Goal: Task Accomplishment & Management: Use online tool/utility

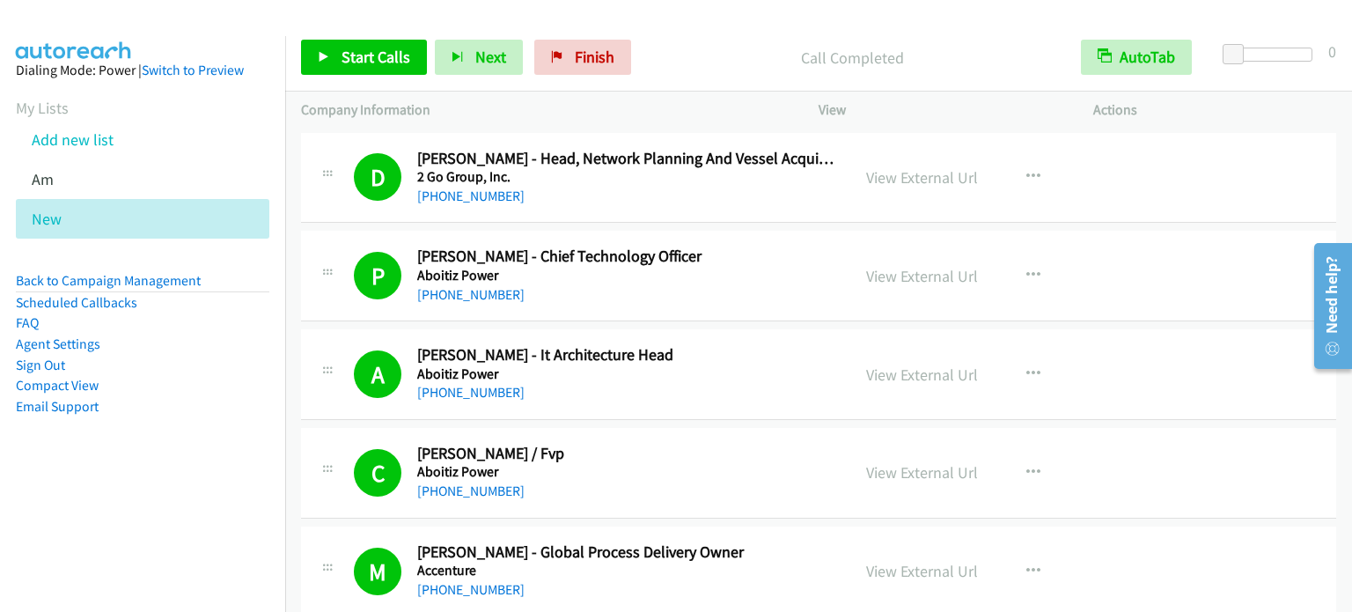
scroll to position [1403, 0]
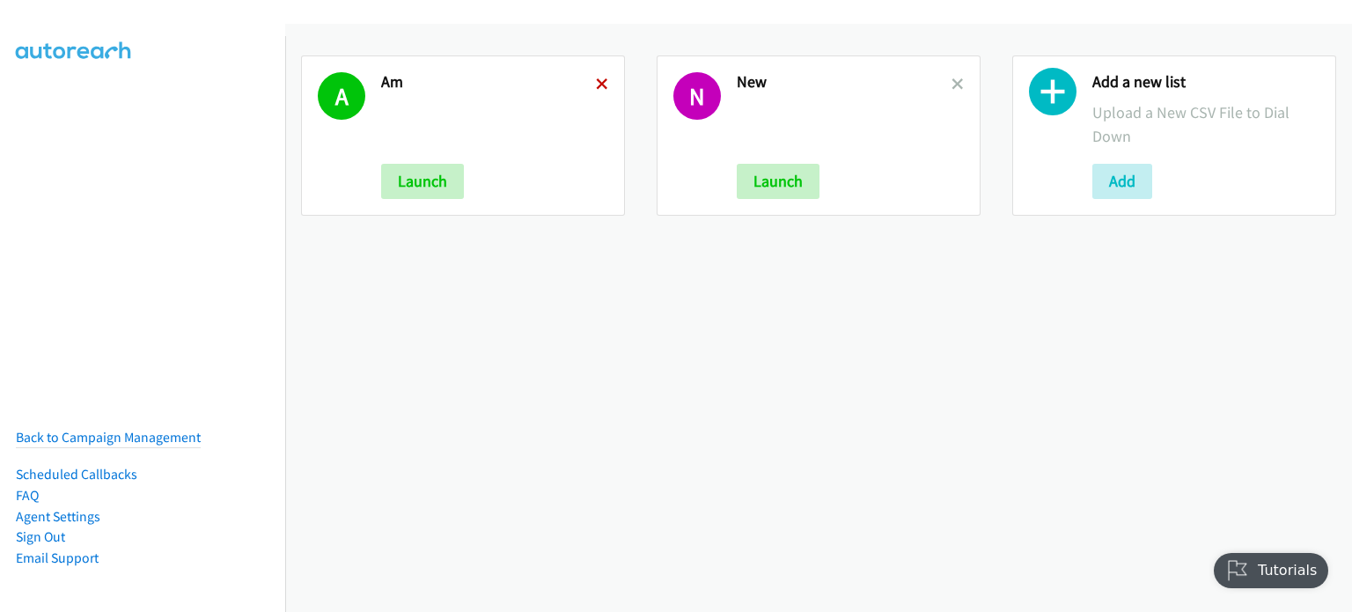
click at [596, 84] on icon at bounding box center [602, 85] width 12 height 12
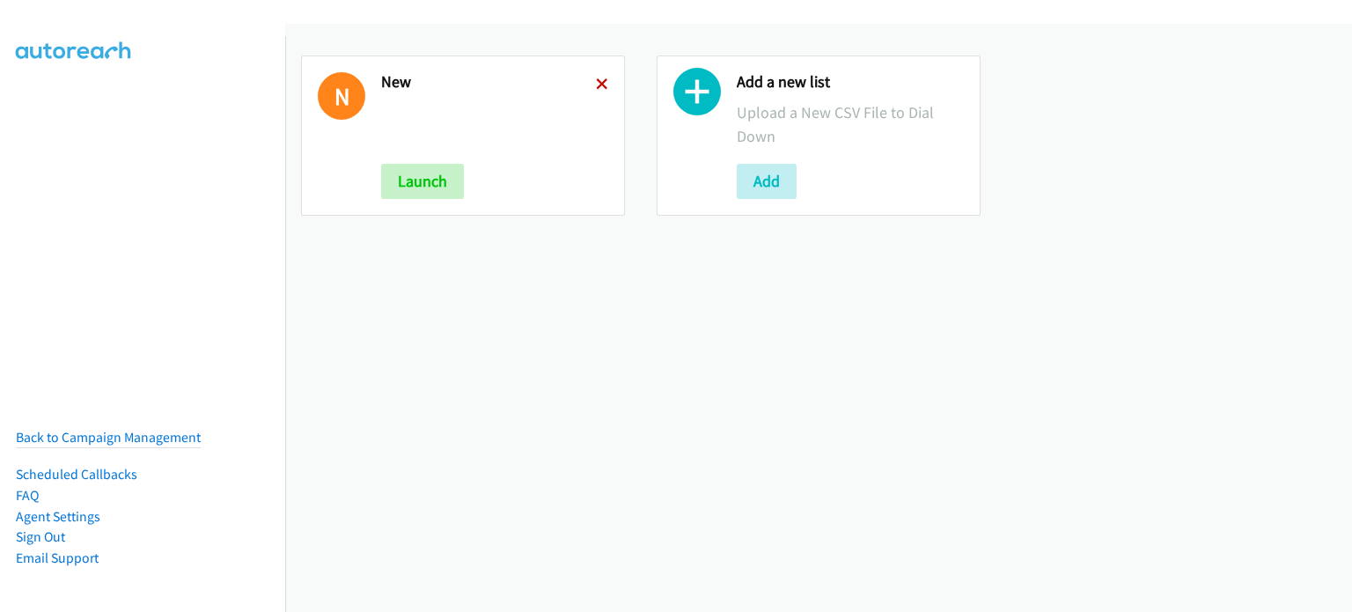
click at [596, 80] on icon at bounding box center [602, 85] width 12 height 12
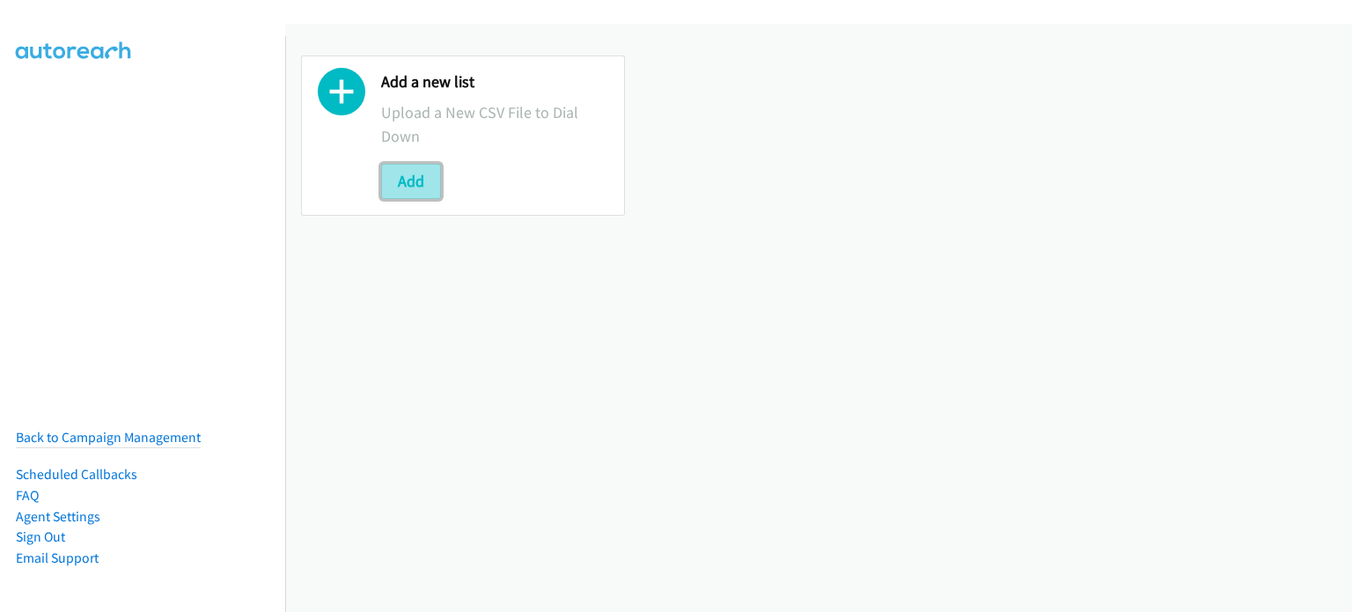
click at [437, 181] on button "Add" at bounding box center [411, 181] width 60 height 35
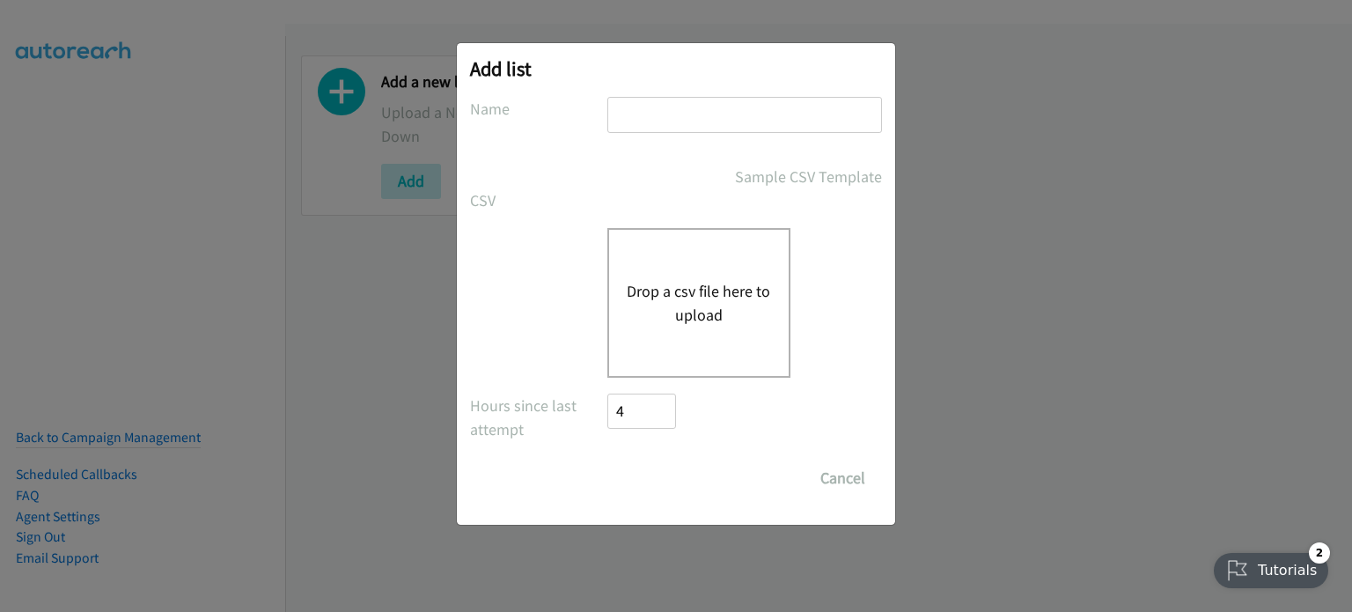
click at [655, 283] on button "Drop a csv file here to upload" at bounding box center [699, 303] width 144 height 48
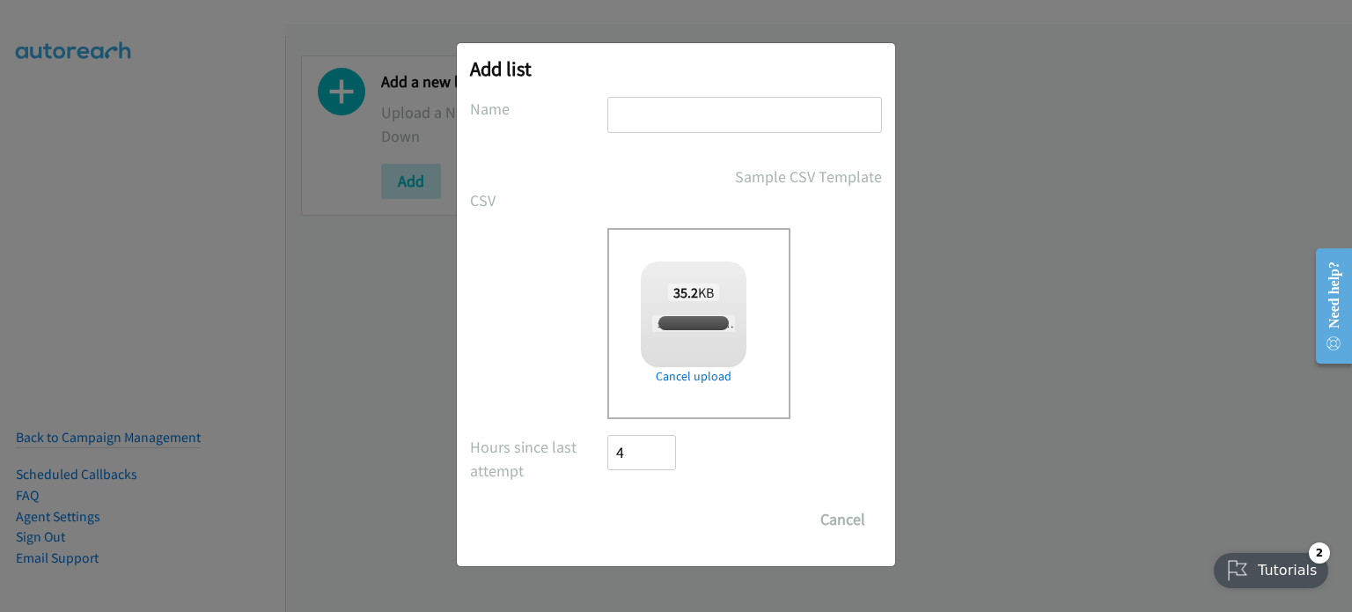
checkbox input "true"
click at [694, 114] on input "text" at bounding box center [744, 115] width 275 height 36
type input "PM"
click at [669, 511] on input "Save List" at bounding box center [653, 519] width 92 height 35
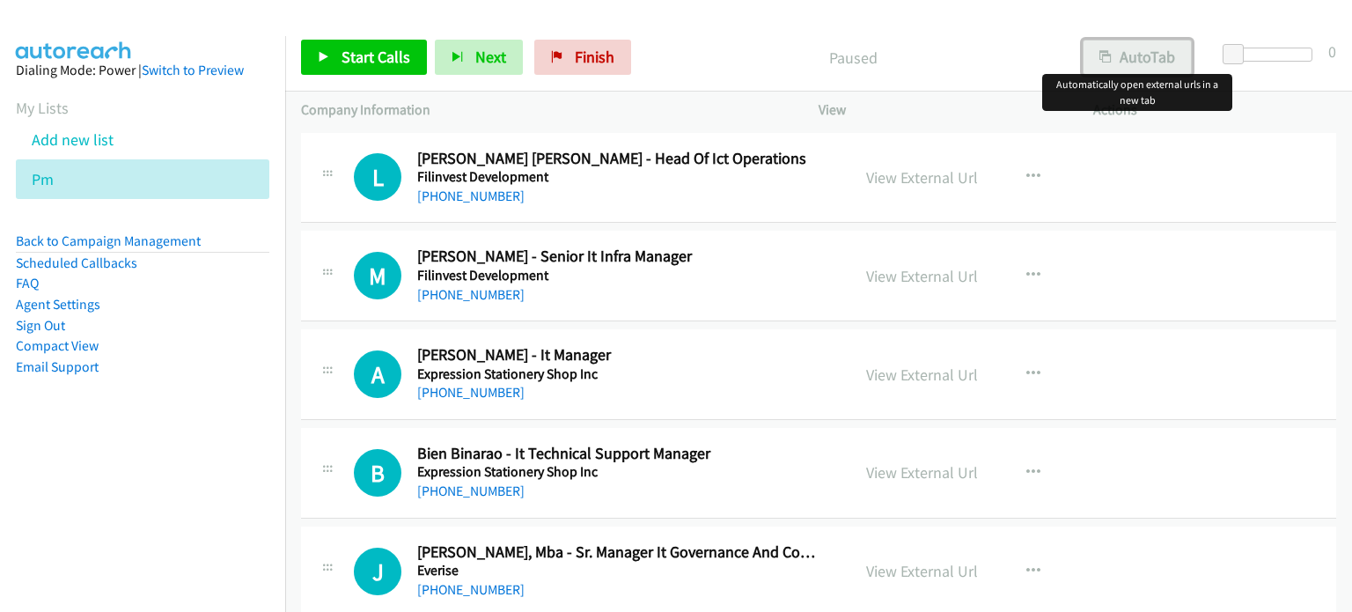
click at [1152, 58] on button "AutoTab" at bounding box center [1137, 57] width 109 height 35
click at [930, 175] on link "View External Url" at bounding box center [922, 177] width 112 height 20
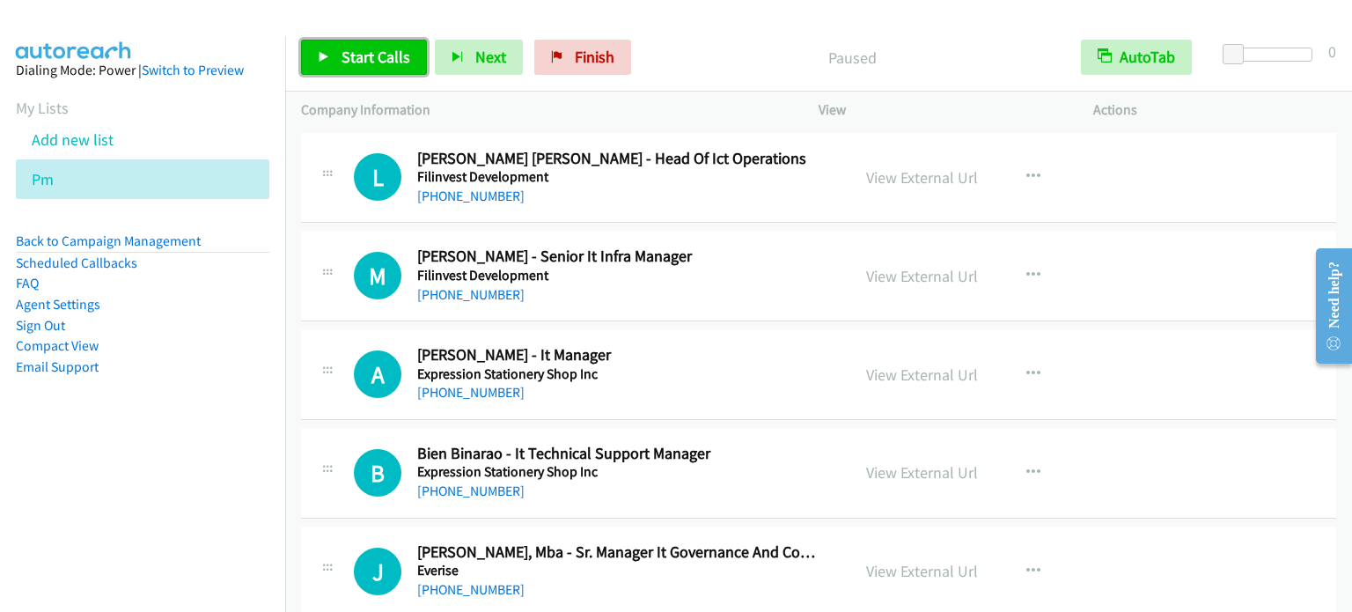
click at [381, 57] on span "Start Calls" at bounding box center [376, 57] width 69 height 20
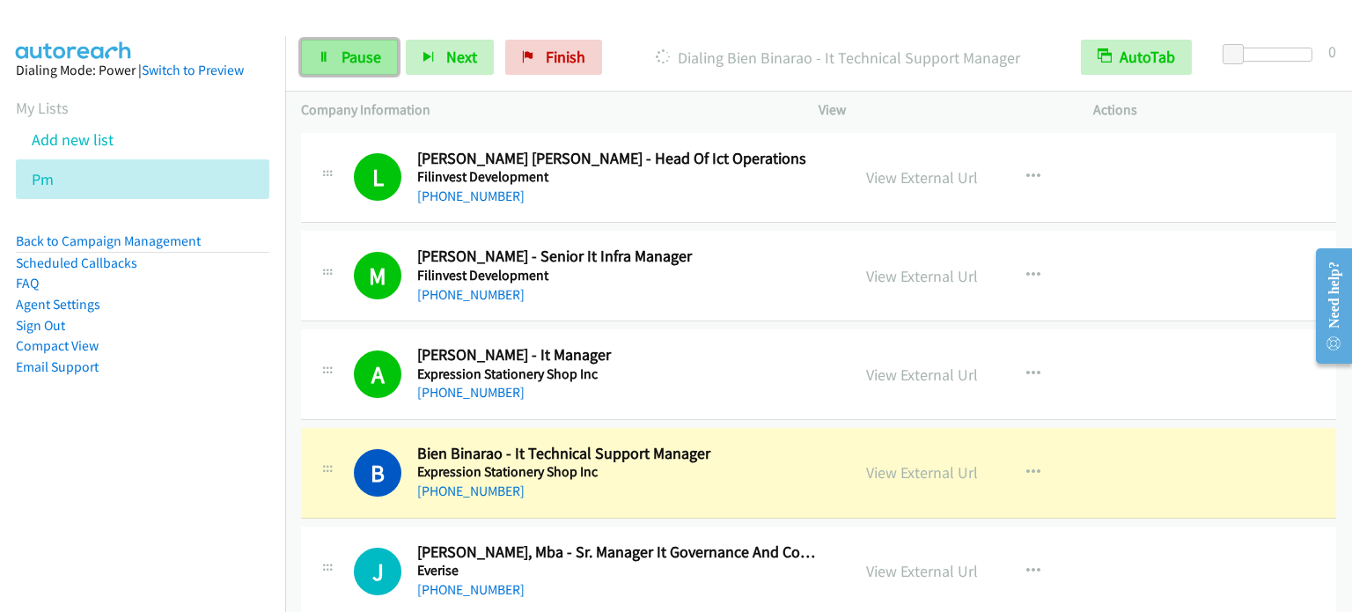
click at [335, 66] on link "Pause" at bounding box center [349, 57] width 97 height 35
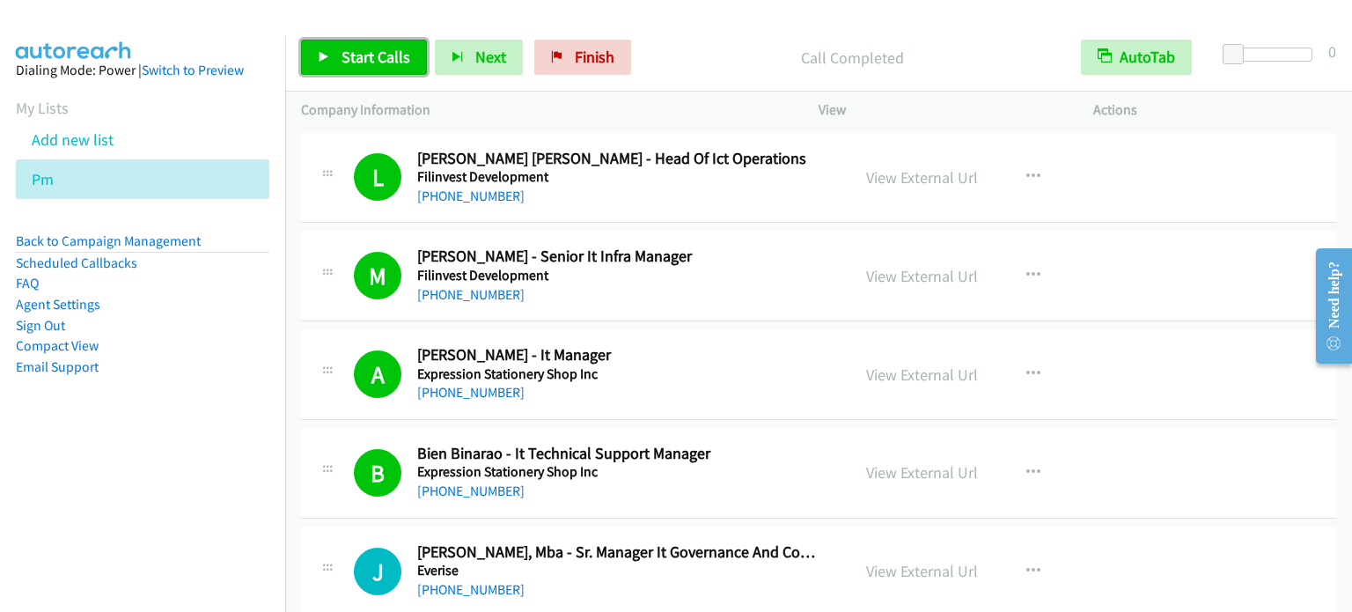
click at [359, 61] on span "Start Calls" at bounding box center [376, 57] width 69 height 20
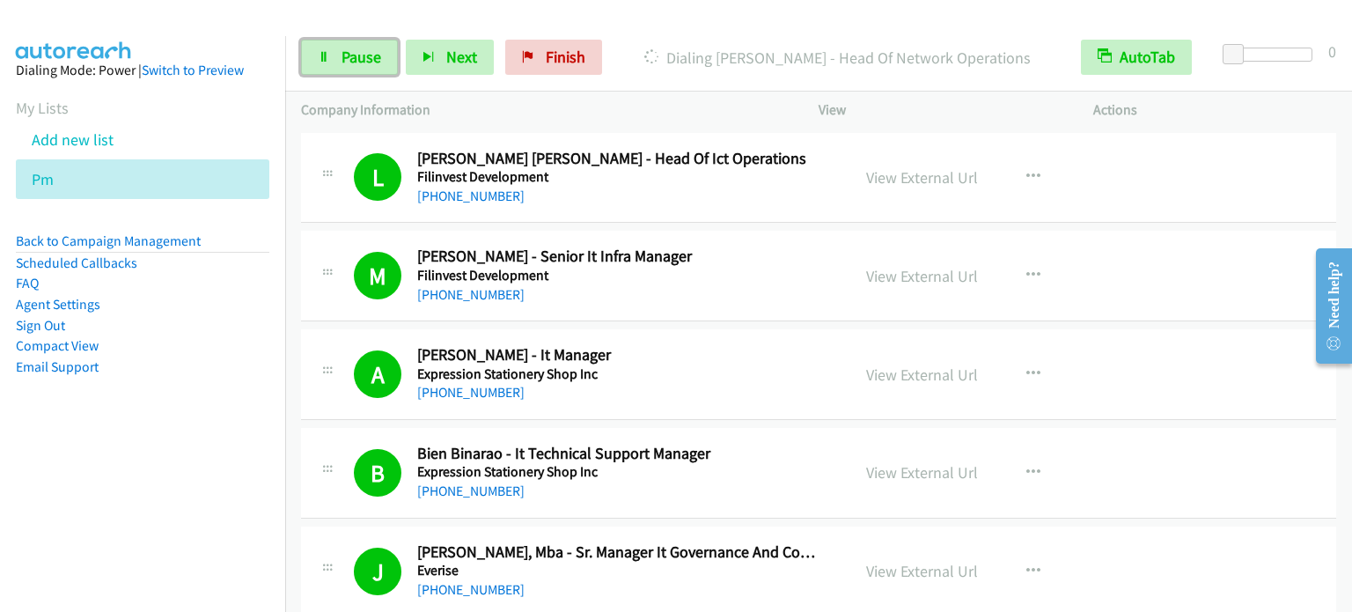
drag, startPoint x: 359, startPoint y: 56, endPoint x: 445, endPoint y: 7, distance: 98.6
click at [359, 56] on span "Pause" at bounding box center [362, 57] width 40 height 20
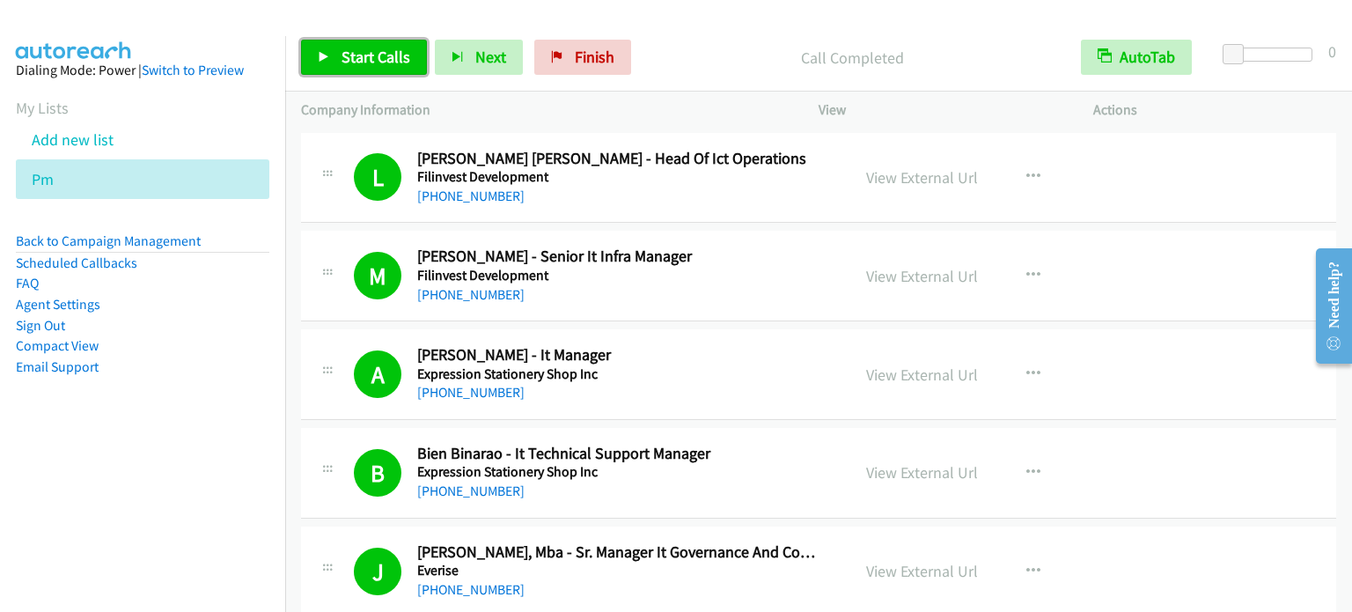
click at [342, 55] on span "Start Calls" at bounding box center [376, 57] width 69 height 20
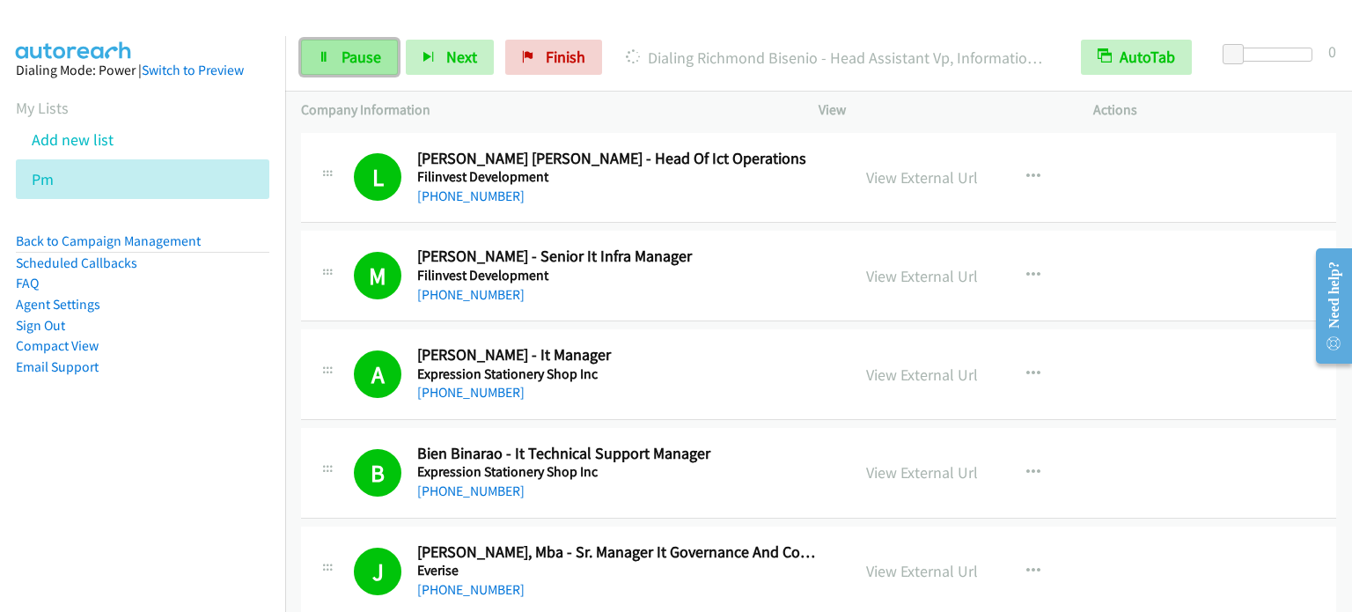
click at [347, 57] on span "Pause" at bounding box center [362, 57] width 40 height 20
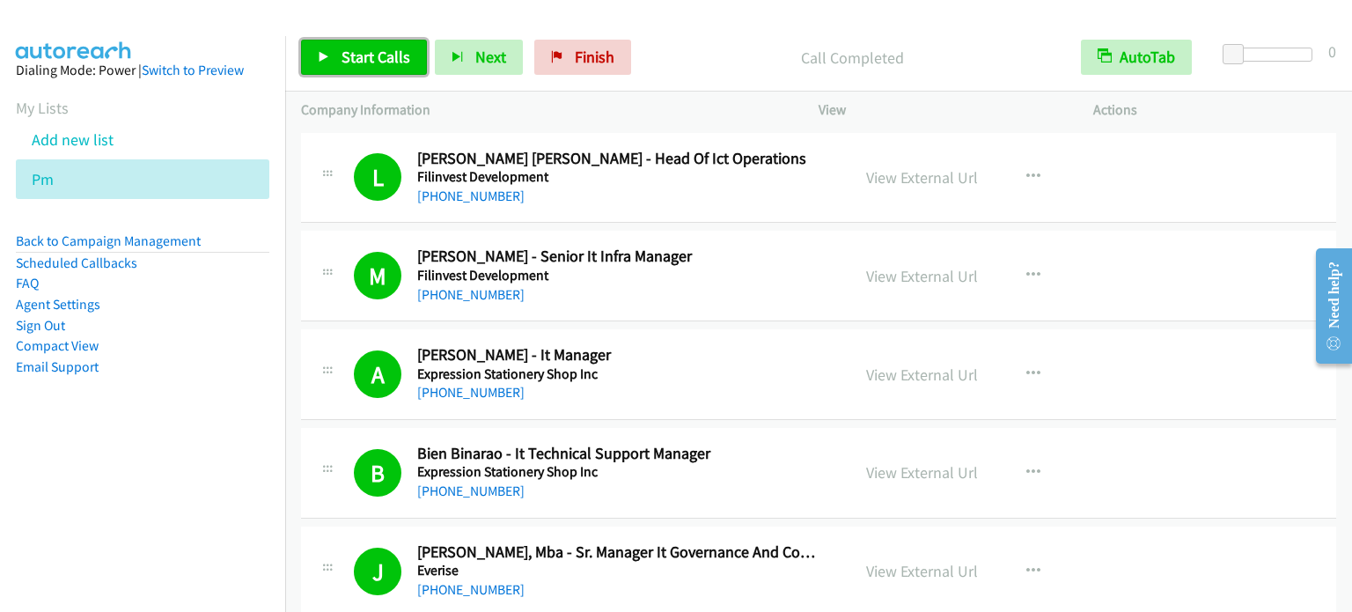
click at [357, 73] on link "Start Calls" at bounding box center [364, 57] width 126 height 35
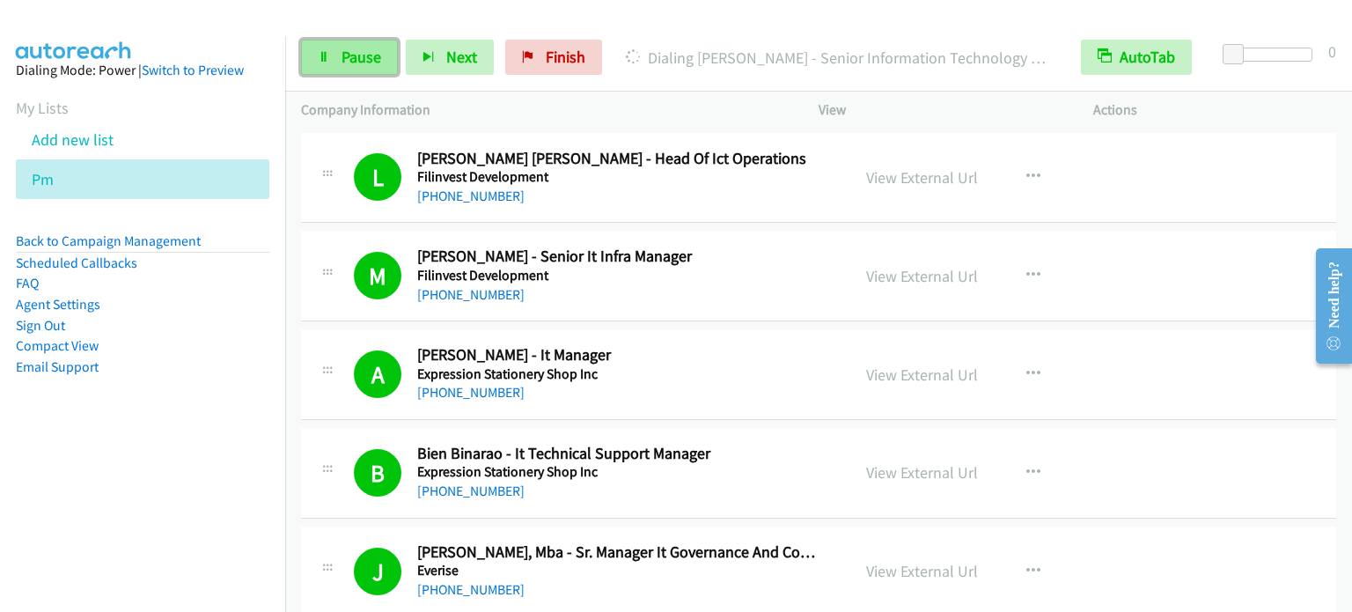
click at [370, 45] on link "Pause" at bounding box center [349, 57] width 97 height 35
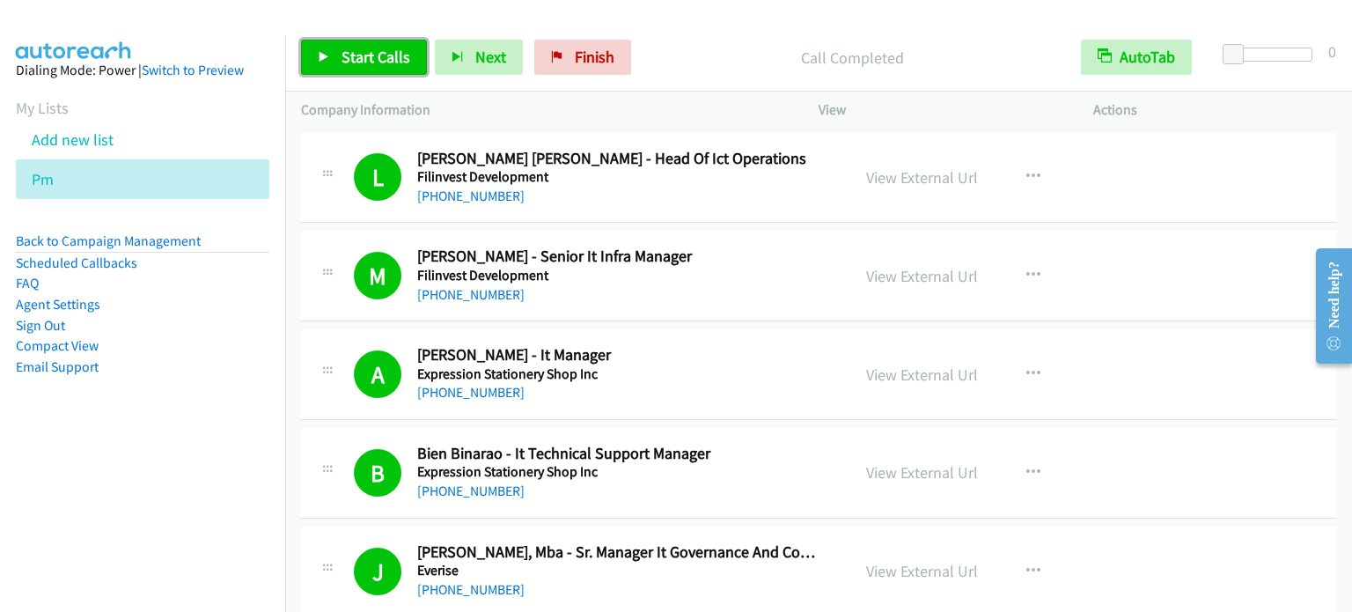
click at [387, 62] on span "Start Calls" at bounding box center [376, 57] width 69 height 20
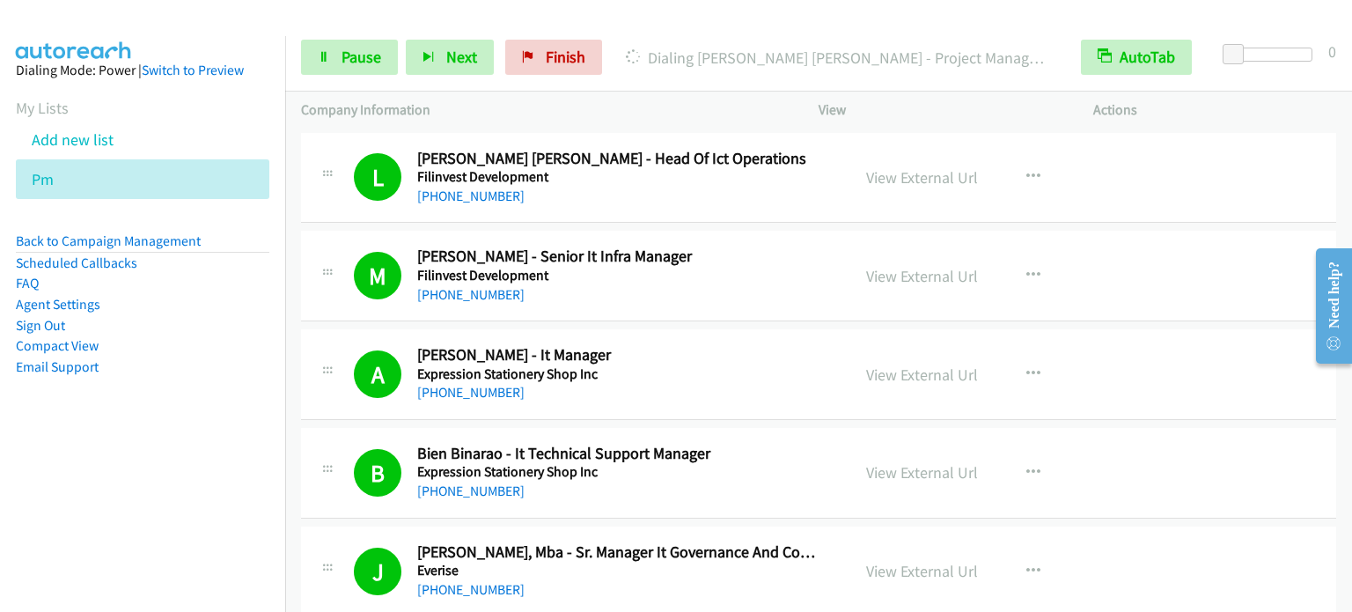
click at [237, 357] on li "Email Support" at bounding box center [143, 367] width 254 height 21
click at [361, 48] on span "Pause" at bounding box center [362, 57] width 40 height 20
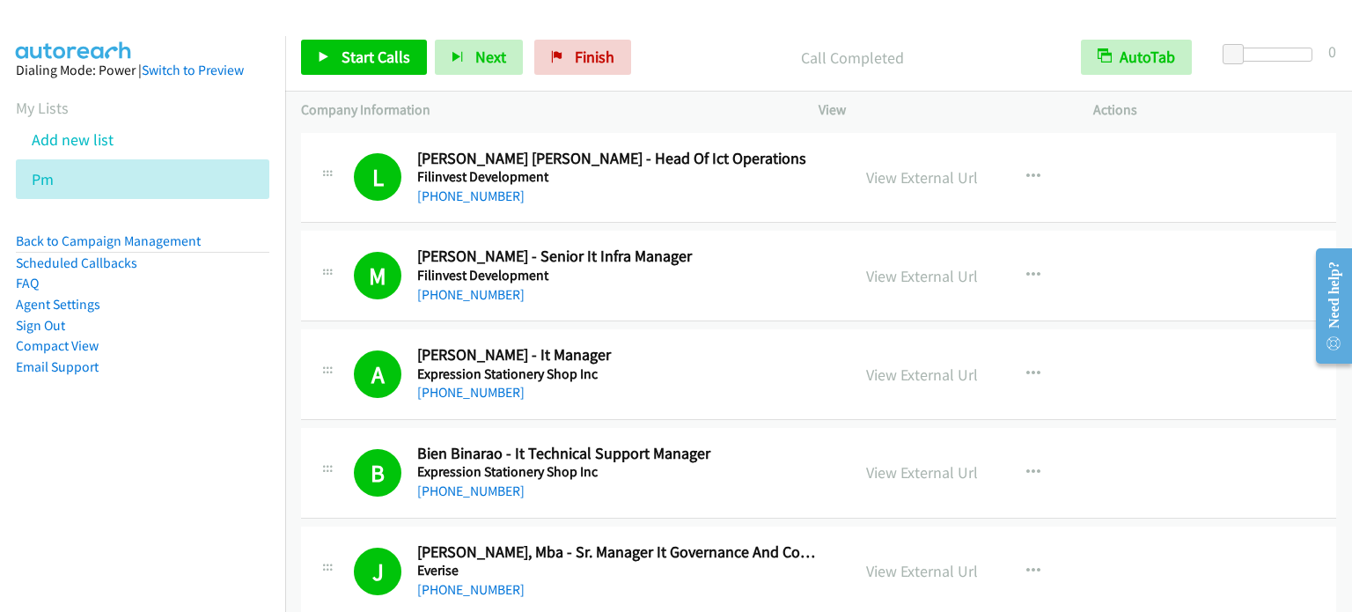
click at [168, 494] on nav "Dialing Mode: Power | Switch to Preview My Lists Add new list Pm Back to Campai…" at bounding box center [143, 342] width 286 height 612
click at [379, 56] on span "Start Calls" at bounding box center [376, 57] width 69 height 20
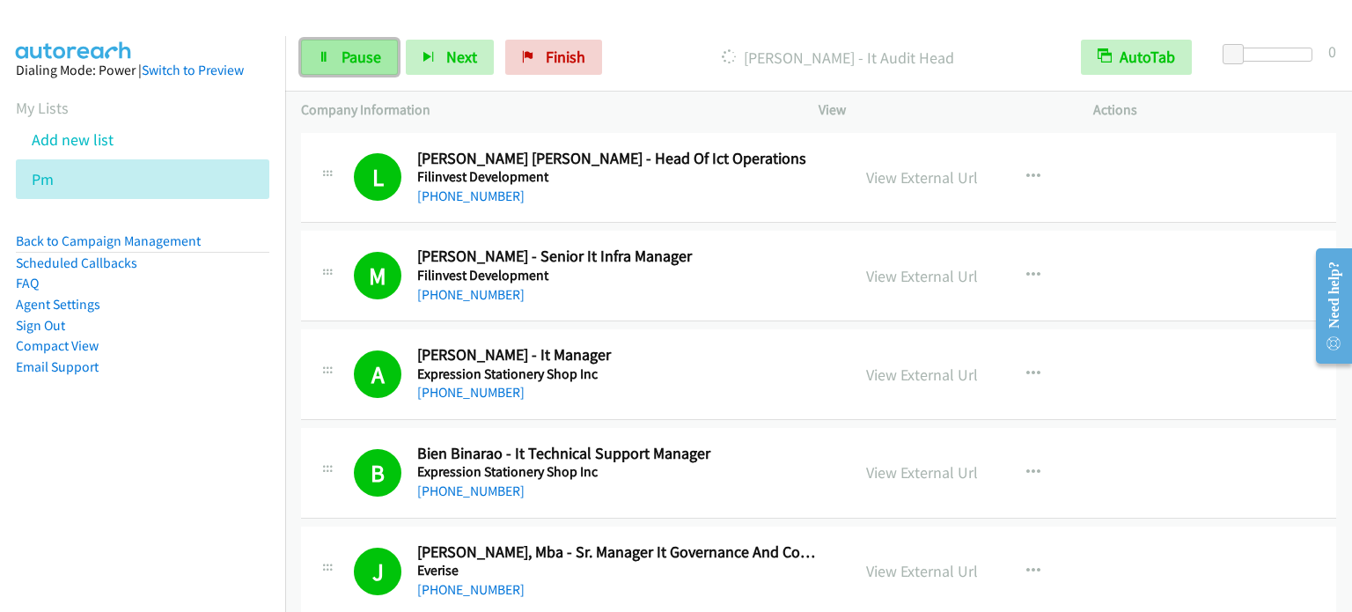
click at [358, 48] on span "Pause" at bounding box center [362, 57] width 40 height 20
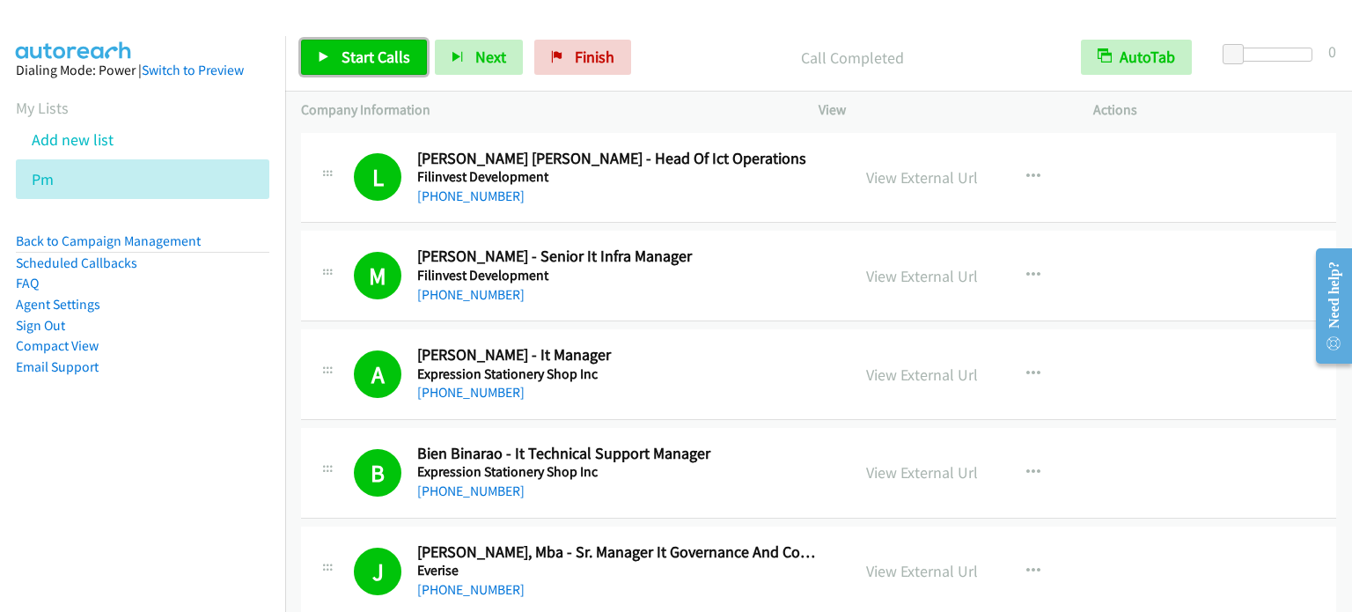
click at [376, 64] on span "Start Calls" at bounding box center [376, 57] width 69 height 20
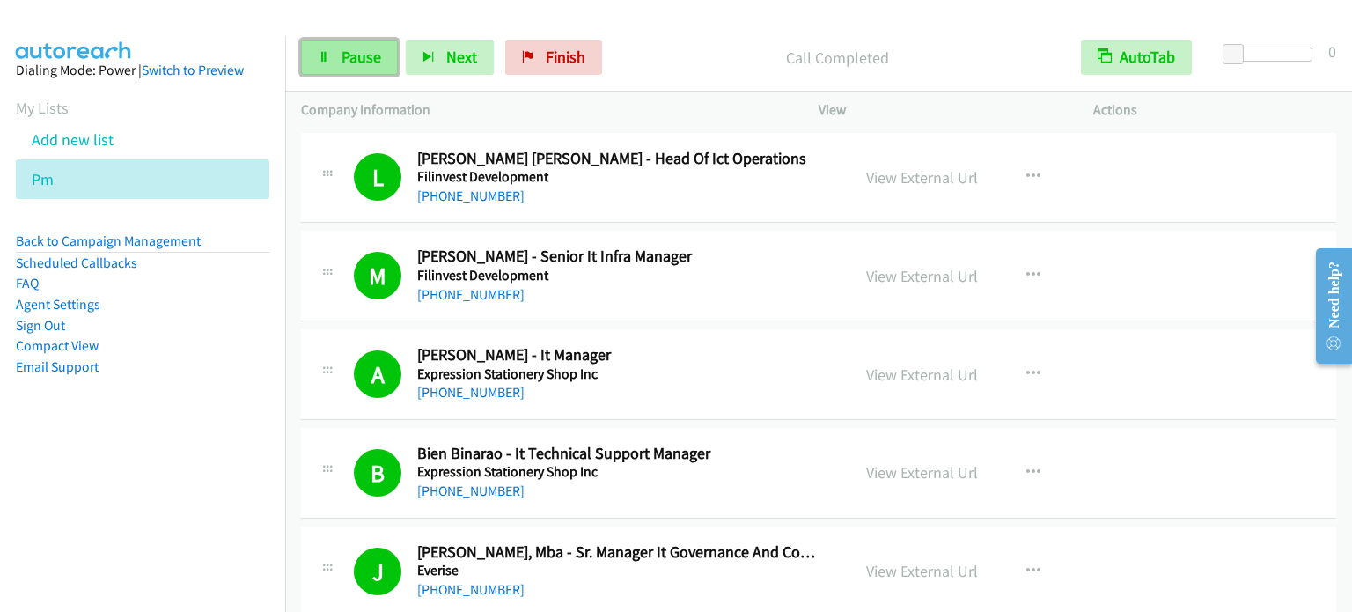
click at [356, 55] on span "Pause" at bounding box center [362, 57] width 40 height 20
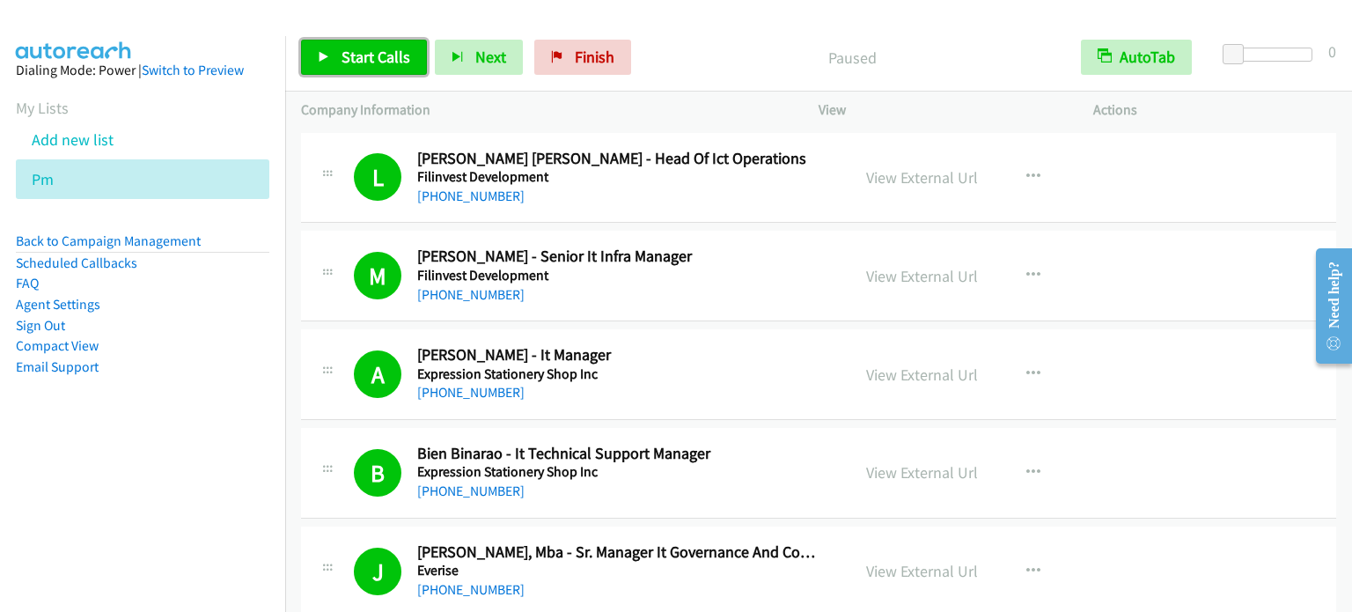
click at [356, 55] on span "Start Calls" at bounding box center [376, 57] width 69 height 20
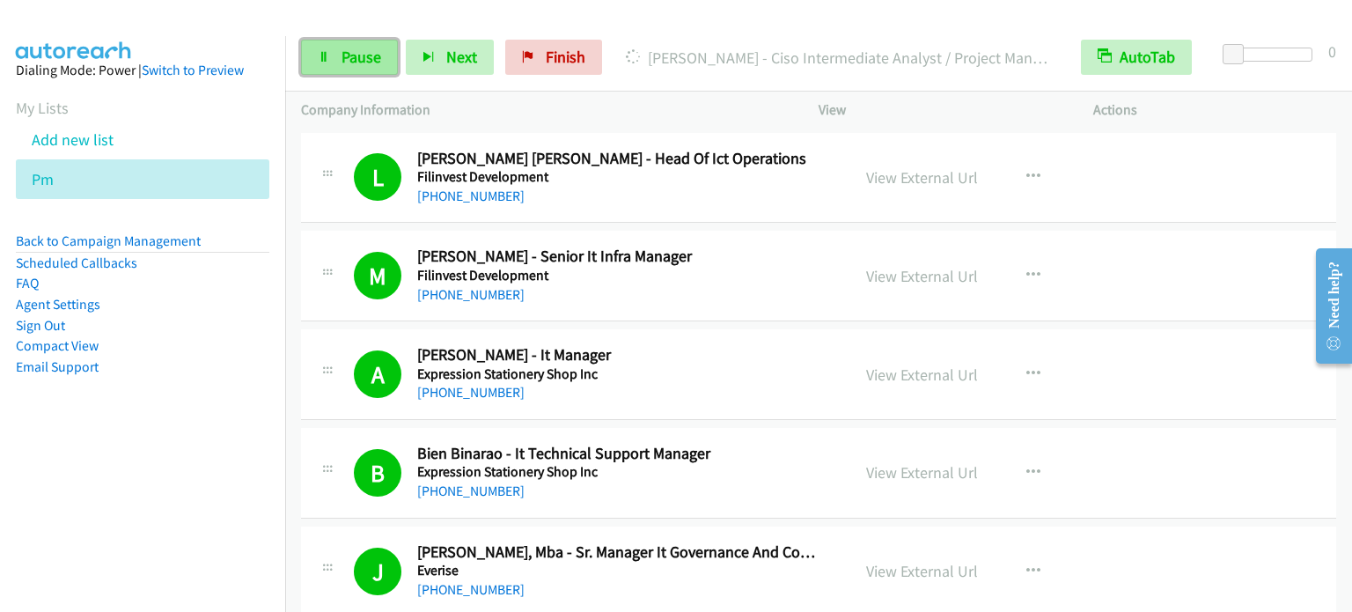
click at [359, 54] on span "Pause" at bounding box center [362, 57] width 40 height 20
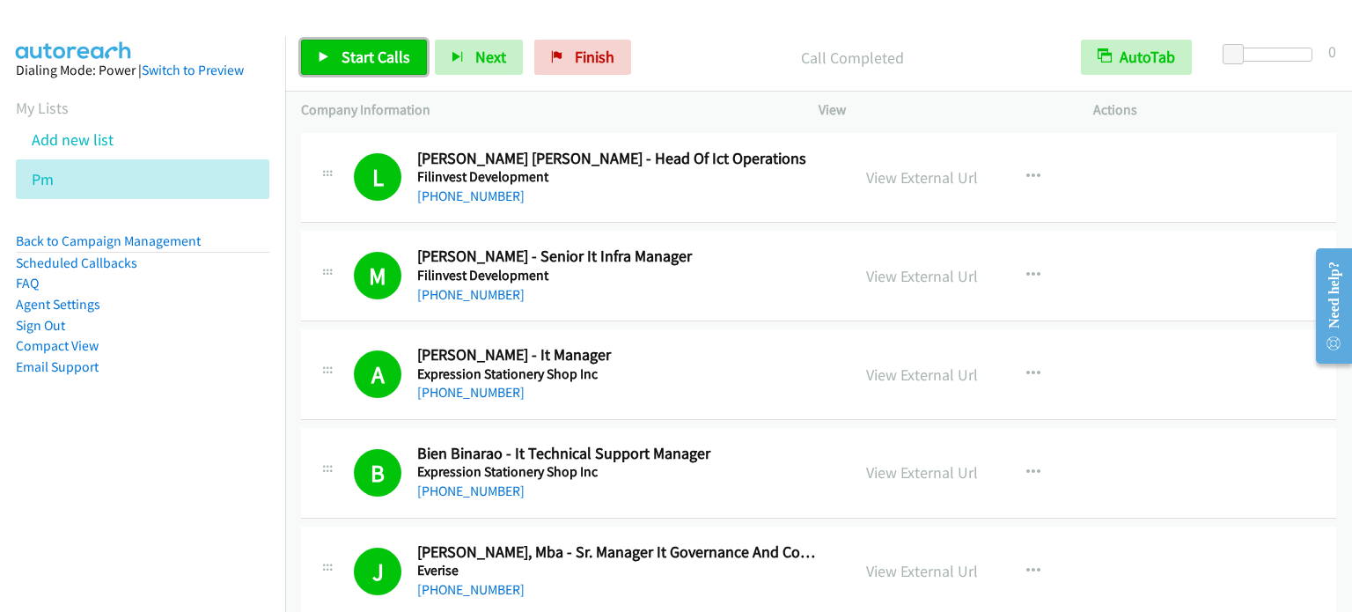
click at [364, 53] on span "Start Calls" at bounding box center [376, 57] width 69 height 20
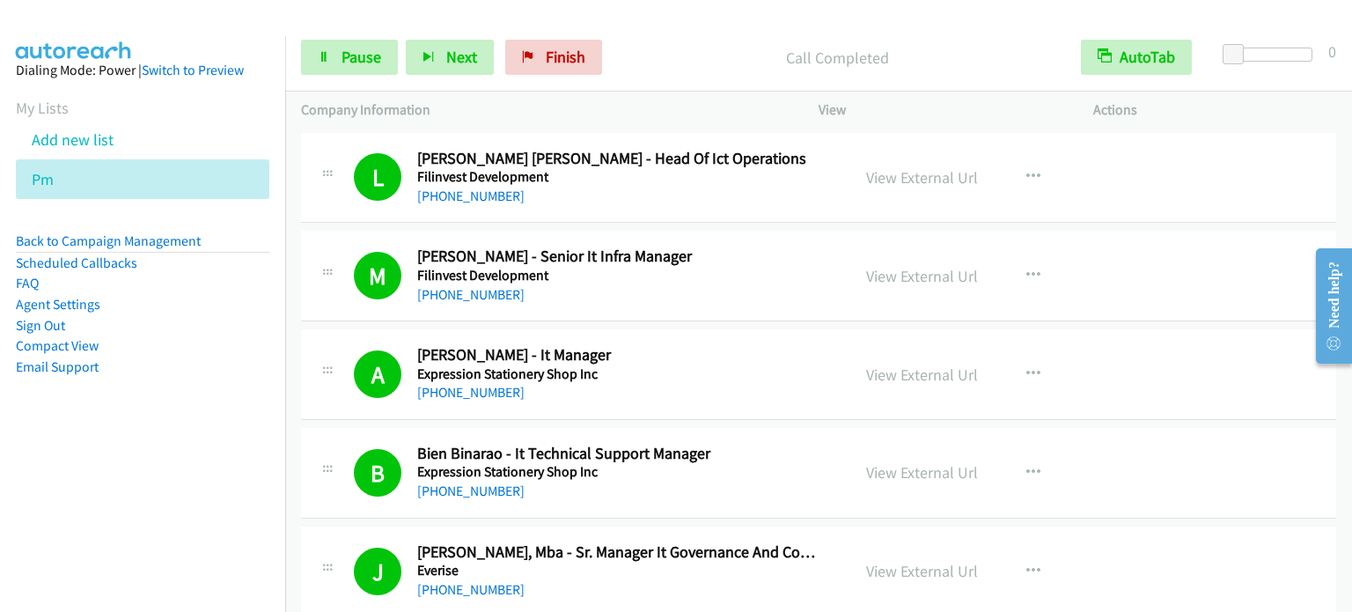
click at [145, 466] on nav "Dialing Mode: Power | Switch to Preview My Lists Add new list Pm Back to Campai…" at bounding box center [143, 342] width 286 height 612
click at [55, 506] on nav "Dialing Mode: Power | Switch to Preview My Lists Add new list Pm Back to Campai…" at bounding box center [143, 342] width 286 height 612
click at [351, 62] on span "Pause" at bounding box center [362, 57] width 40 height 20
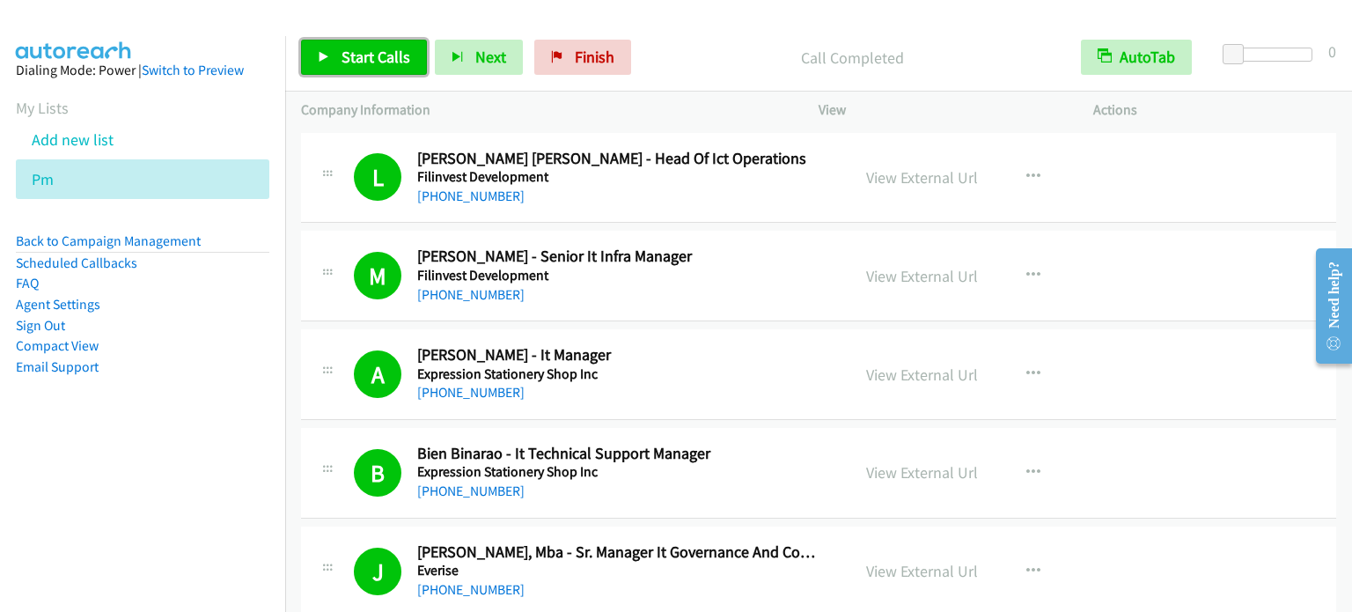
click at [396, 62] on span "Start Calls" at bounding box center [376, 57] width 69 height 20
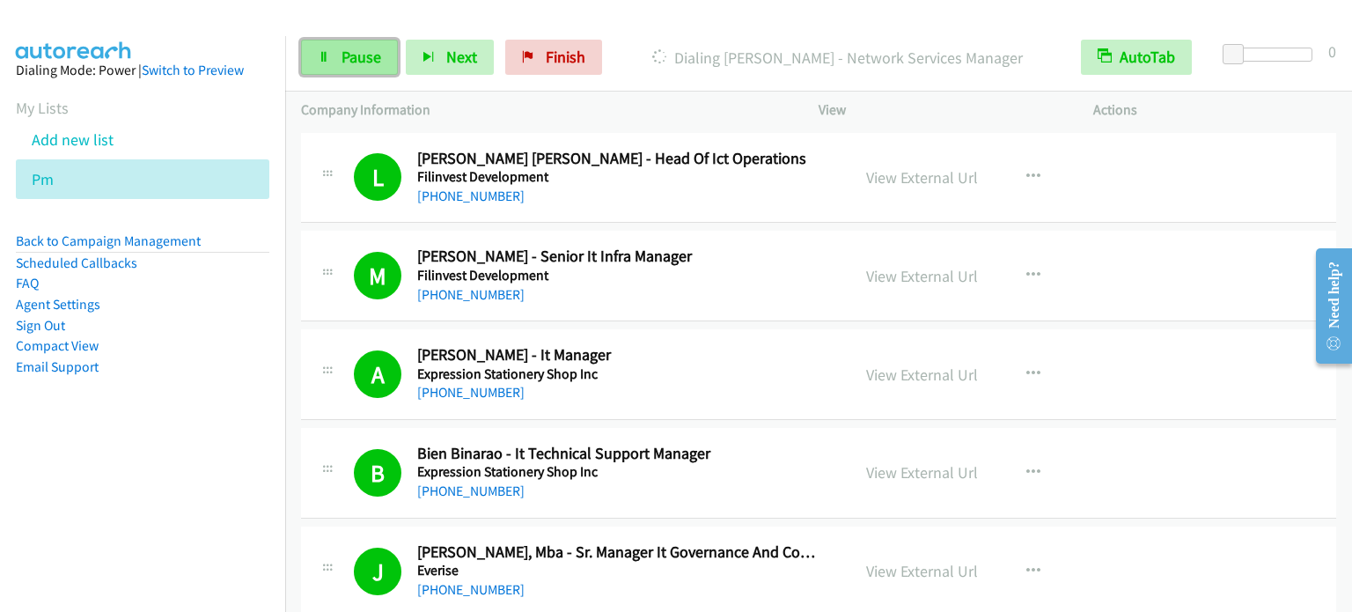
click at [343, 54] on span "Pause" at bounding box center [362, 57] width 40 height 20
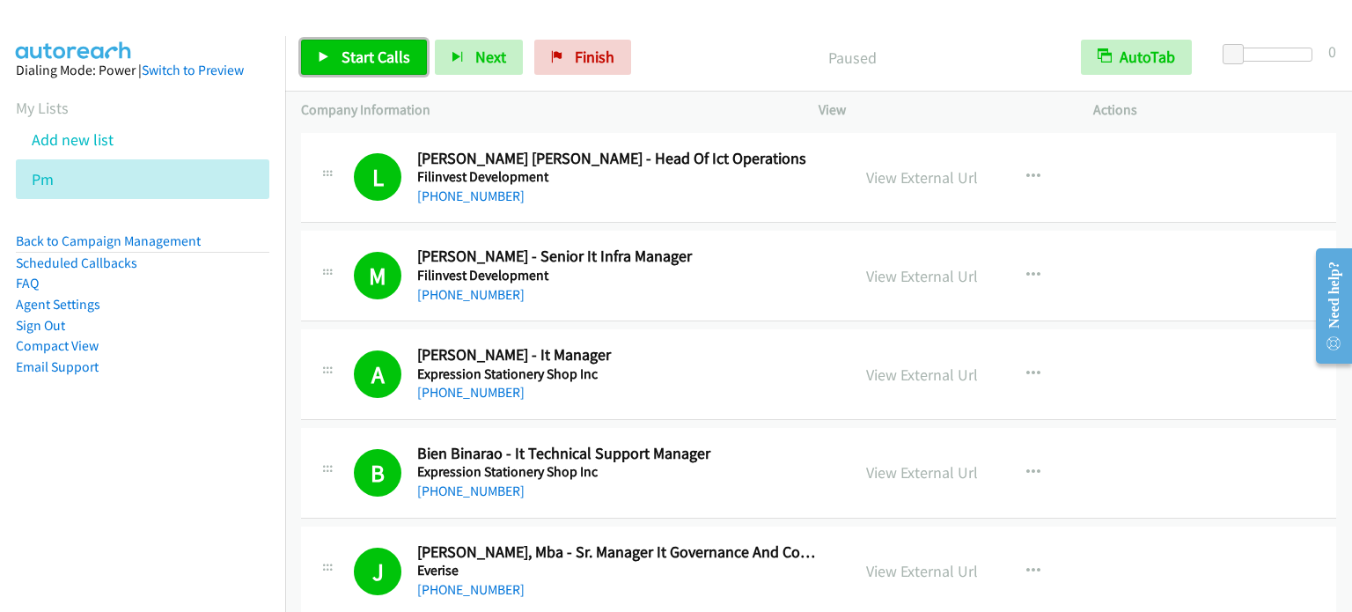
click at [396, 55] on span "Start Calls" at bounding box center [376, 57] width 69 height 20
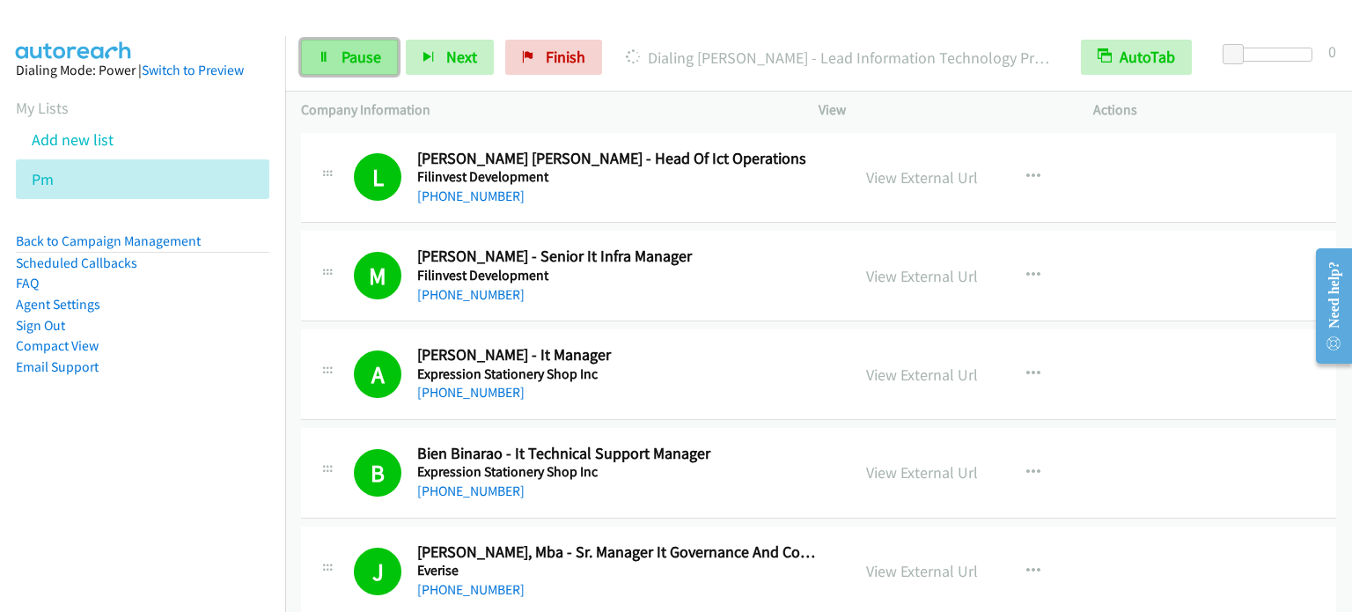
click at [386, 57] on link "Pause" at bounding box center [349, 57] width 97 height 35
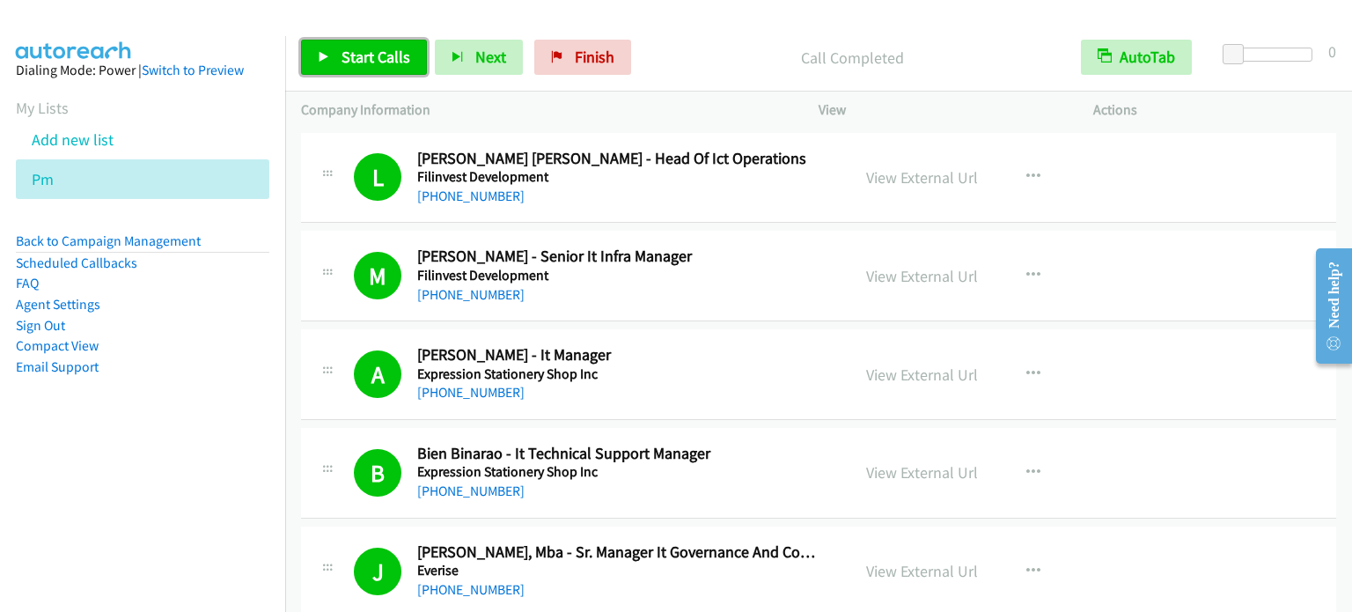
click at [398, 56] on span "Start Calls" at bounding box center [376, 57] width 69 height 20
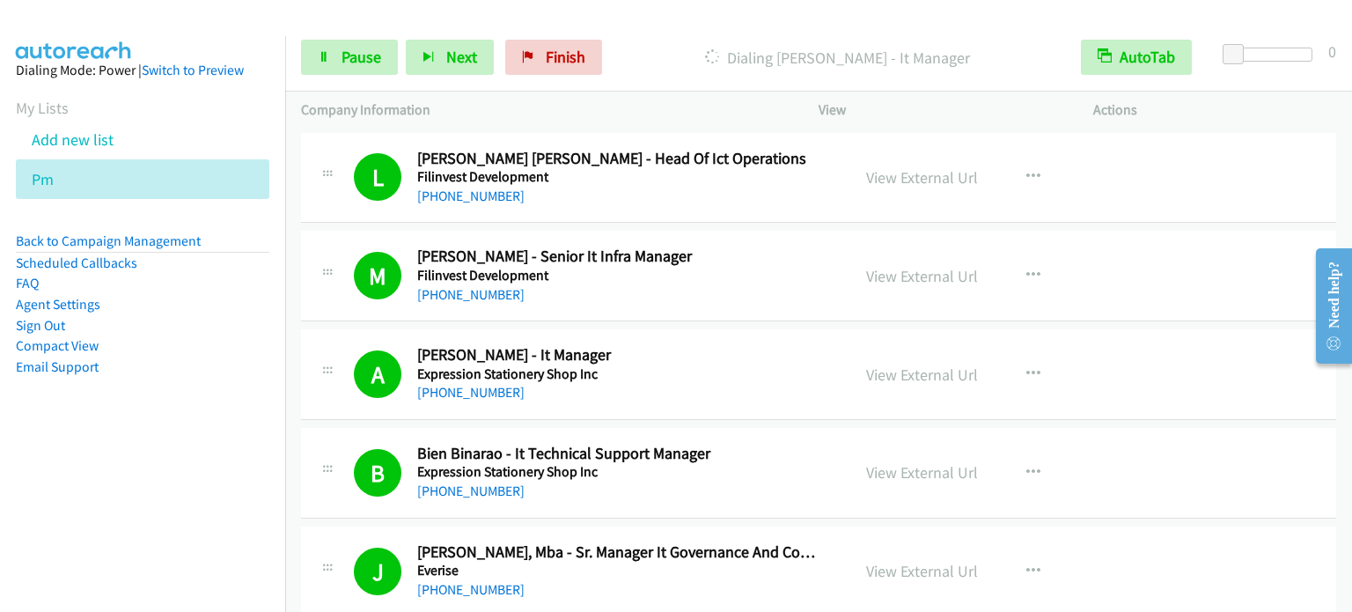
click at [130, 451] on aside "Dialing Mode: Power | Switch to Preview My Lists Add new list Pm Back to Campai…" at bounding box center [142, 246] width 285 height 421
click at [330, 66] on link "Pause" at bounding box center [349, 57] width 97 height 35
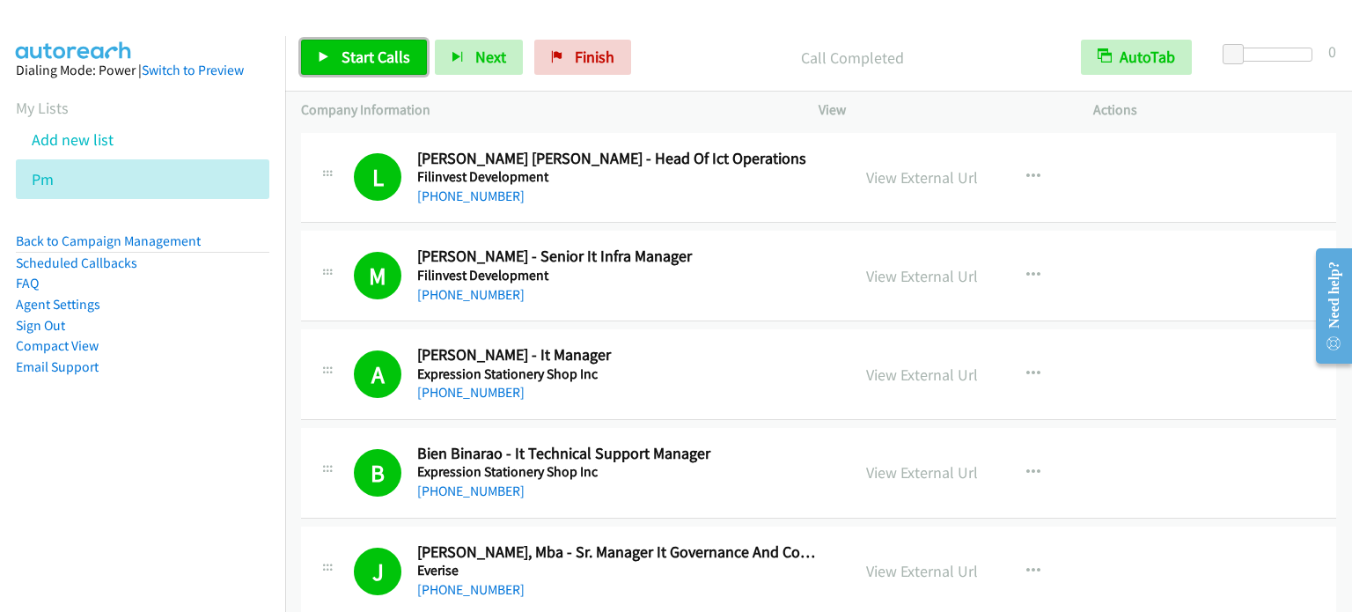
click at [377, 55] on span "Start Calls" at bounding box center [376, 57] width 69 height 20
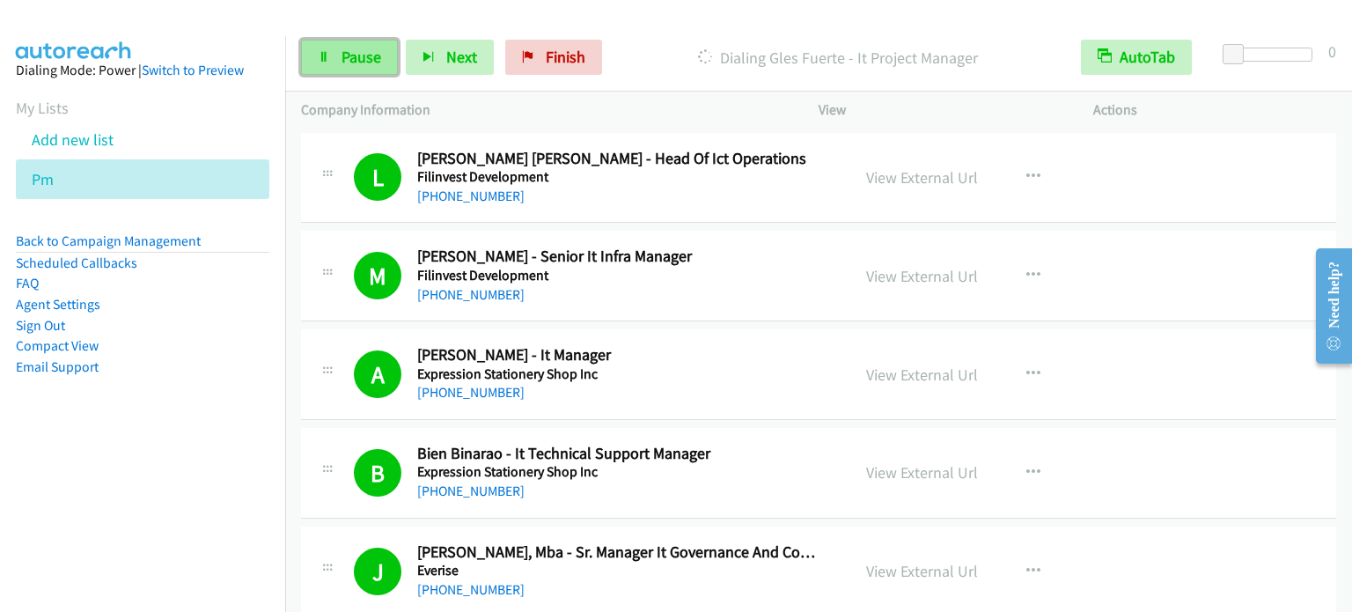
click at [368, 51] on span "Pause" at bounding box center [362, 57] width 40 height 20
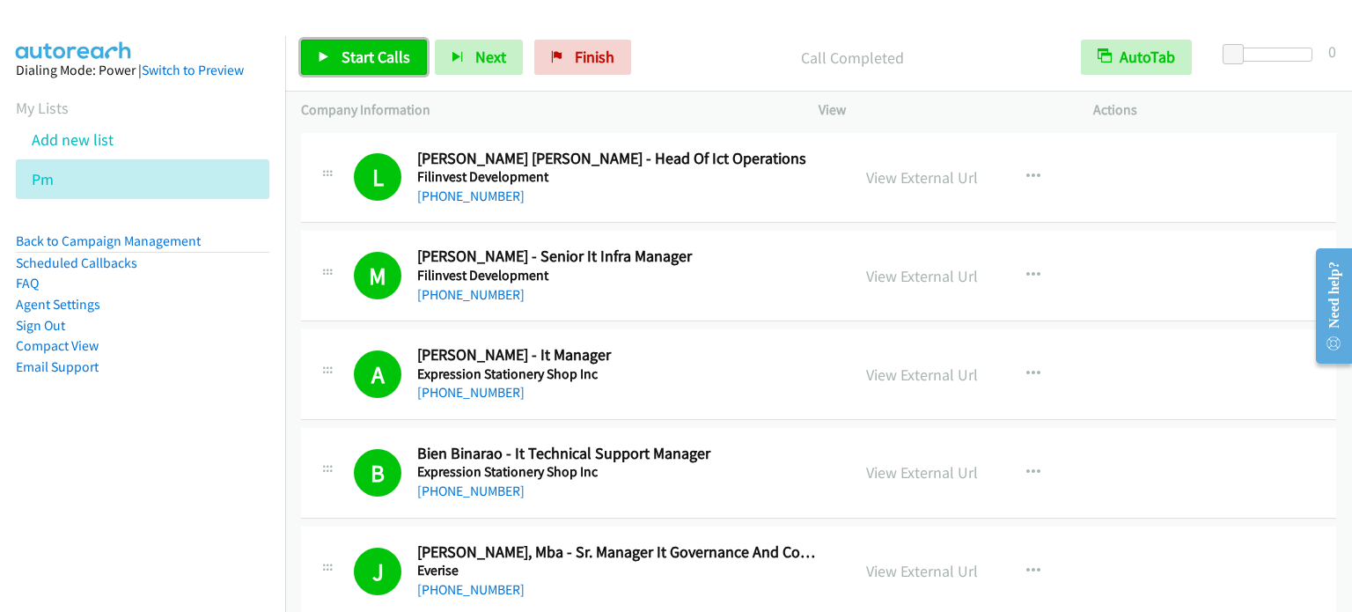
click at [348, 59] on span "Start Calls" at bounding box center [376, 57] width 69 height 20
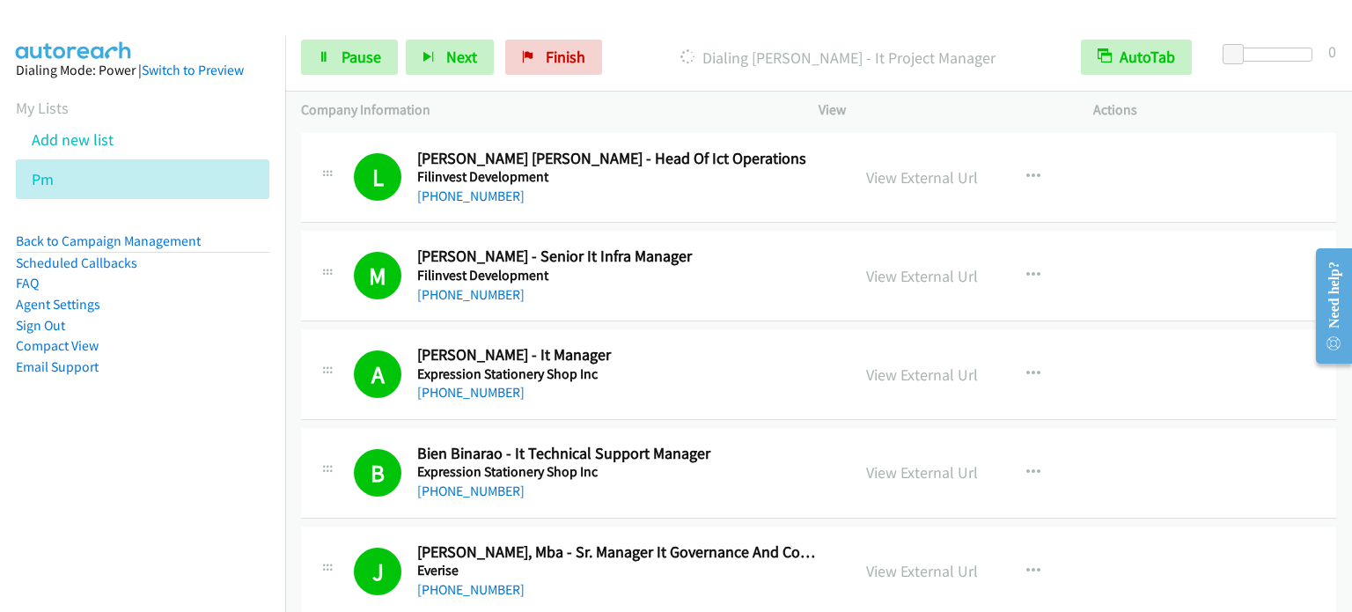
drag, startPoint x: 143, startPoint y: 499, endPoint x: 609, endPoint y: 428, distance: 471.1
click at [148, 495] on nav "Dialing Mode: Power | Switch to Preview My Lists Add new list Pm Back to Campai…" at bounding box center [143, 342] width 286 height 612
click at [158, 458] on nav "Dialing Mode: Power | Switch to Preview My Lists Add new list Pm Back to Campai…" at bounding box center [143, 342] width 286 height 612
drag, startPoint x: 158, startPoint y: 388, endPoint x: 349, endPoint y: 66, distance: 374.5
click at [159, 386] on aside "Dialing Mode: Power | Switch to Preview My Lists Add new list Pm Back to Campai…" at bounding box center [142, 246] width 285 height 421
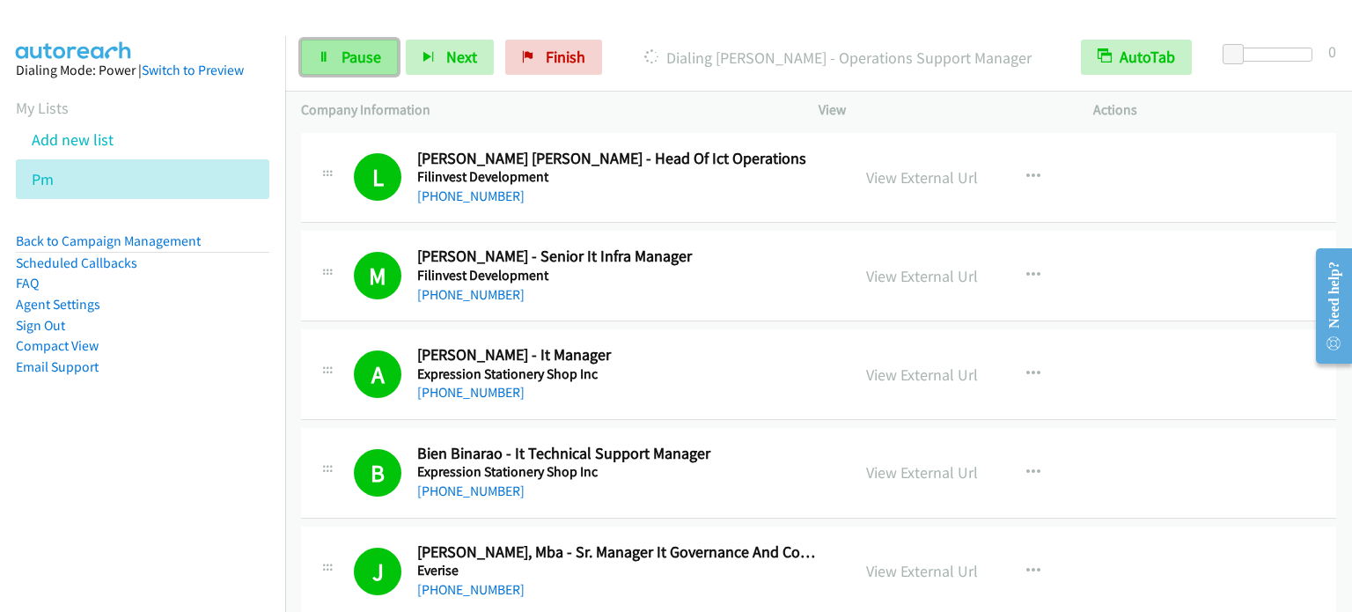
click at [333, 70] on link "Pause" at bounding box center [349, 57] width 97 height 35
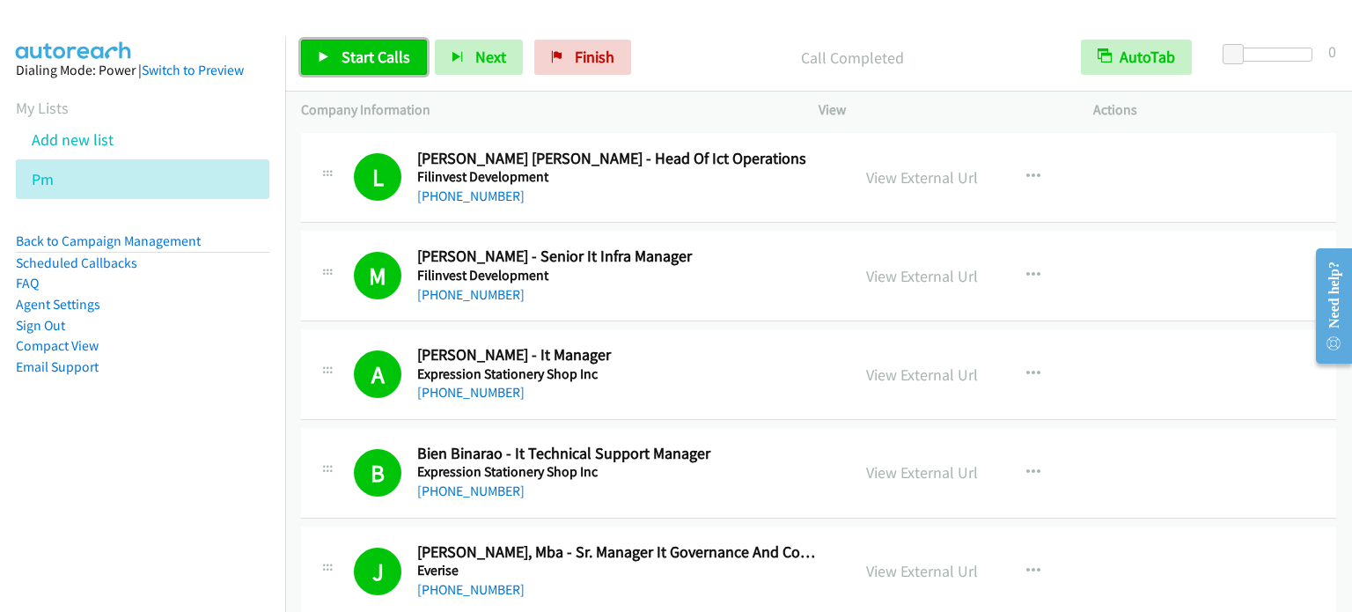
click at [391, 52] on span "Start Calls" at bounding box center [376, 57] width 69 height 20
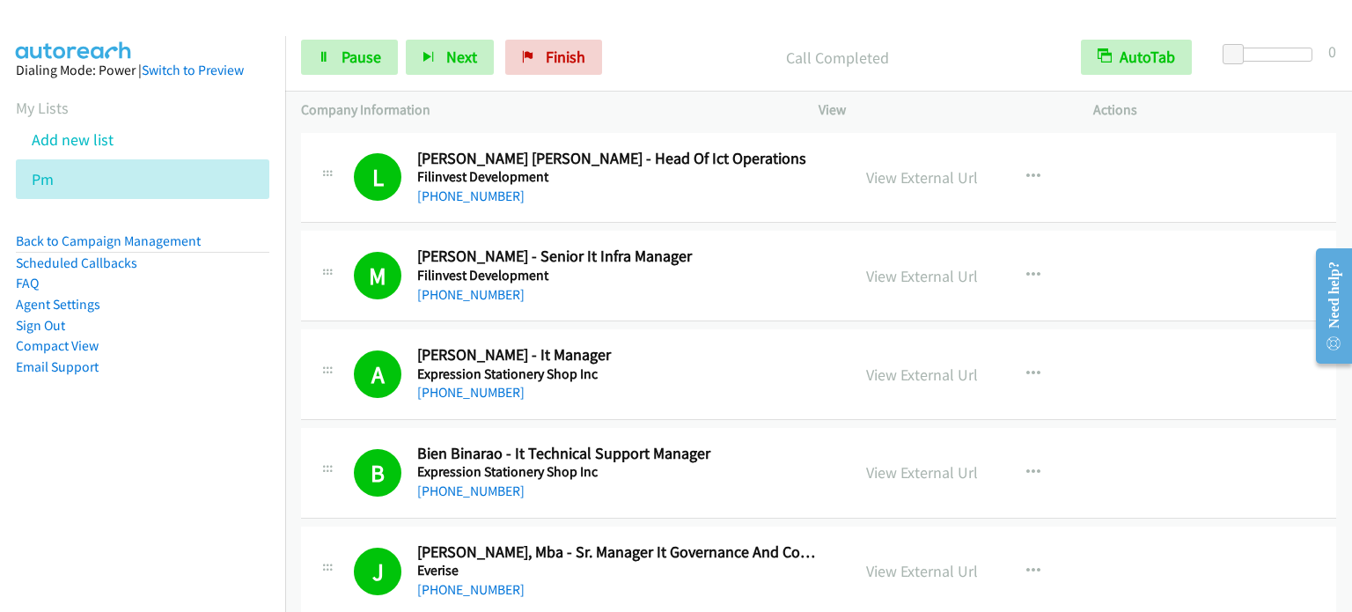
click at [177, 345] on li "Compact View" at bounding box center [143, 345] width 254 height 21
click at [378, 55] on span "Pause" at bounding box center [362, 57] width 40 height 20
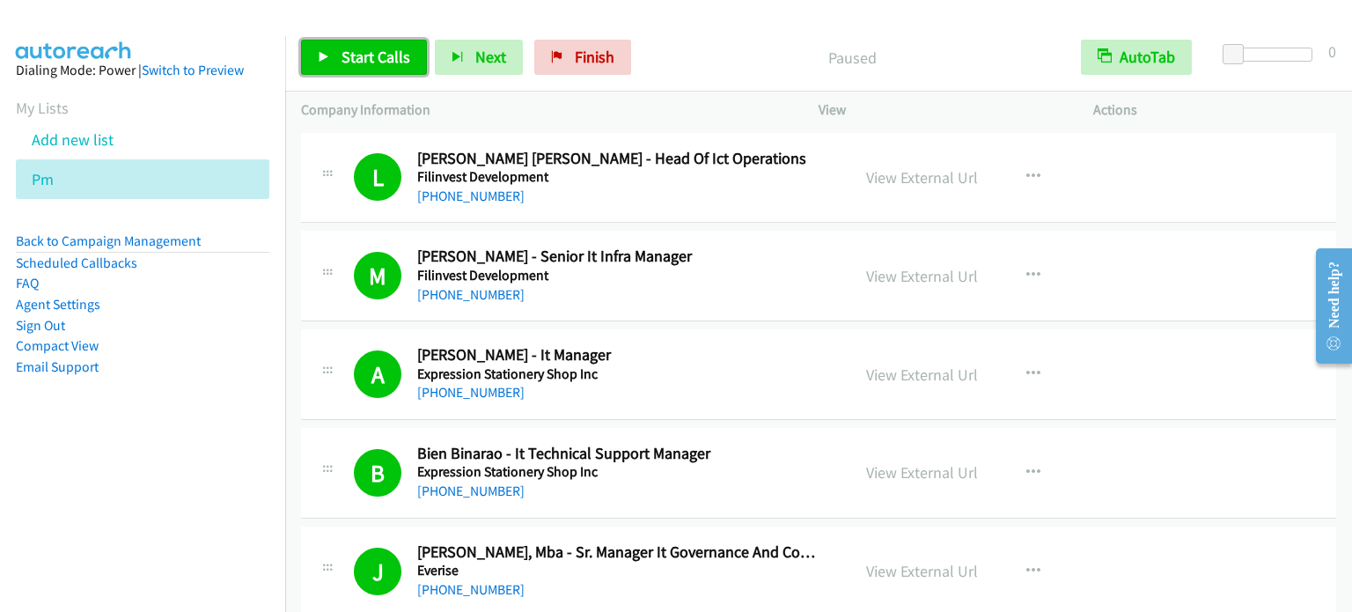
click at [357, 58] on span "Start Calls" at bounding box center [376, 57] width 69 height 20
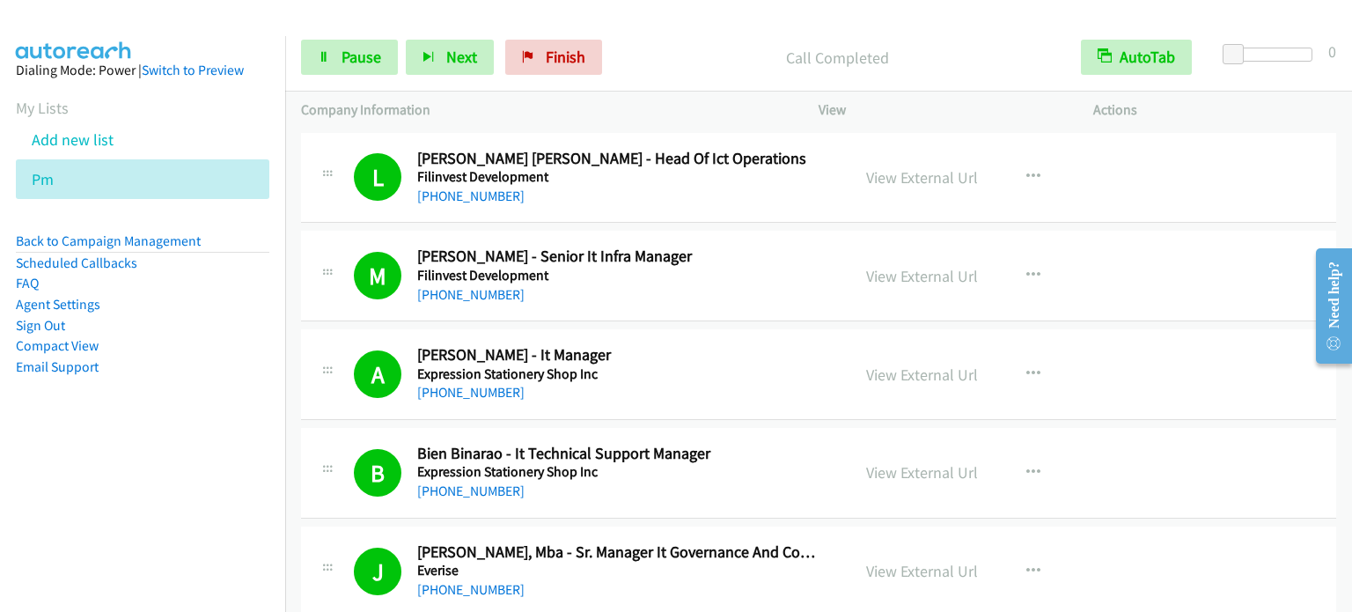
click at [186, 472] on nav "Dialing Mode: Power | Switch to Preview My Lists Add new list Pm Back to Campai…" at bounding box center [143, 342] width 286 height 612
click at [367, 55] on span "Pause" at bounding box center [362, 57] width 40 height 20
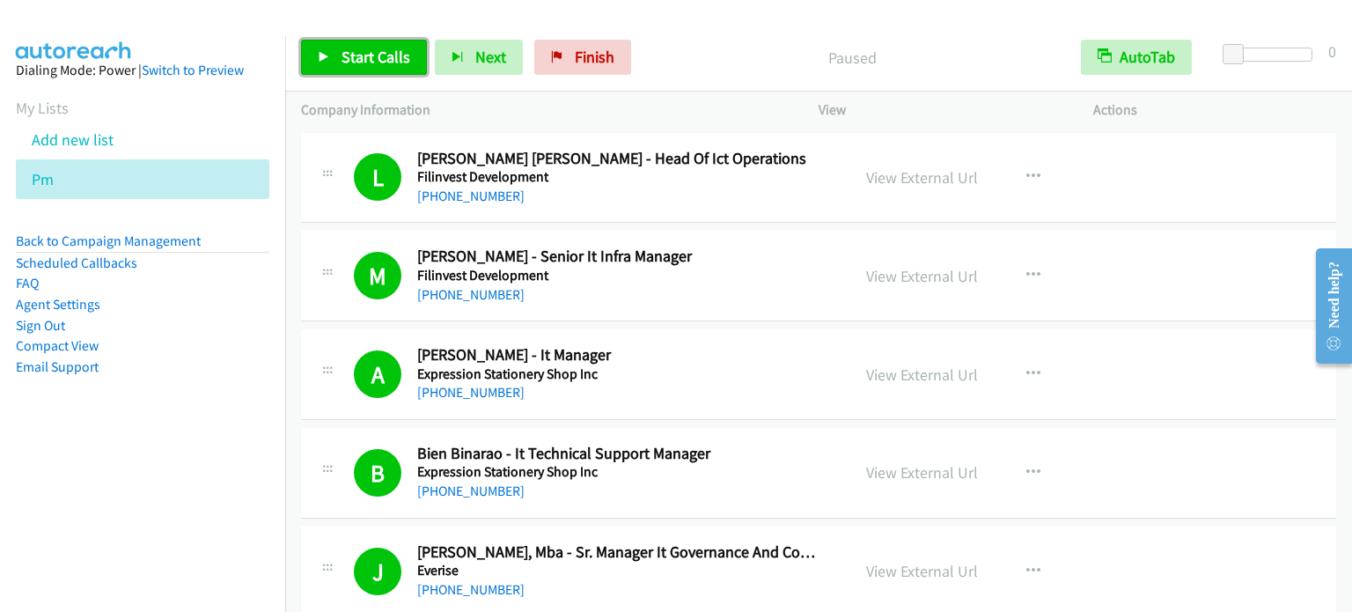
click at [367, 55] on span "Start Calls" at bounding box center [376, 57] width 69 height 20
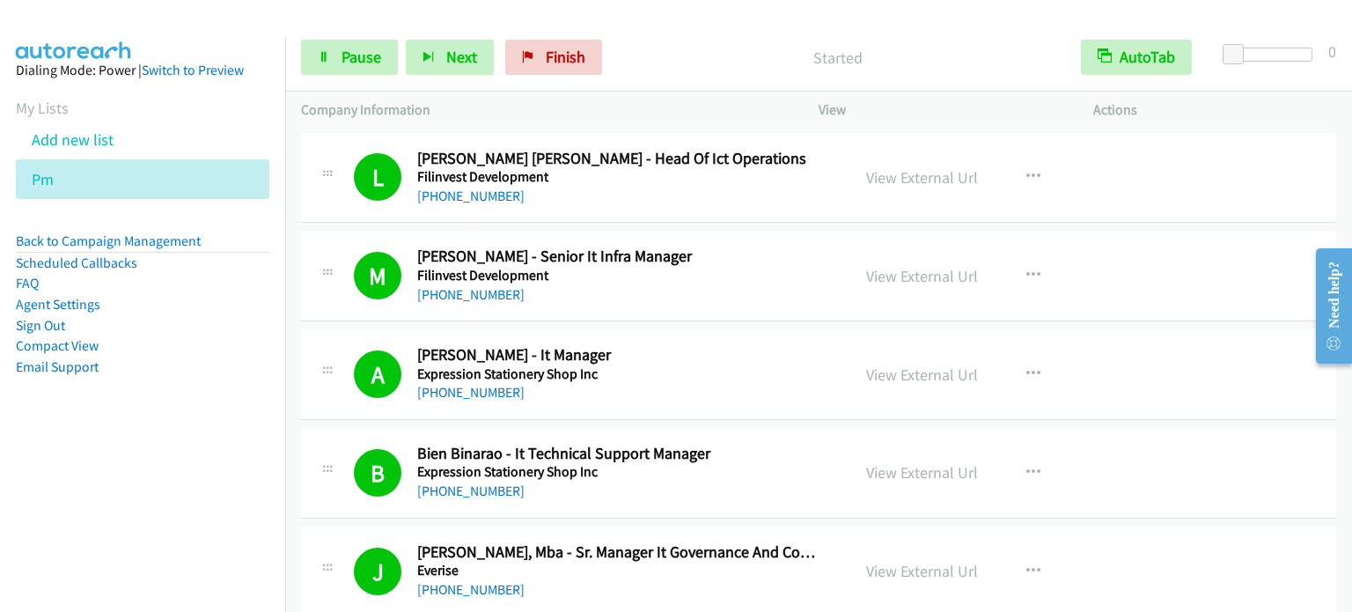
click at [157, 464] on nav "Dialing Mode: Power | Switch to Preview My Lists Add new list Pm Back to Campai…" at bounding box center [143, 342] width 286 height 612
click at [357, 62] on span "Pause" at bounding box center [362, 57] width 40 height 20
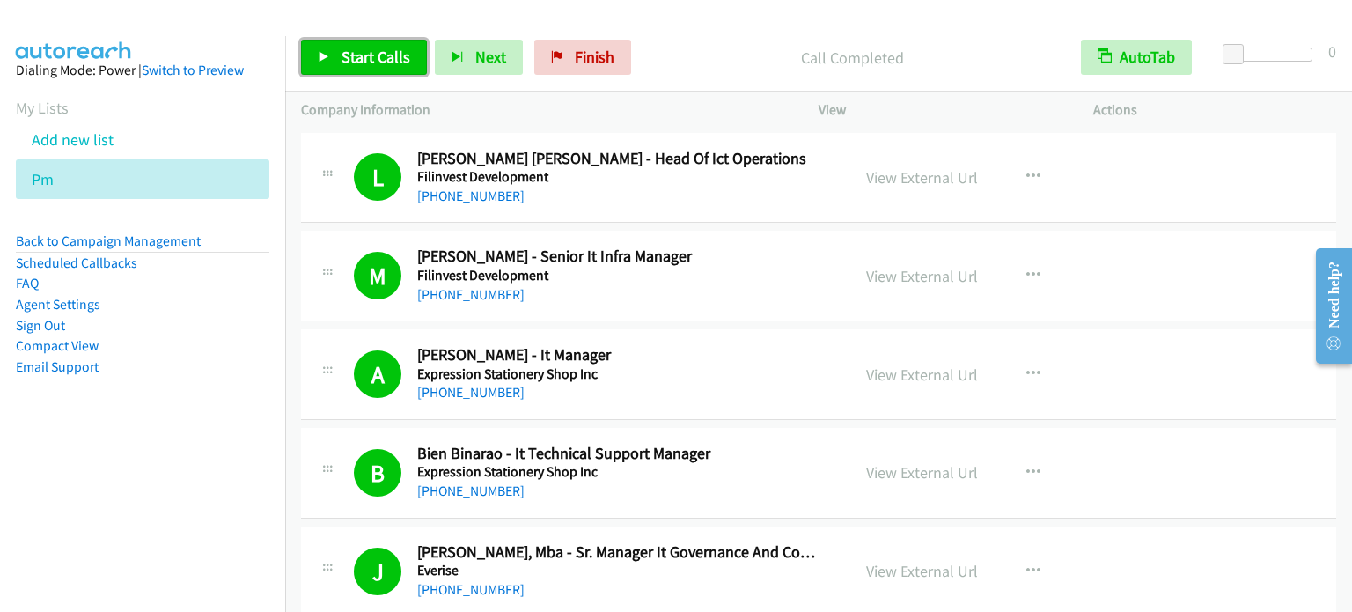
click at [370, 55] on span "Start Calls" at bounding box center [376, 57] width 69 height 20
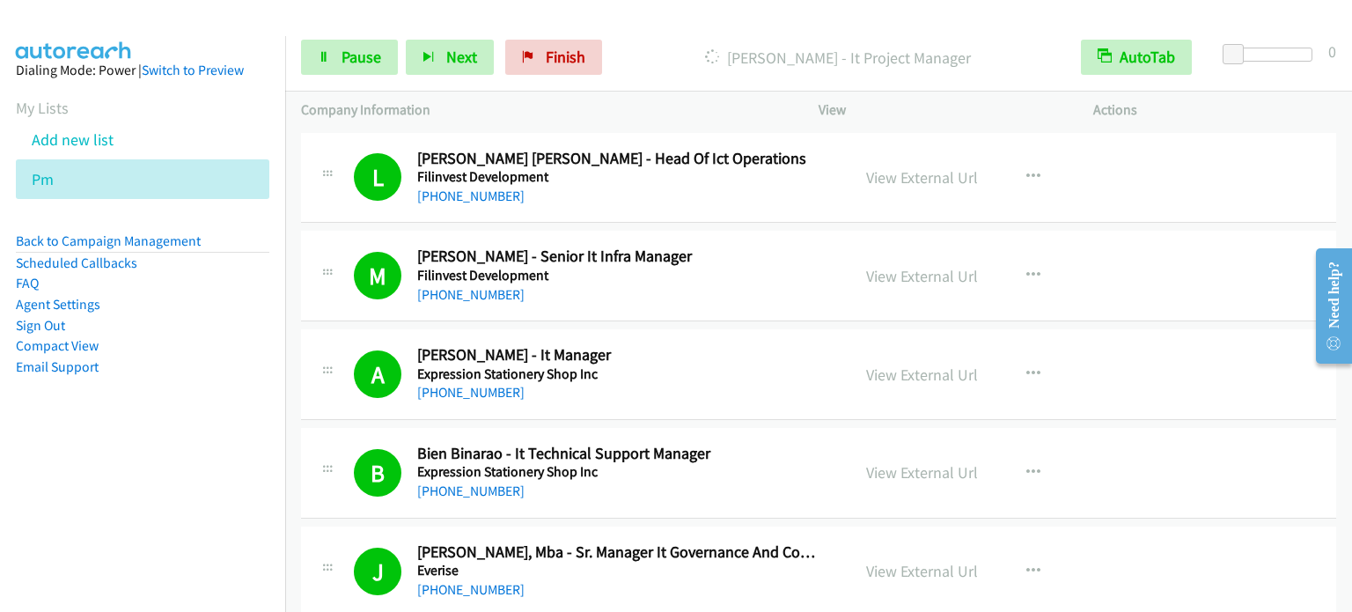
click at [199, 408] on aside "Dialing Mode: Power | Switch to Preview My Lists Add new list Pm Back to Campai…" at bounding box center [142, 246] width 285 height 421
click at [229, 459] on nav "Dialing Mode: Power | Switch to Preview My Lists Add new list Pm Back to Campai…" at bounding box center [143, 342] width 286 height 612
click at [358, 66] on span "Pause" at bounding box center [362, 57] width 40 height 20
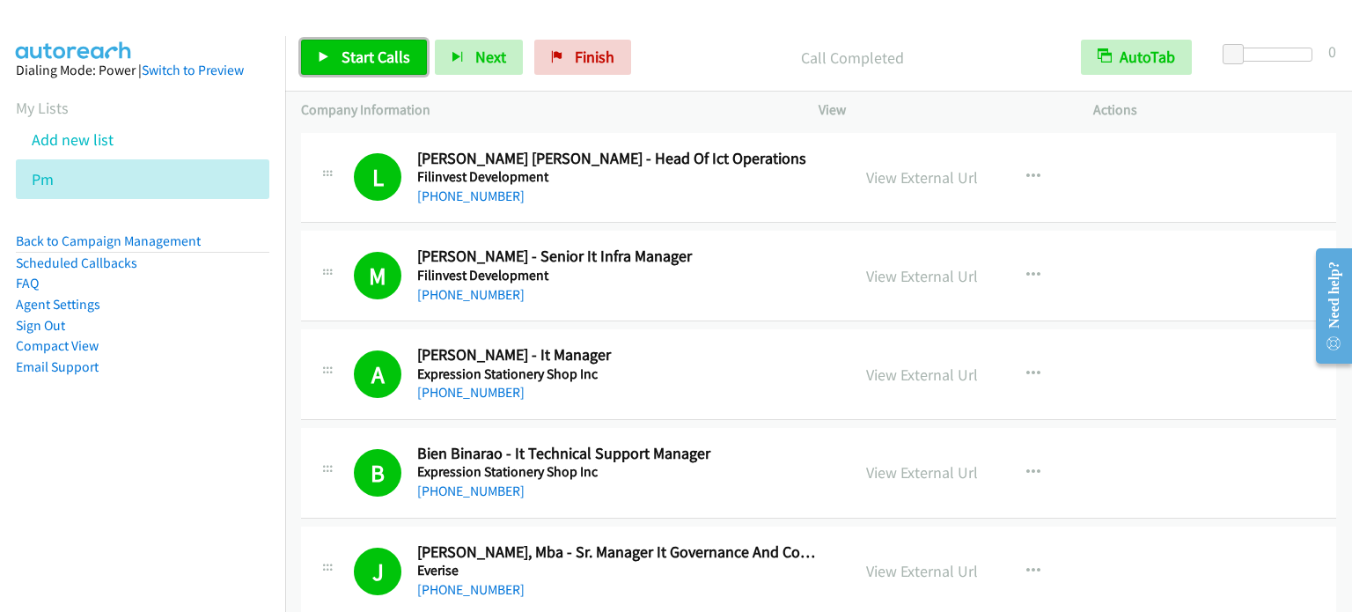
click at [398, 53] on span "Start Calls" at bounding box center [376, 57] width 69 height 20
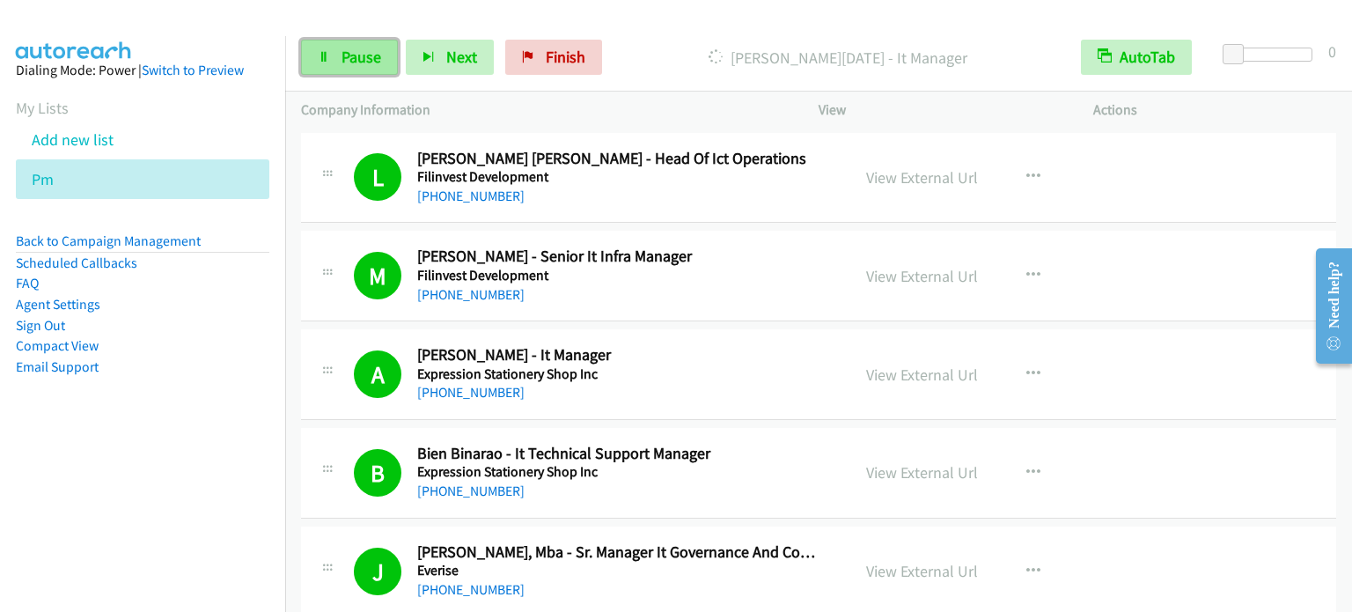
click at [382, 43] on link "Pause" at bounding box center [349, 57] width 97 height 35
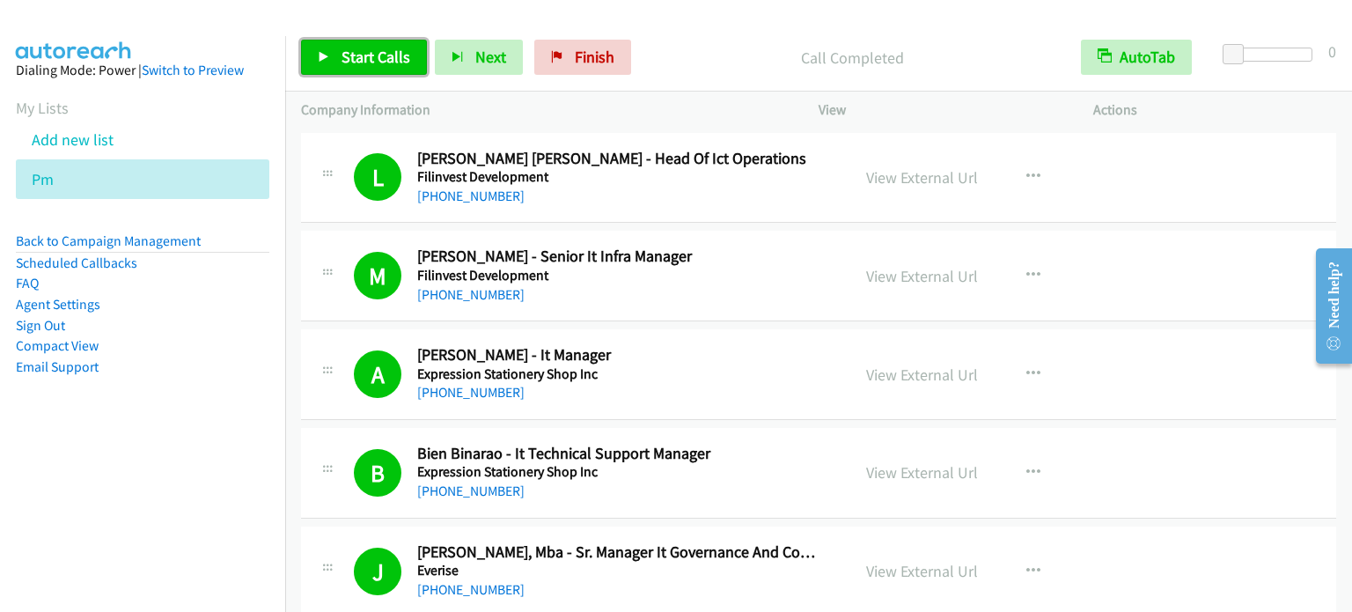
click at [386, 54] on span "Start Calls" at bounding box center [376, 57] width 69 height 20
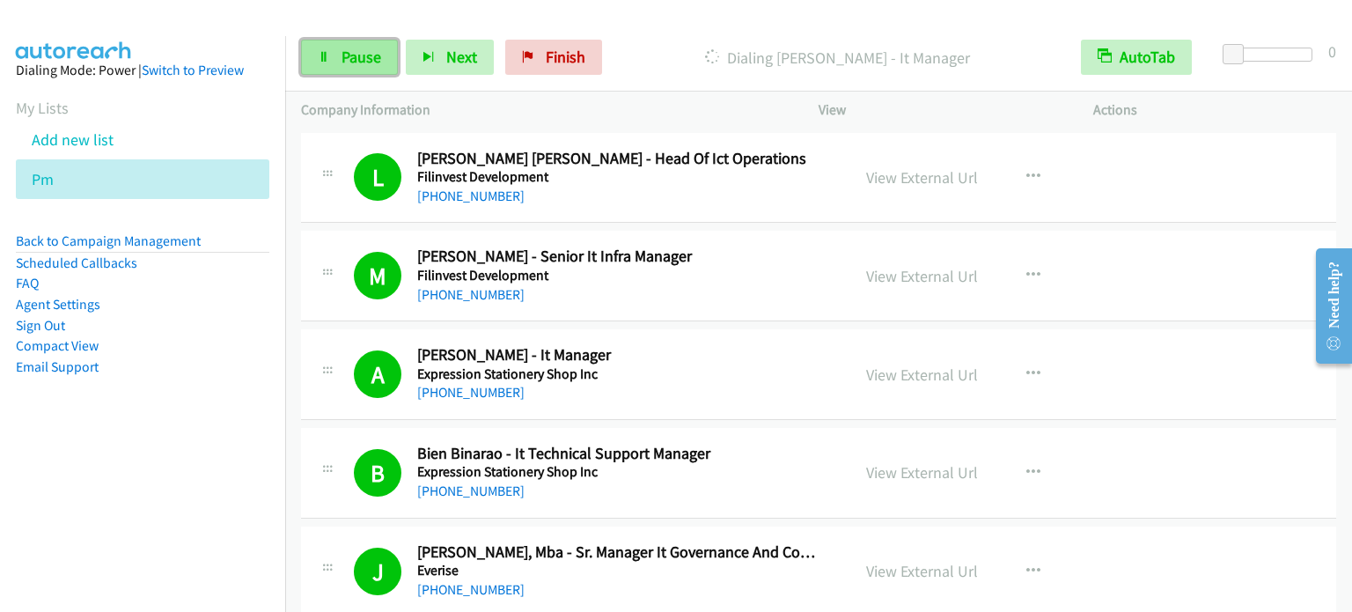
click at [356, 69] on link "Pause" at bounding box center [349, 57] width 97 height 35
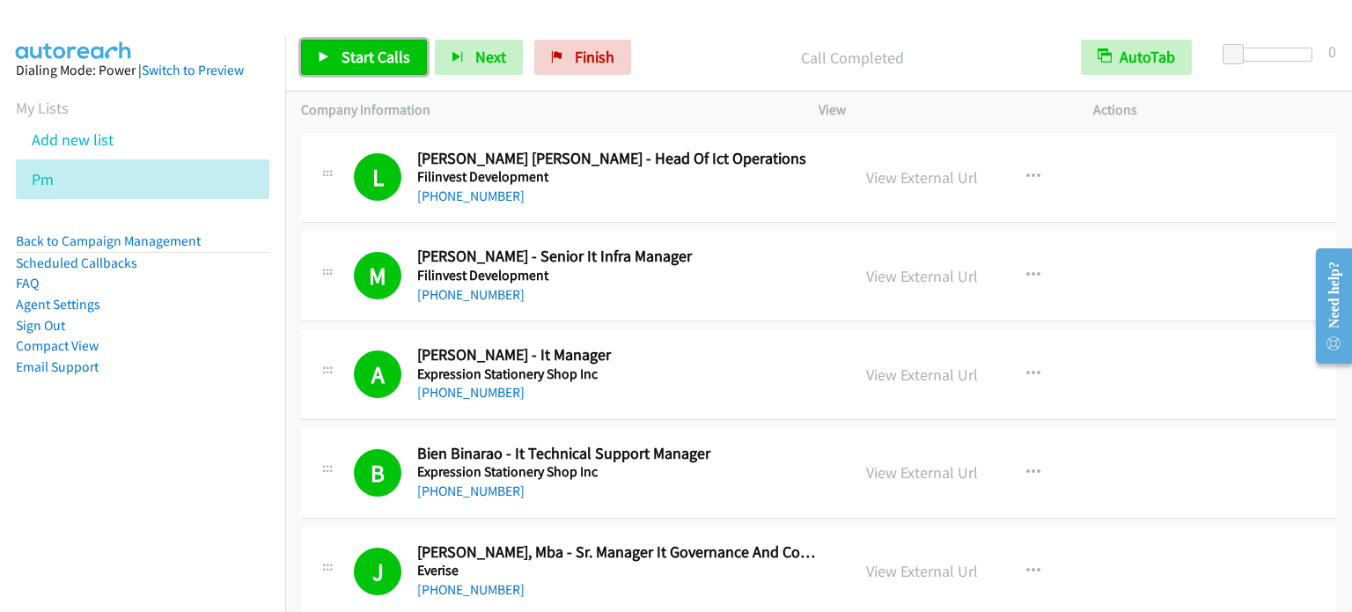
click at [345, 67] on link "Start Calls" at bounding box center [364, 57] width 126 height 35
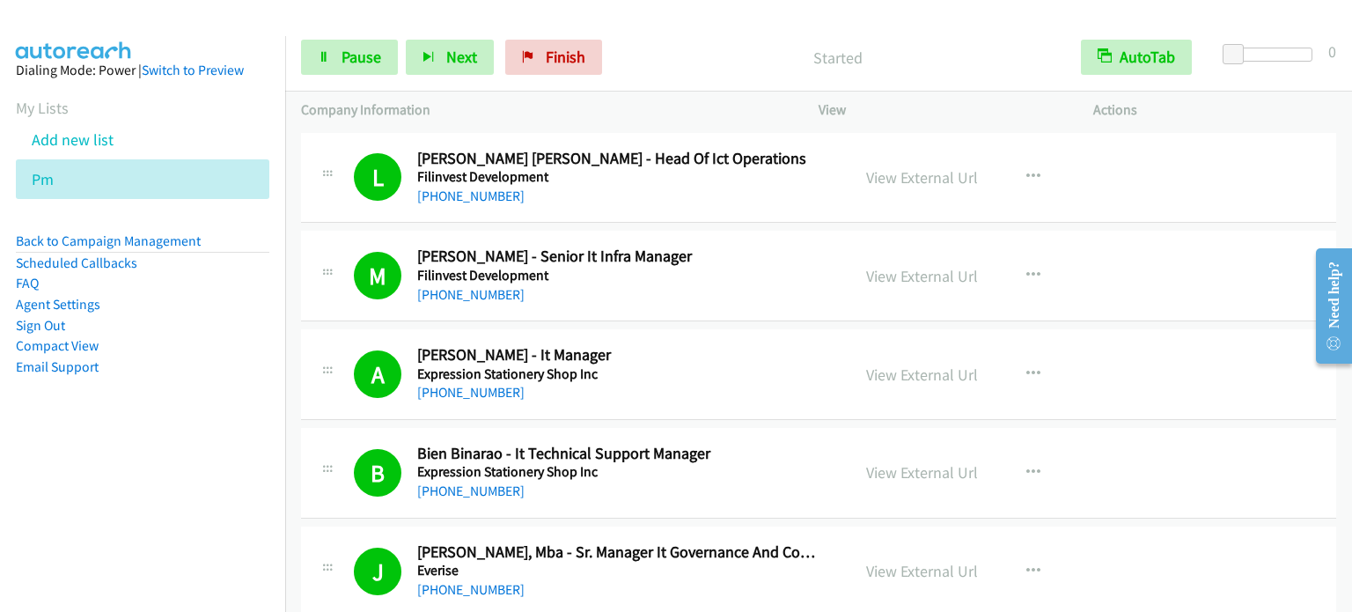
drag, startPoint x: 28, startPoint y: 559, endPoint x: 35, endPoint y: 548, distance: 12.7
click at [28, 561] on nav "Dialing Mode: Power | Switch to Preview My Lists Add new list Pm Back to Campai…" at bounding box center [143, 342] width 286 height 612
click at [349, 58] on span "Pause" at bounding box center [362, 57] width 40 height 20
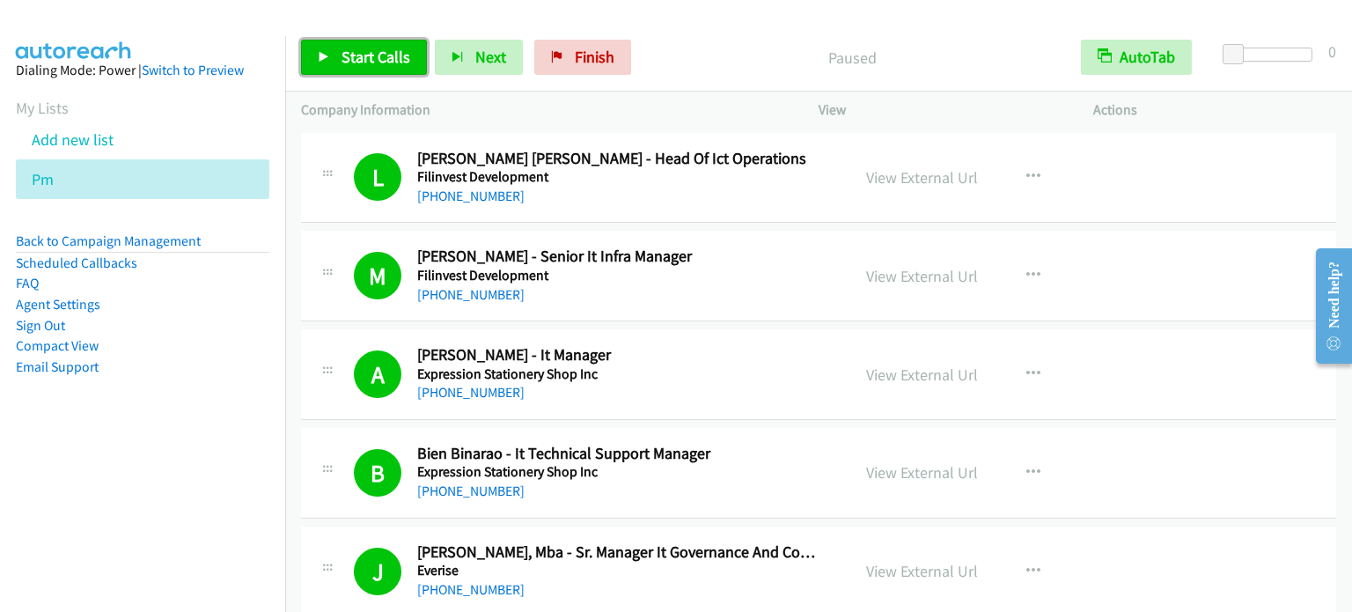
click at [344, 69] on link "Start Calls" at bounding box center [364, 57] width 126 height 35
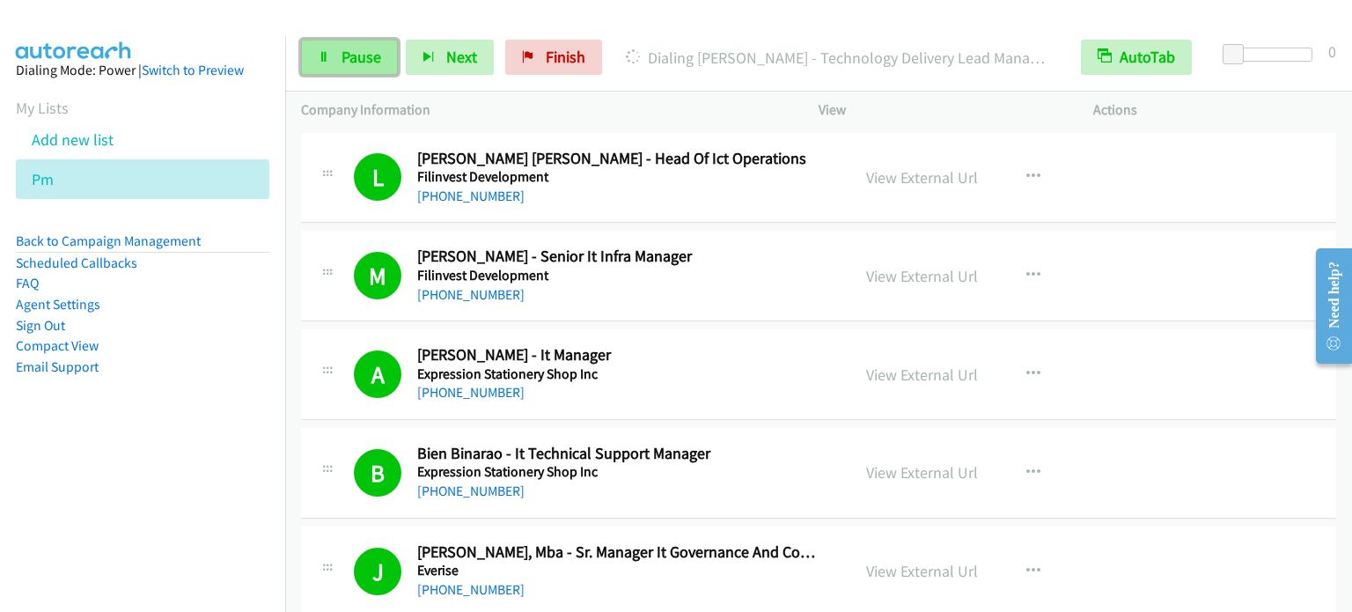
click at [372, 47] on span "Pause" at bounding box center [362, 57] width 40 height 20
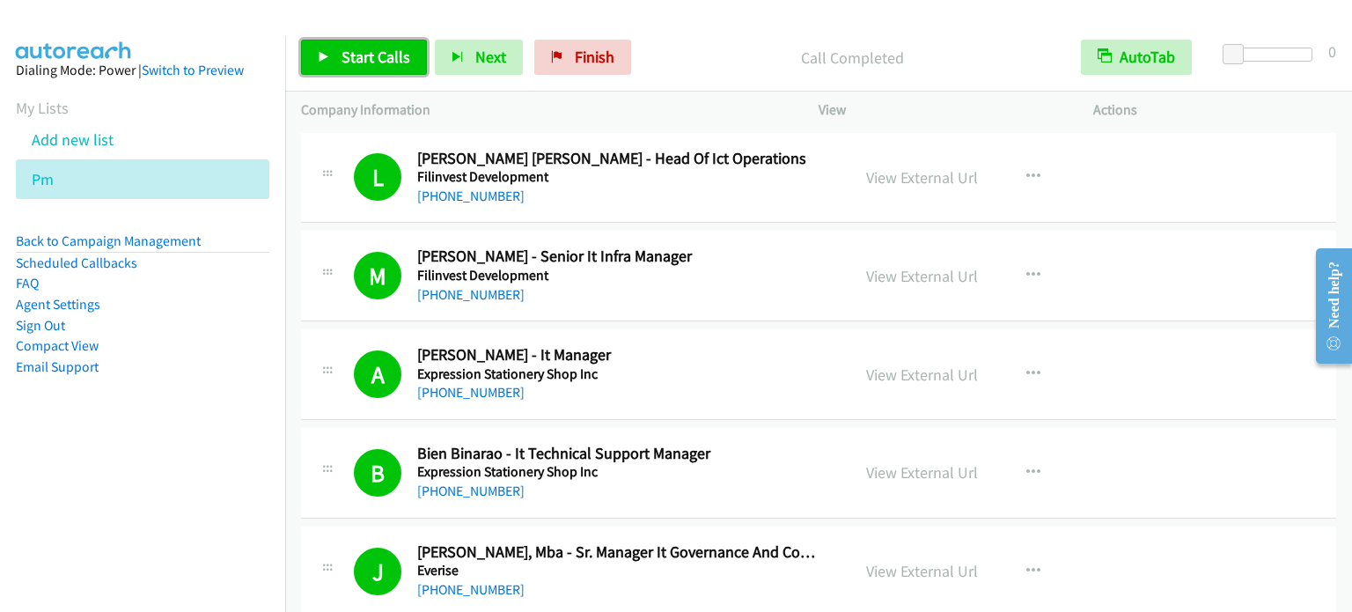
drag, startPoint x: 369, startPoint y: 56, endPoint x: 476, endPoint y: 26, distance: 111.7
click at [369, 57] on span "Start Calls" at bounding box center [376, 57] width 69 height 20
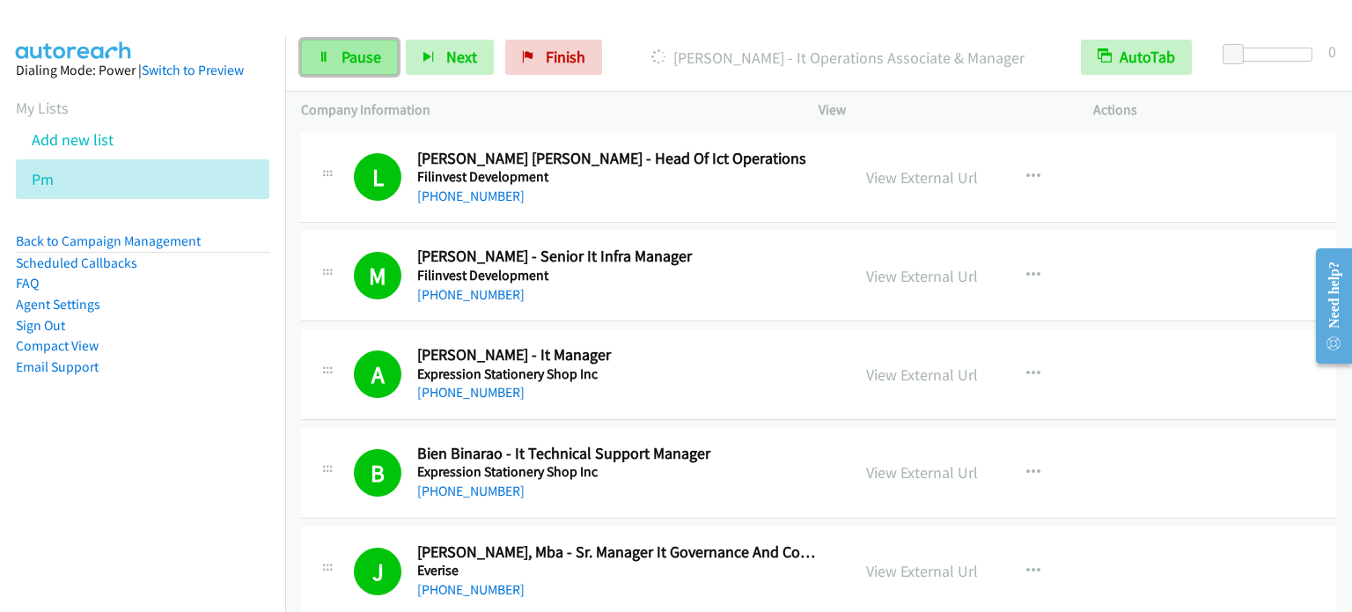
click at [366, 48] on span "Pause" at bounding box center [362, 57] width 40 height 20
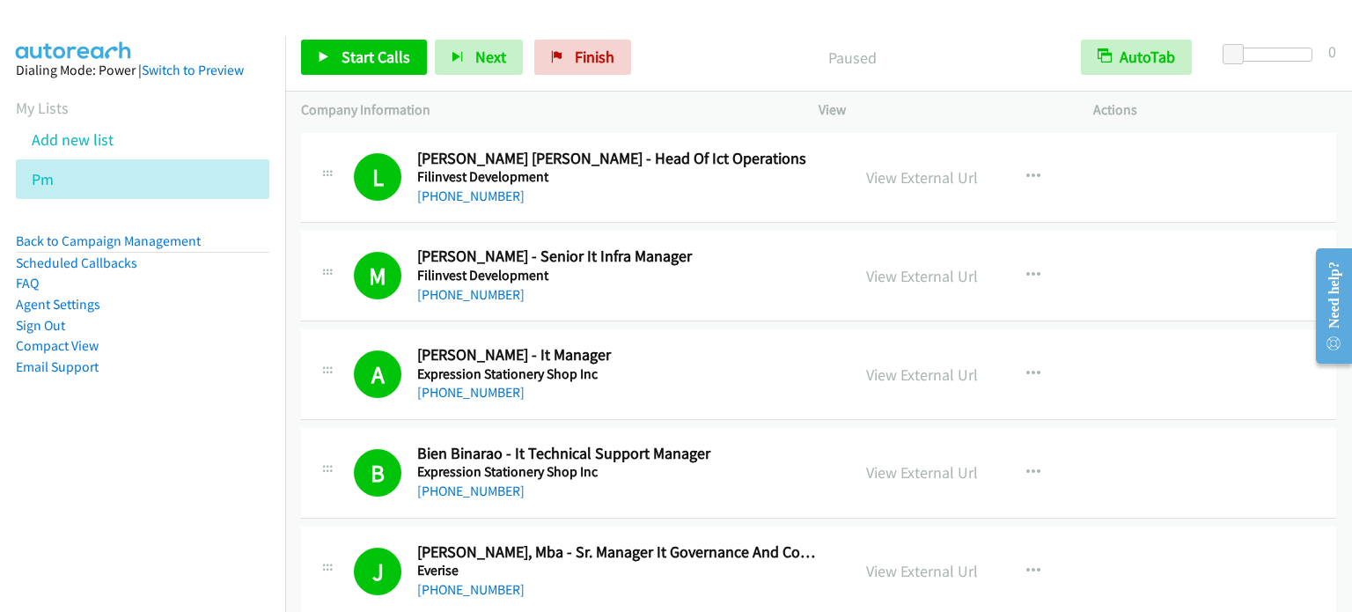
click at [23, 478] on nav "Dialing Mode: Power | Switch to Preview My Lists Add new list Pm Back to Campai…" at bounding box center [143, 342] width 286 height 612
click at [961, 26] on div "Start Calls Pause Next Finish Call Completed AutoTab AutoTab 0" at bounding box center [818, 58] width 1067 height 68
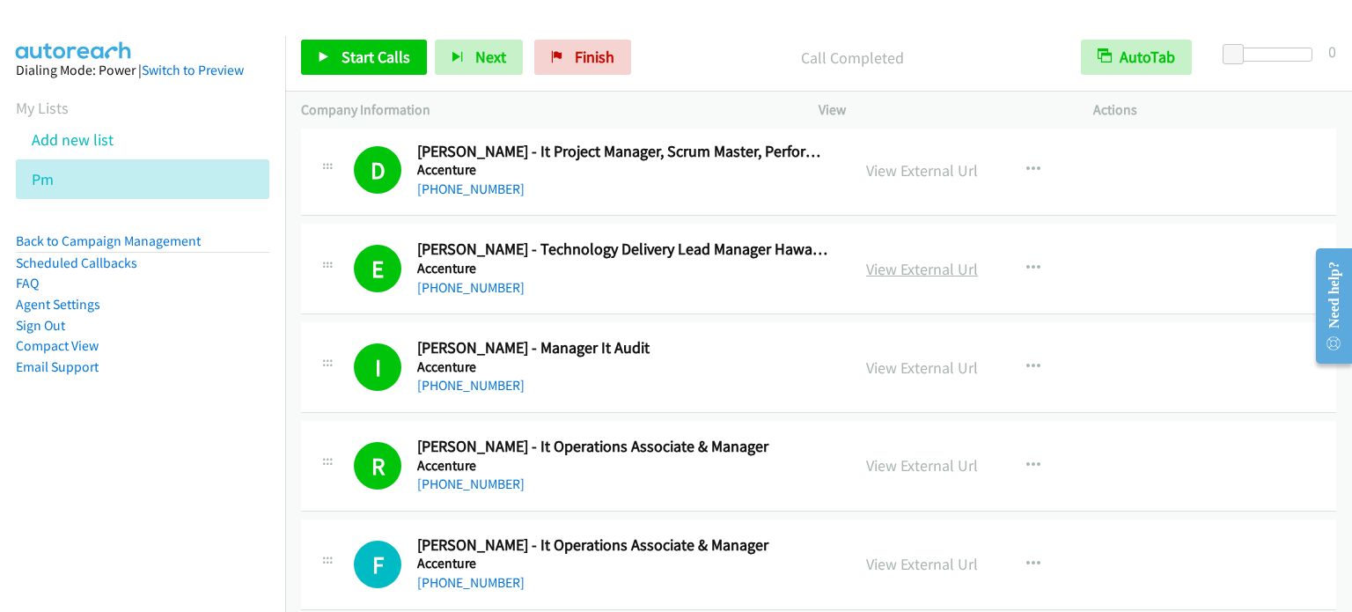
click at [951, 259] on link "View External Url" at bounding box center [922, 269] width 112 height 20
click at [402, 48] on span "Start Calls" at bounding box center [376, 57] width 69 height 20
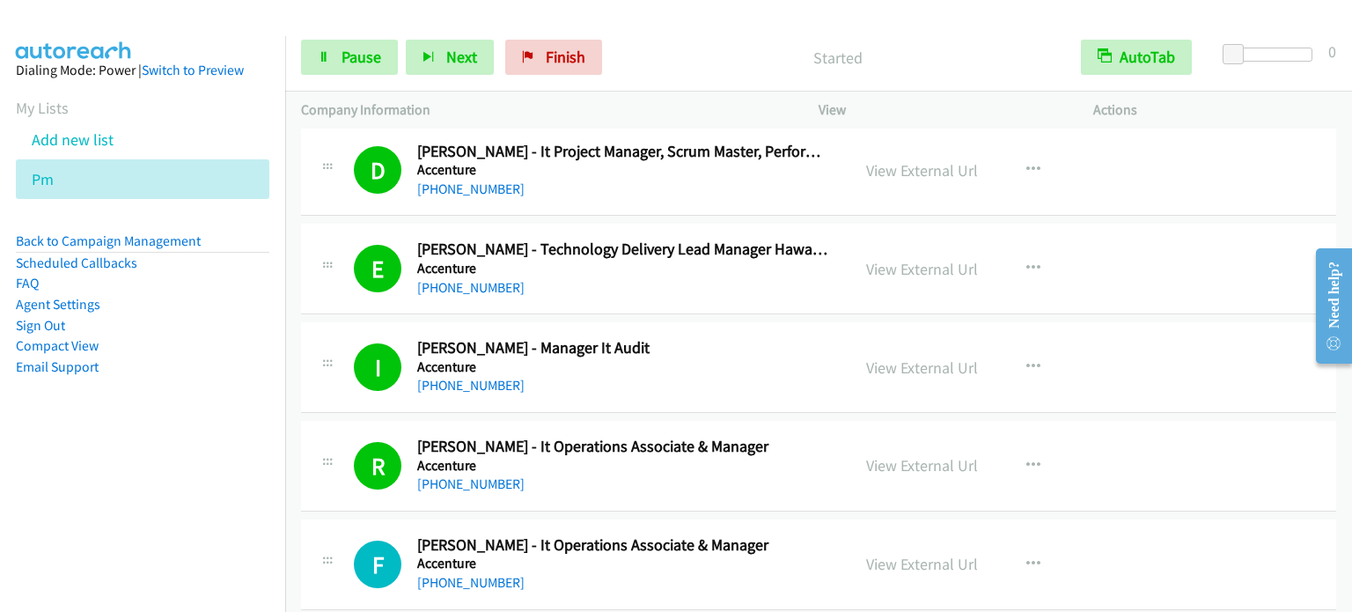
drag, startPoint x: 165, startPoint y: 449, endPoint x: 588, endPoint y: 31, distance: 595.1
click at [166, 449] on aside "Dialing Mode: Power | Switch to Preview My Lists Add new list Pm Back to Campai…" at bounding box center [142, 246] width 285 height 421
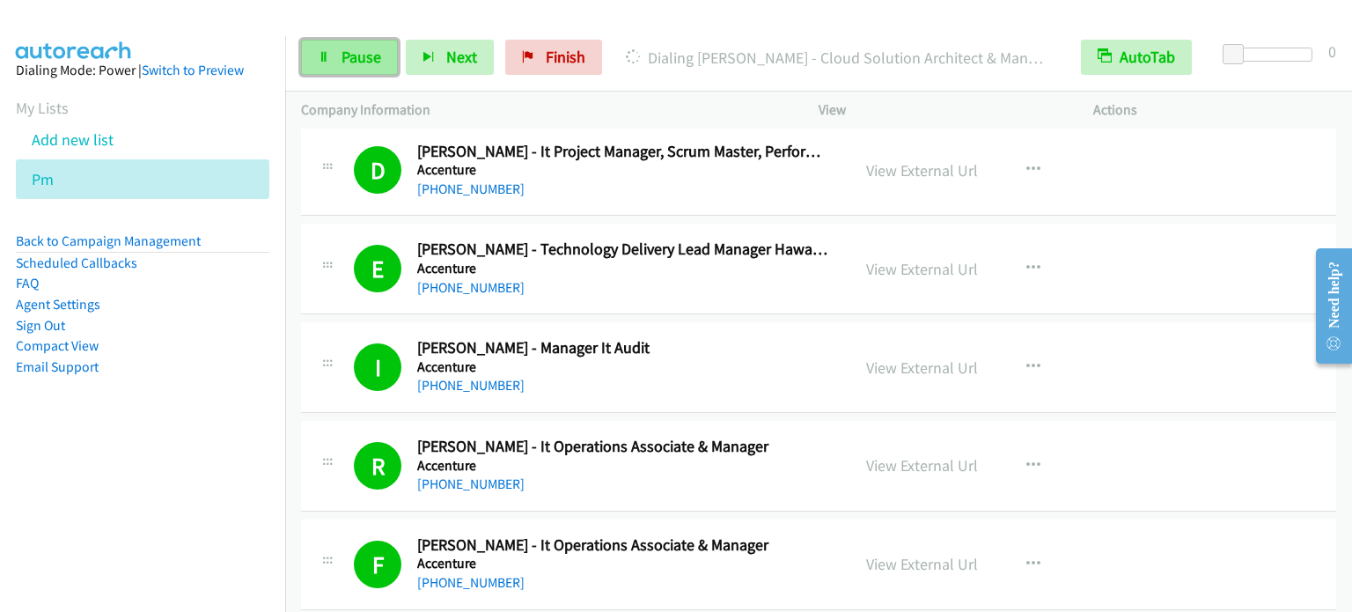
click at [364, 58] on span "Pause" at bounding box center [362, 57] width 40 height 20
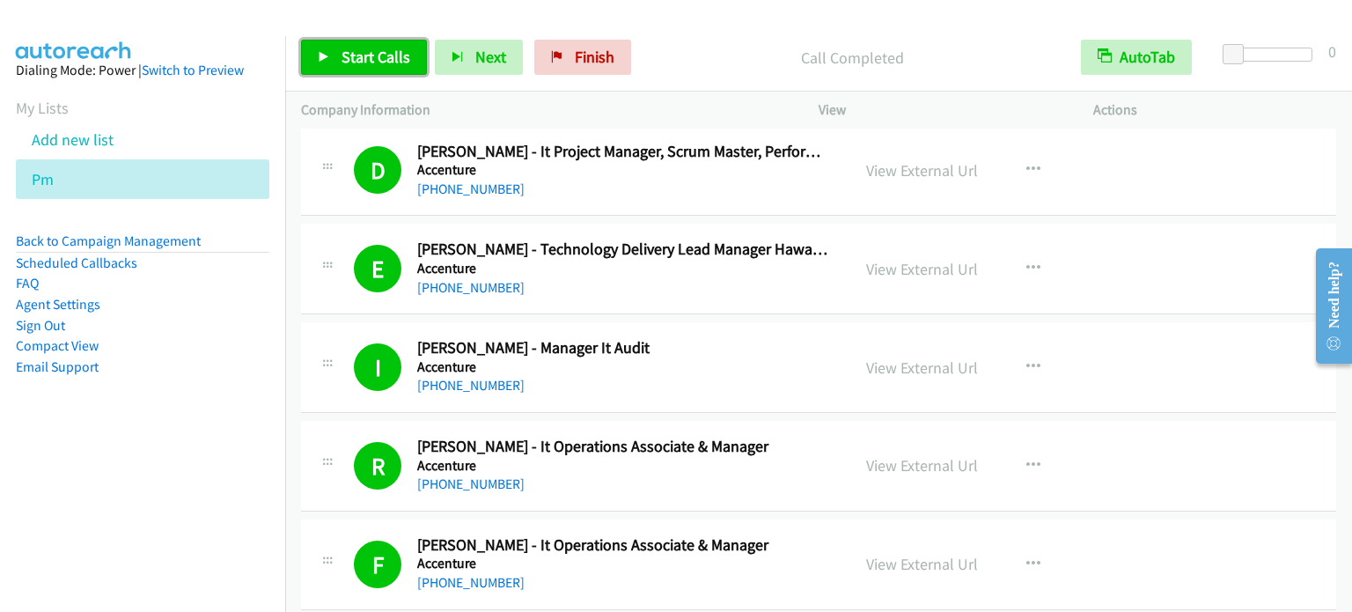
click at [350, 57] on span "Start Calls" at bounding box center [376, 57] width 69 height 20
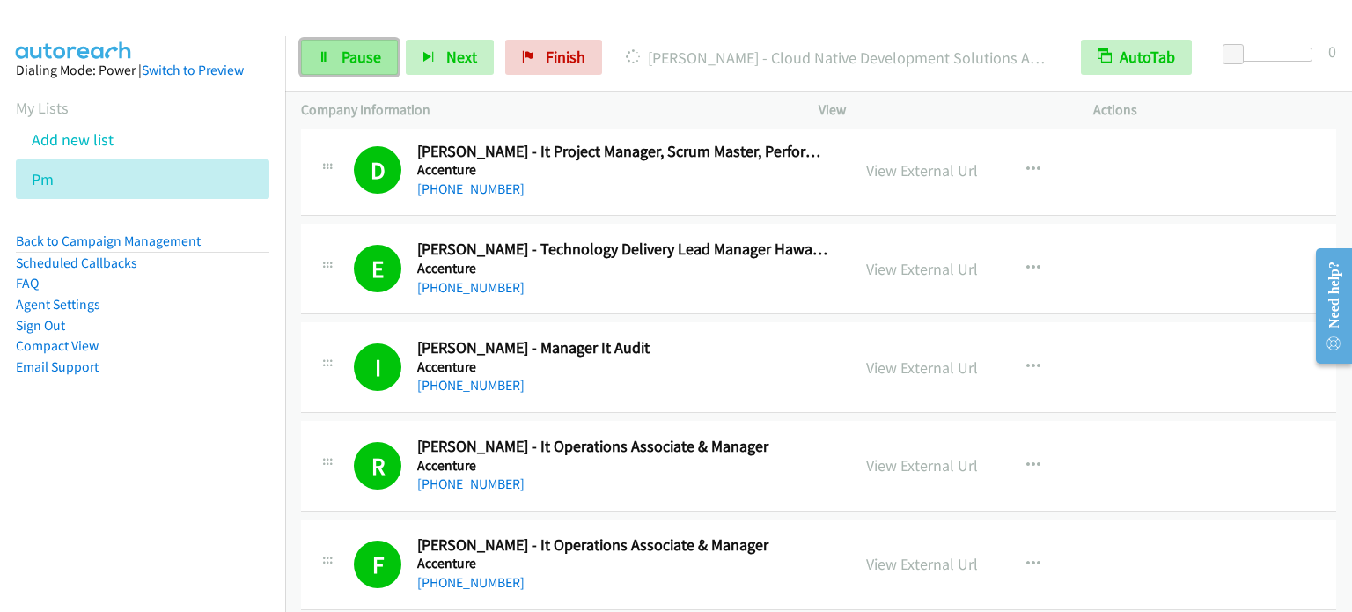
click at [363, 48] on span "Pause" at bounding box center [362, 57] width 40 height 20
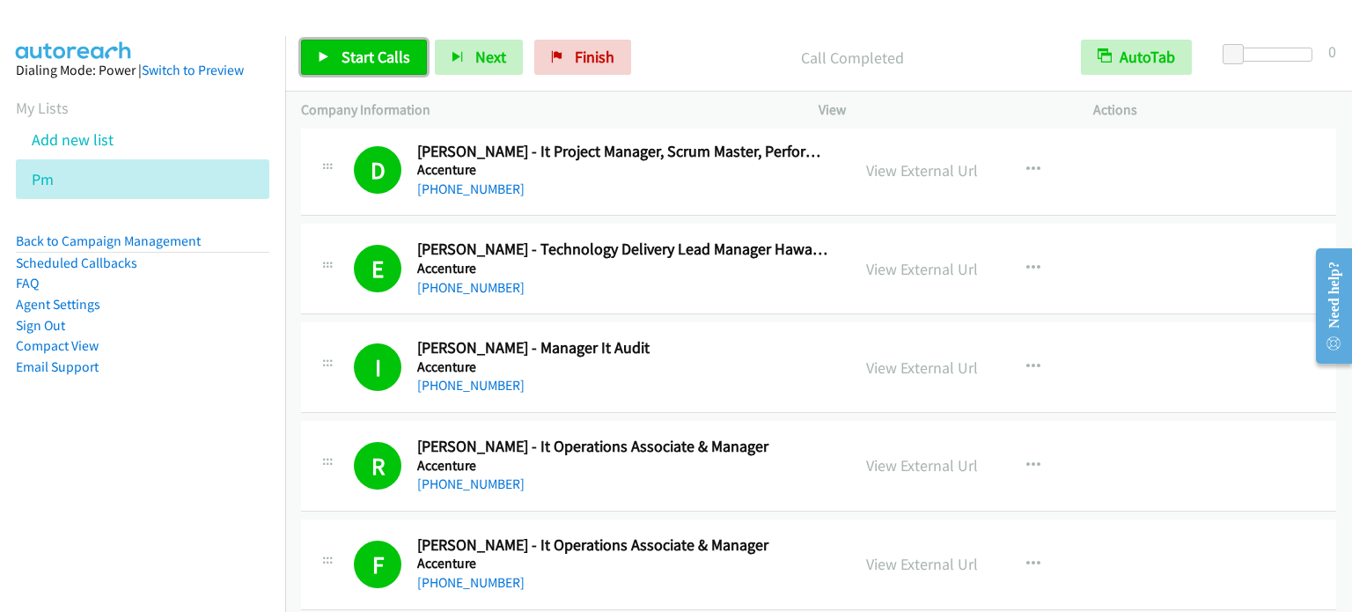
click at [384, 52] on span "Start Calls" at bounding box center [376, 57] width 69 height 20
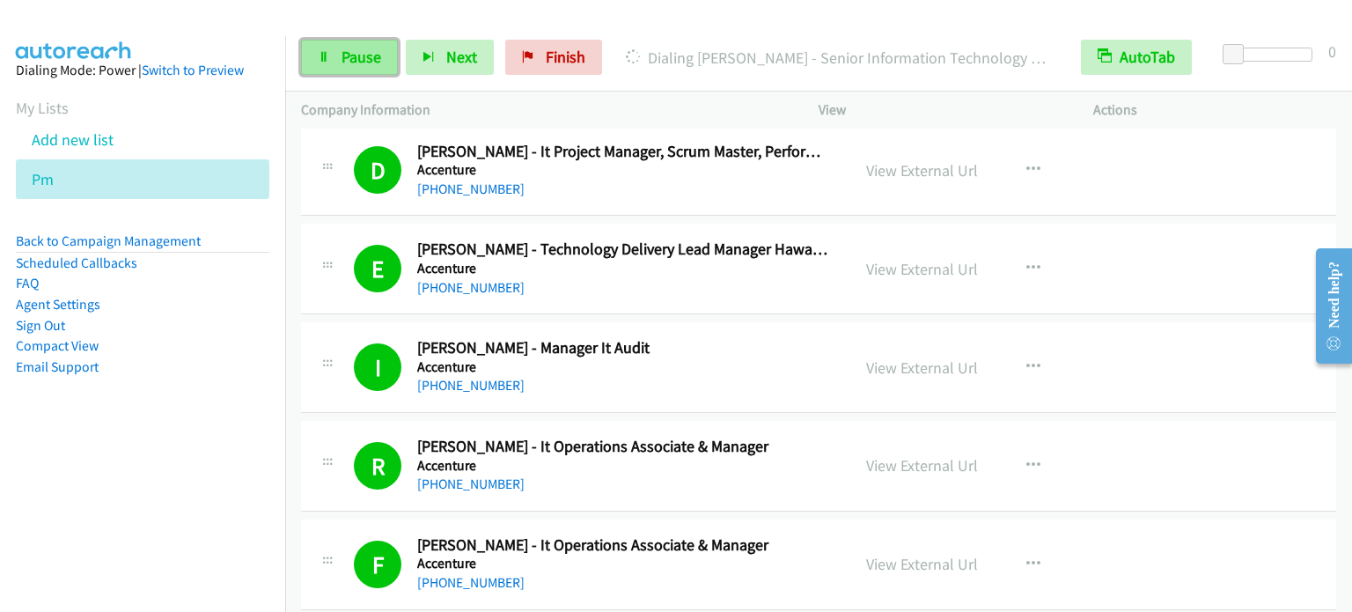
click at [370, 61] on span "Pause" at bounding box center [362, 57] width 40 height 20
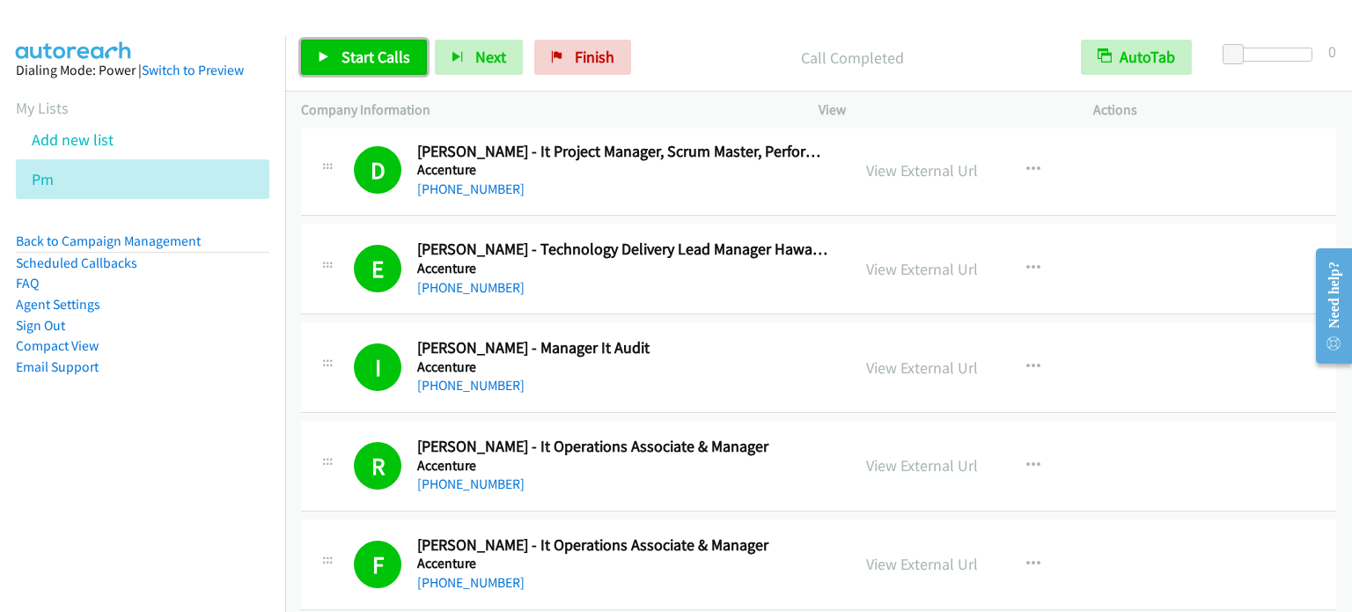
click at [364, 62] on span "Start Calls" at bounding box center [376, 57] width 69 height 20
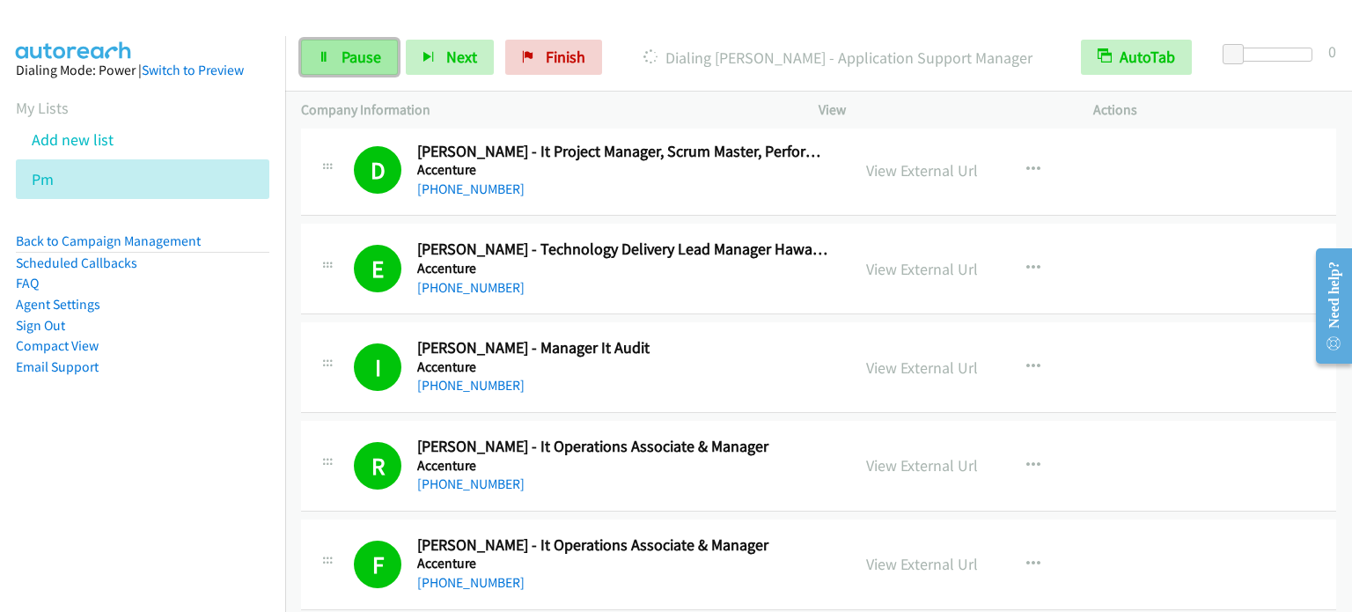
click at [352, 56] on span "Pause" at bounding box center [362, 57] width 40 height 20
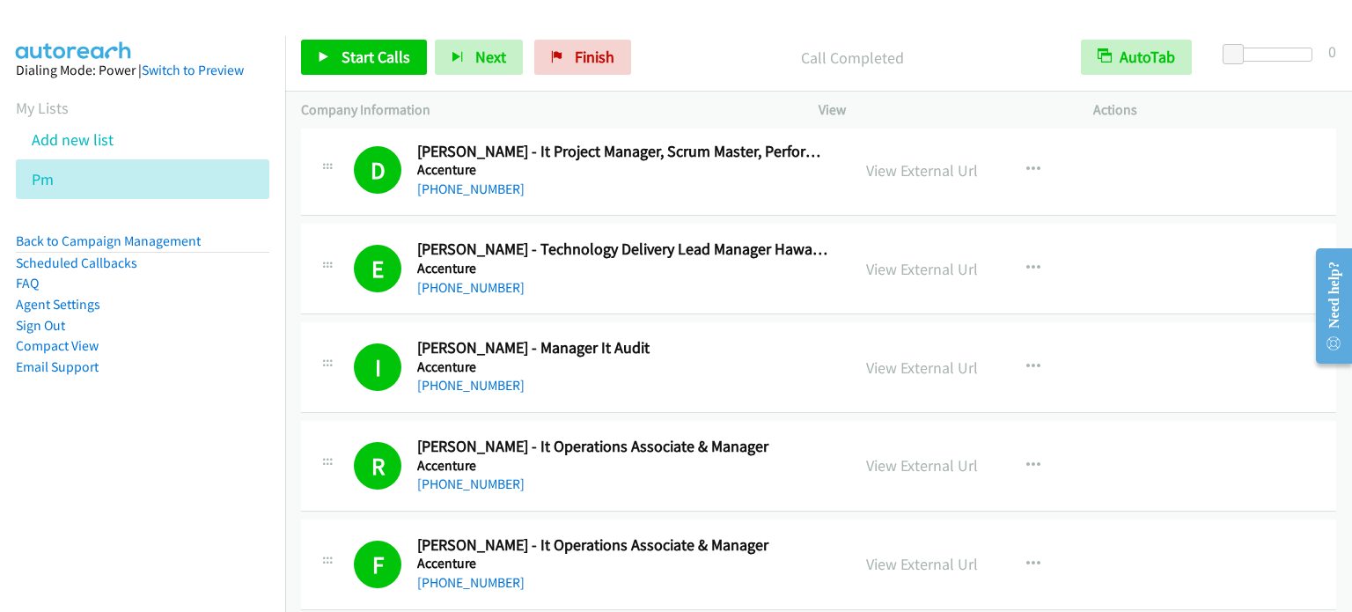
click at [170, 438] on aside "Dialing Mode: Power | Switch to Preview My Lists Add new list Pm Back to Campai…" at bounding box center [142, 246] width 285 height 421
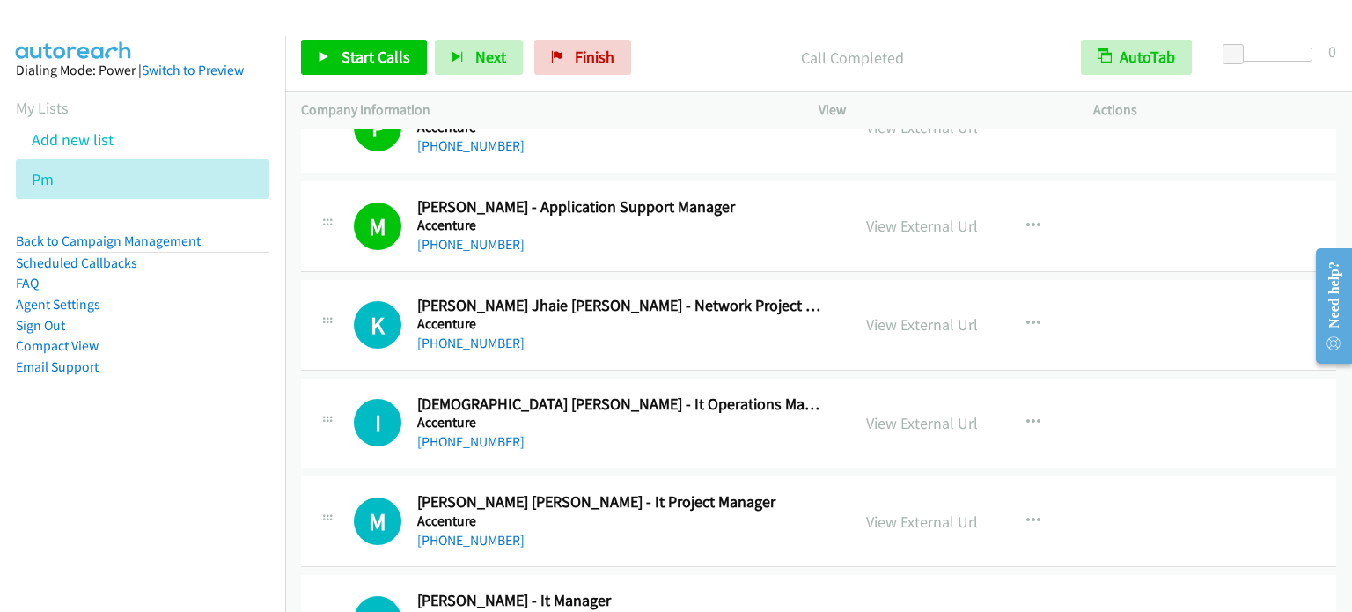
scroll to position [13958, 0]
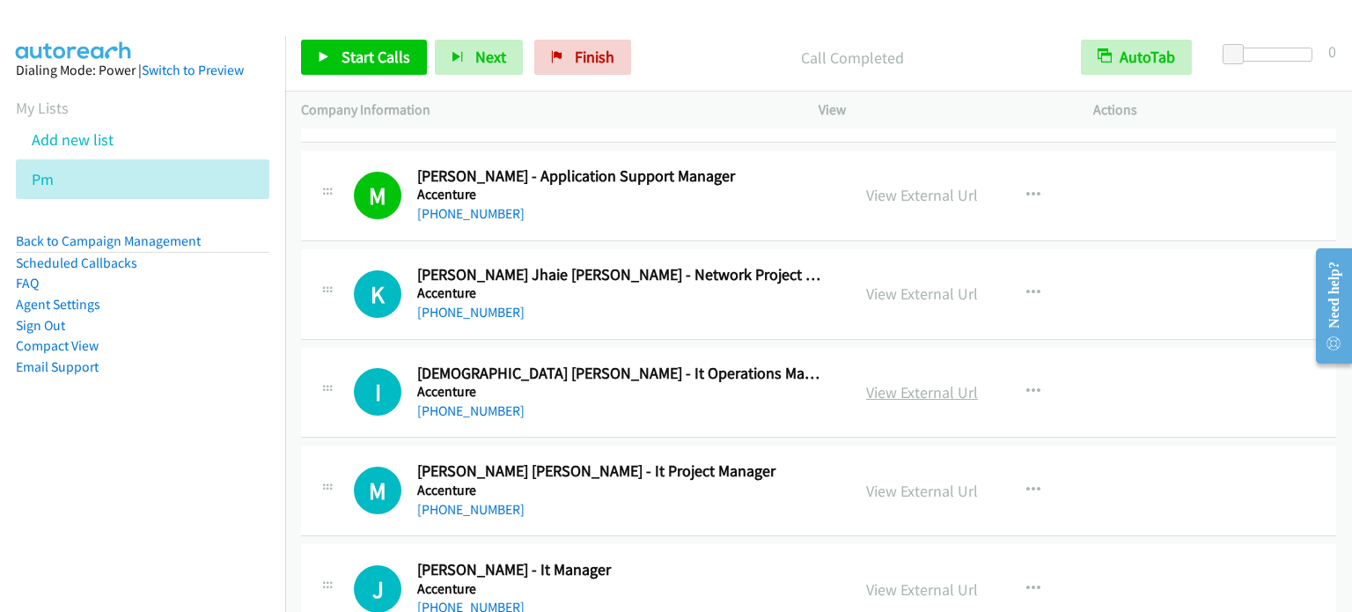
click at [940, 382] on link "View External Url" at bounding box center [922, 392] width 112 height 20
click at [926, 481] on link "View External Url" at bounding box center [922, 491] width 112 height 20
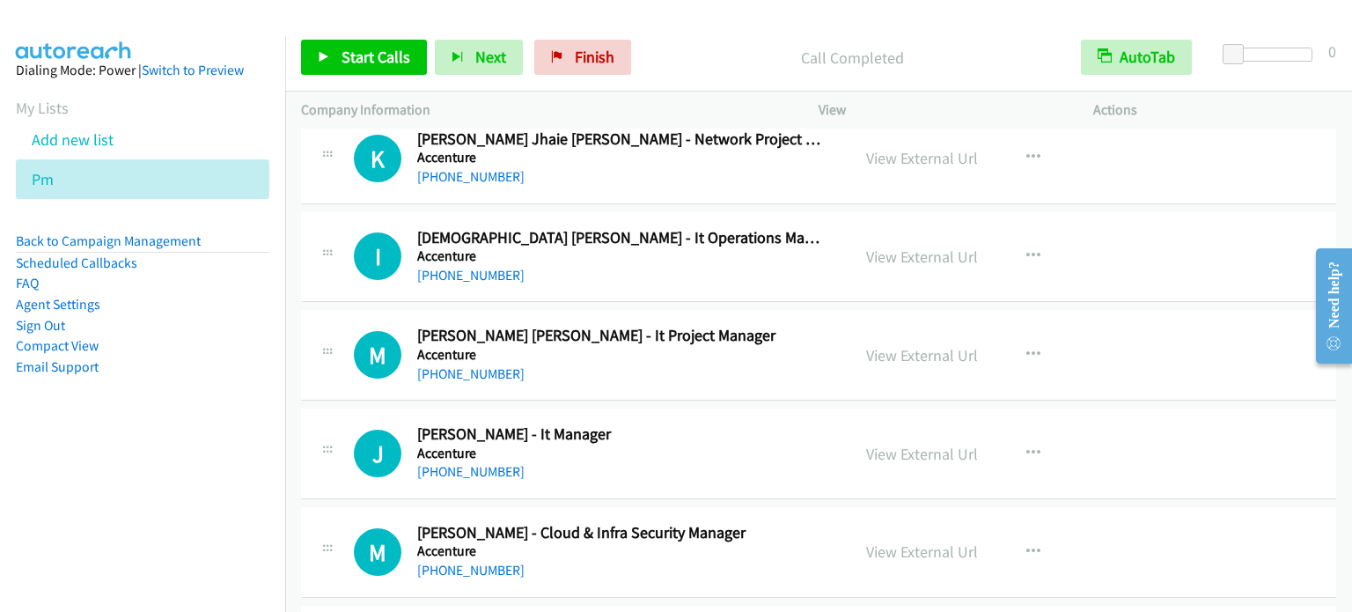
scroll to position [14134, 0]
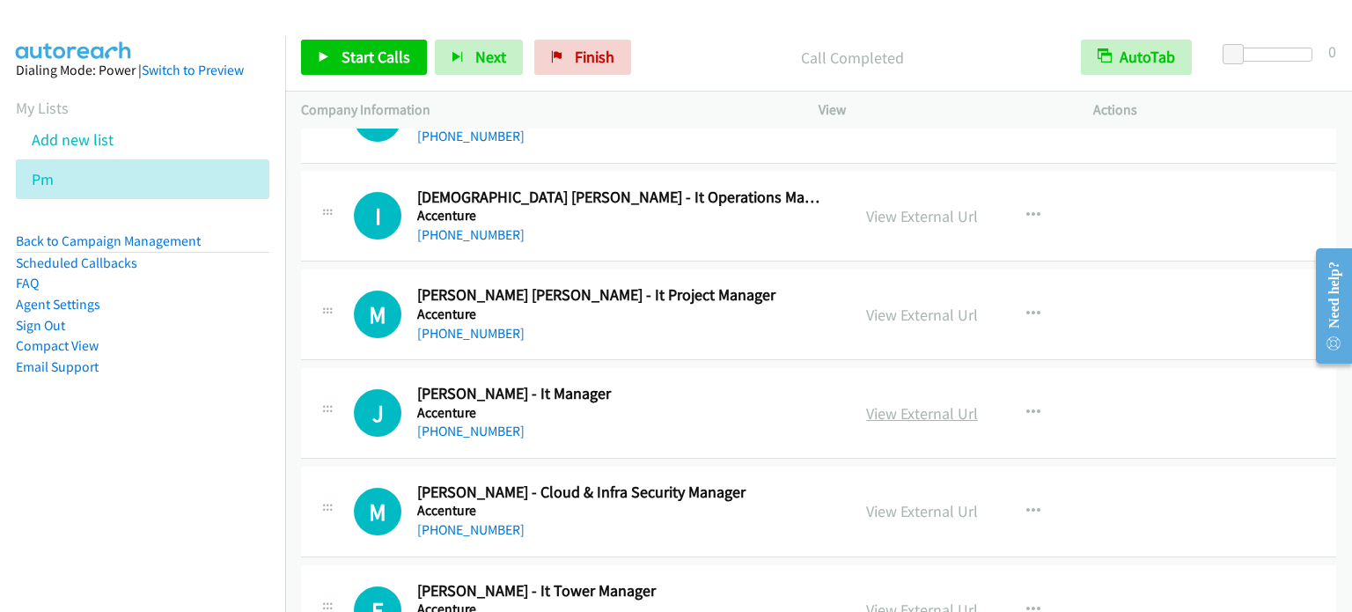
click at [924, 403] on link "View External Url" at bounding box center [922, 413] width 112 height 20
click at [916, 501] on link "View External Url" at bounding box center [922, 511] width 112 height 20
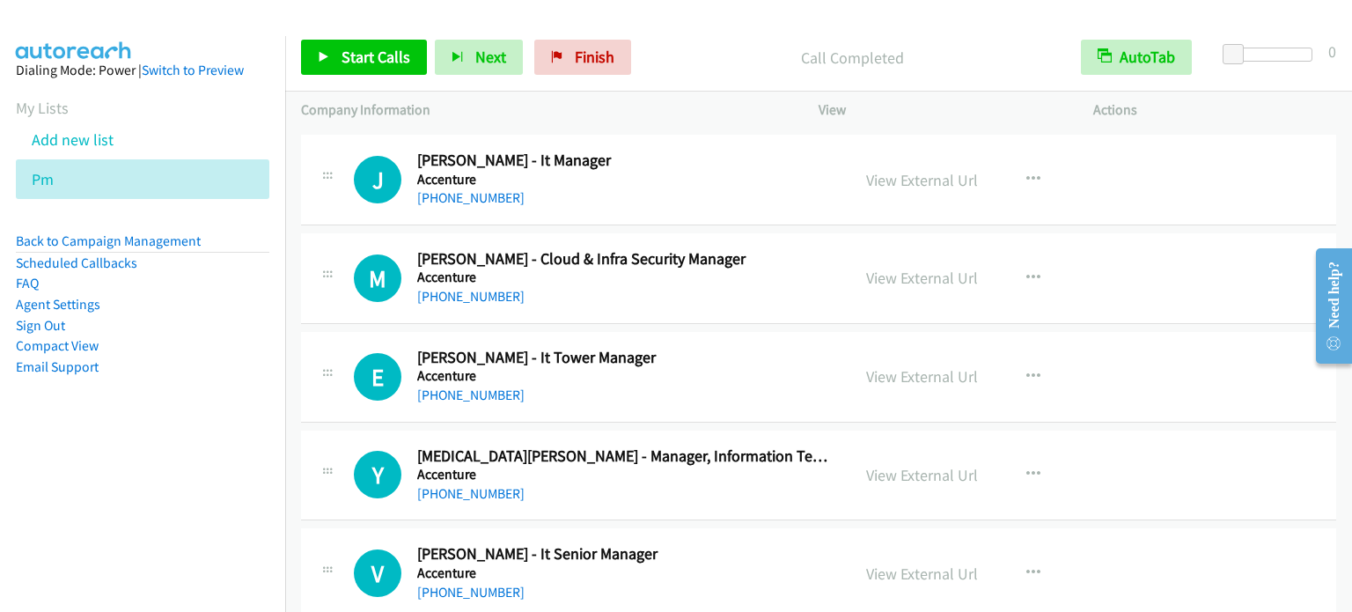
scroll to position [14399, 0]
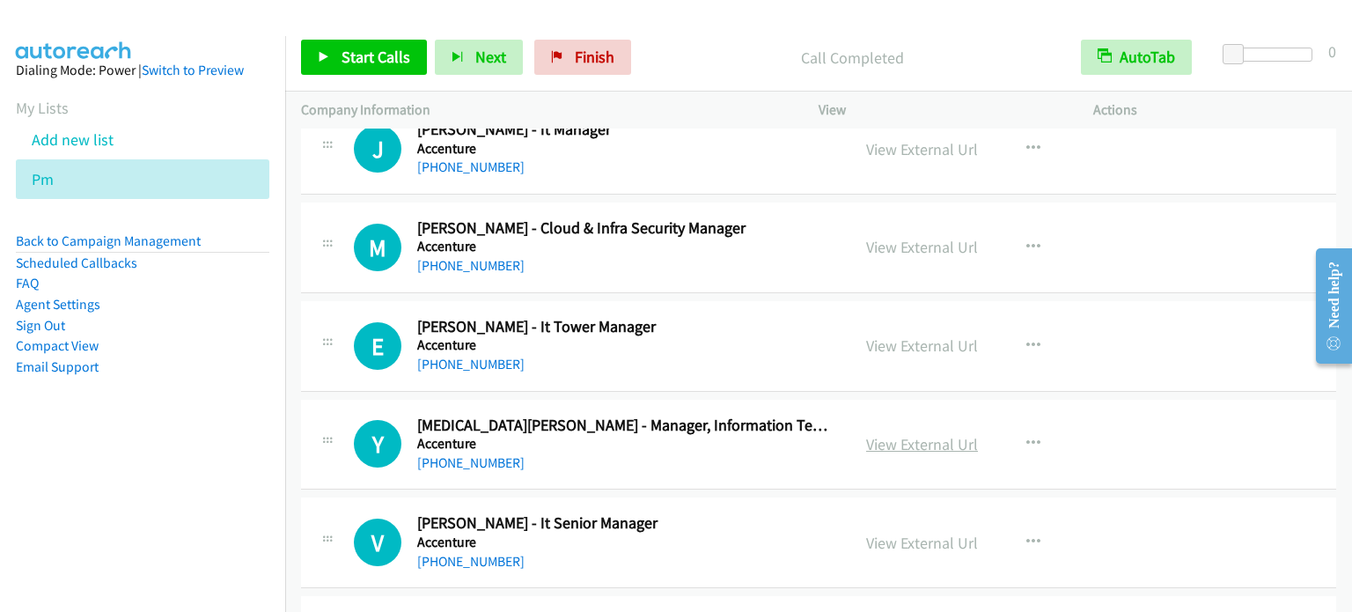
click at [908, 434] on link "View External Url" at bounding box center [922, 444] width 112 height 20
click at [940, 533] on link "View External Url" at bounding box center [922, 543] width 112 height 20
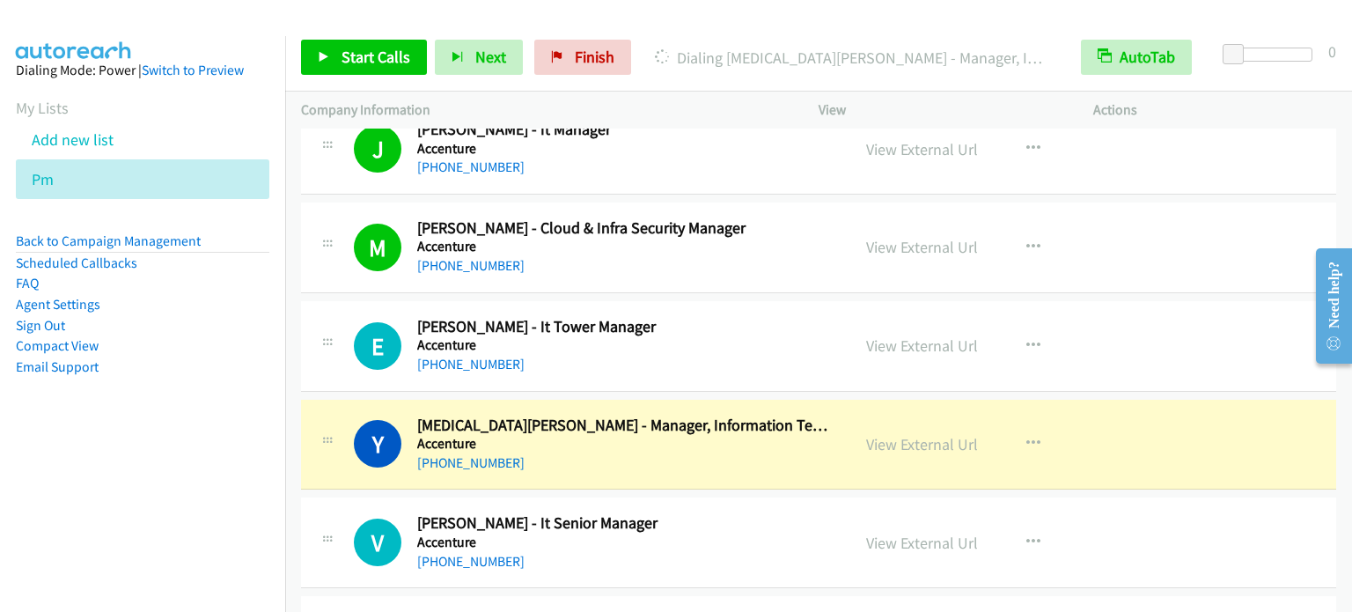
click at [209, 367] on li "Email Support" at bounding box center [143, 367] width 254 height 21
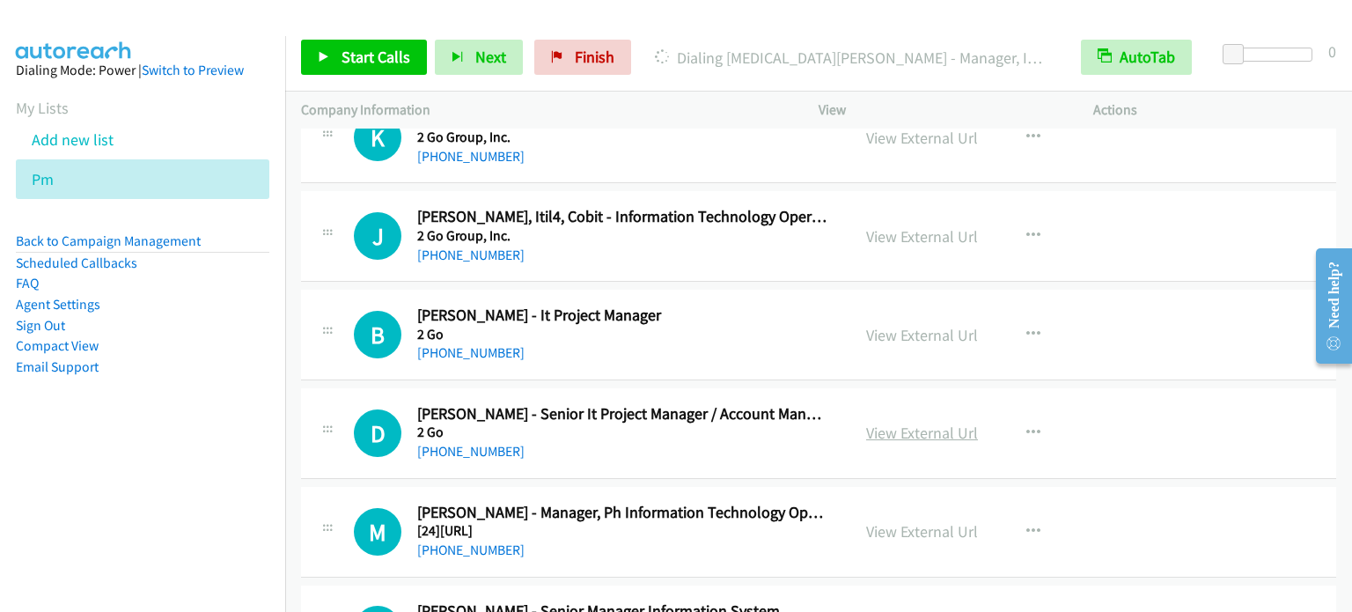
scroll to position [17331, 0]
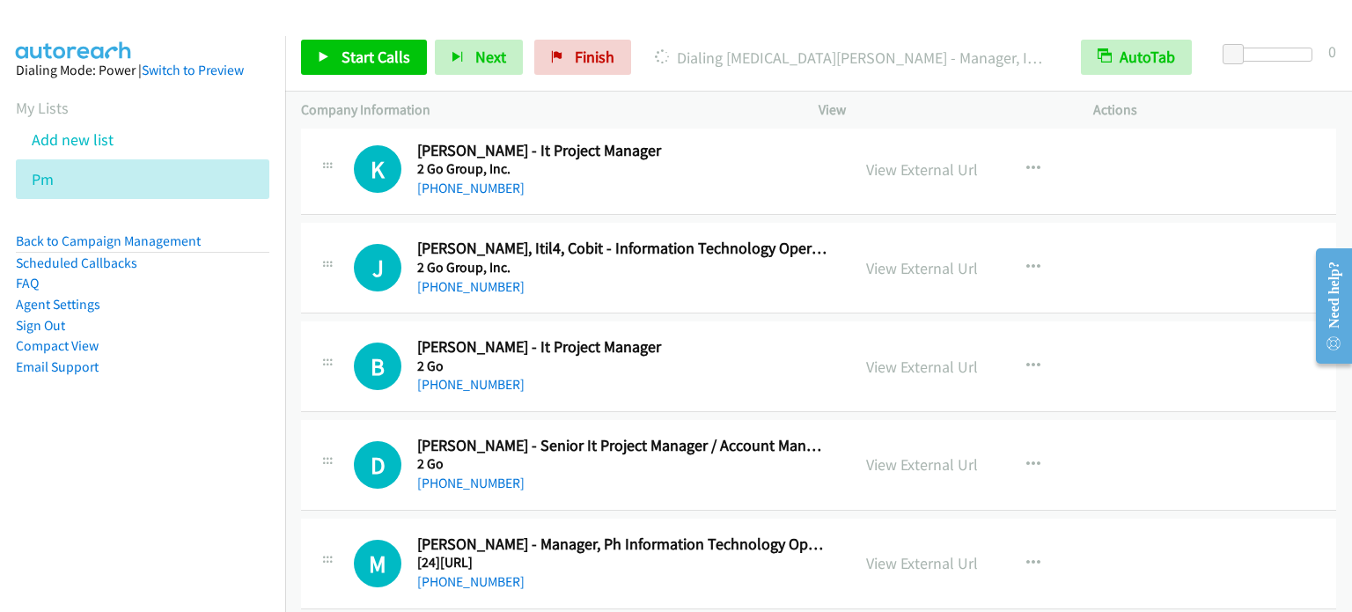
click at [216, 502] on nav "Dialing Mode: Power | Switch to Preview My Lists Add new list Pm Back to Campai…" at bounding box center [143, 342] width 286 height 612
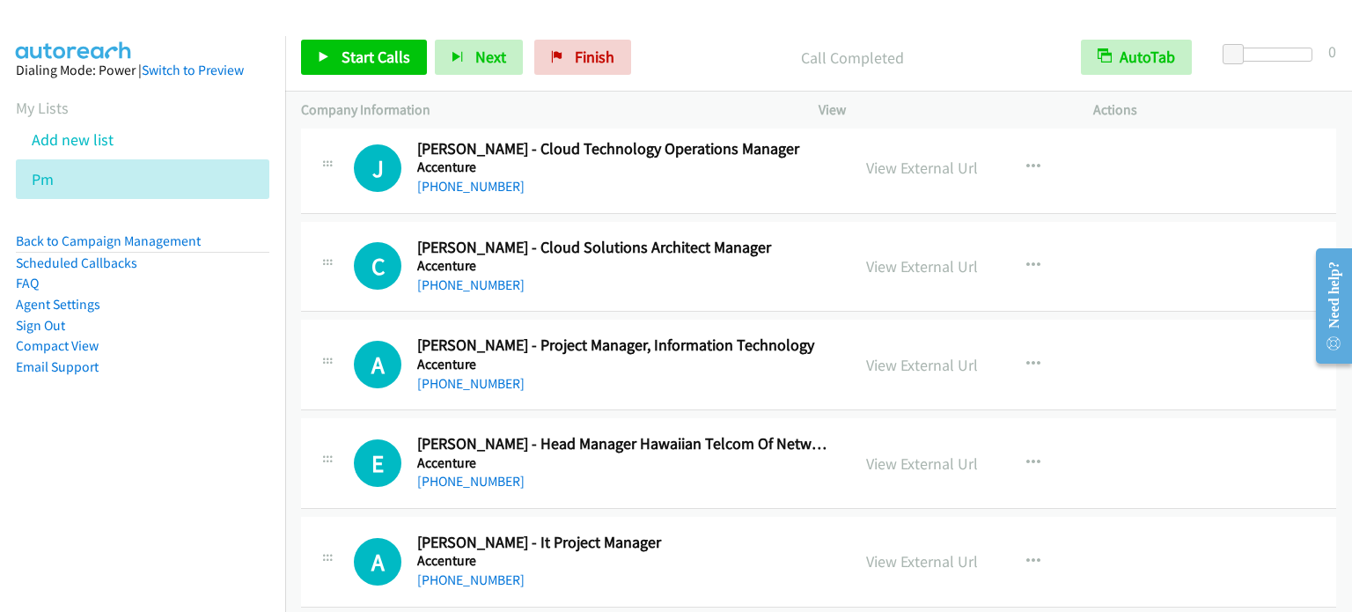
scroll to position [15307, 0]
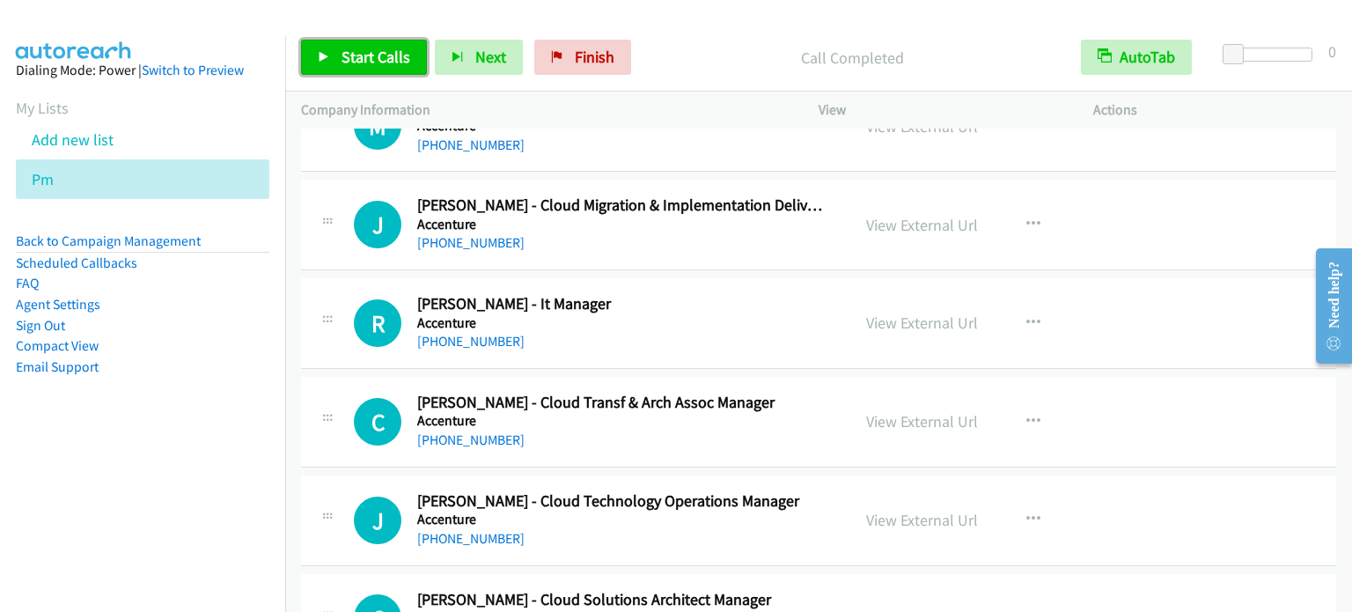
click at [335, 48] on link "Start Calls" at bounding box center [364, 57] width 126 height 35
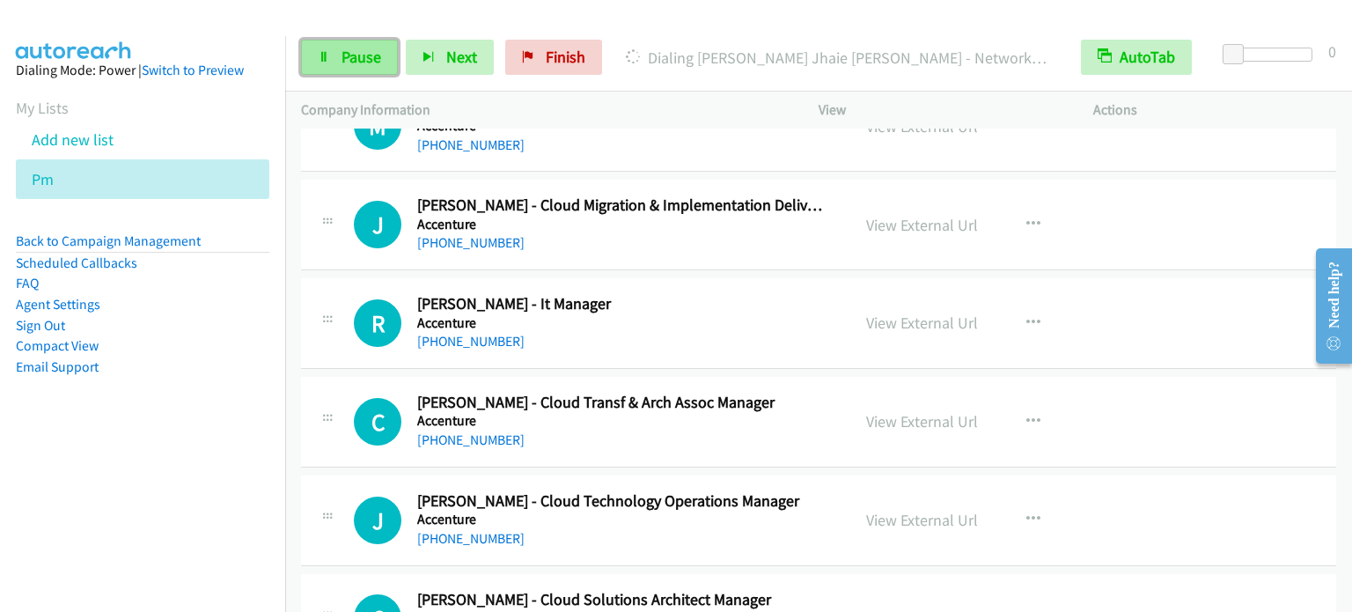
click at [357, 55] on span "Pause" at bounding box center [362, 57] width 40 height 20
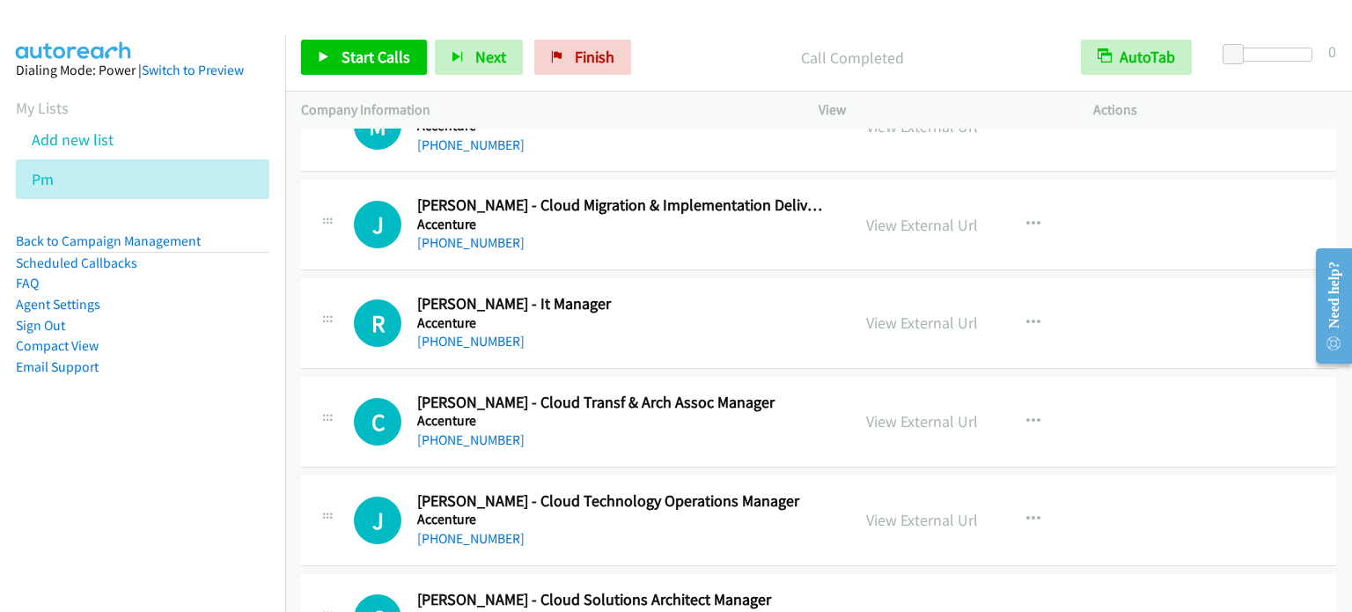
click at [232, 416] on aside "Dialing Mode: Power | Switch to Preview My Lists Add new list Pm Back to Campai…" at bounding box center [142, 246] width 285 height 421
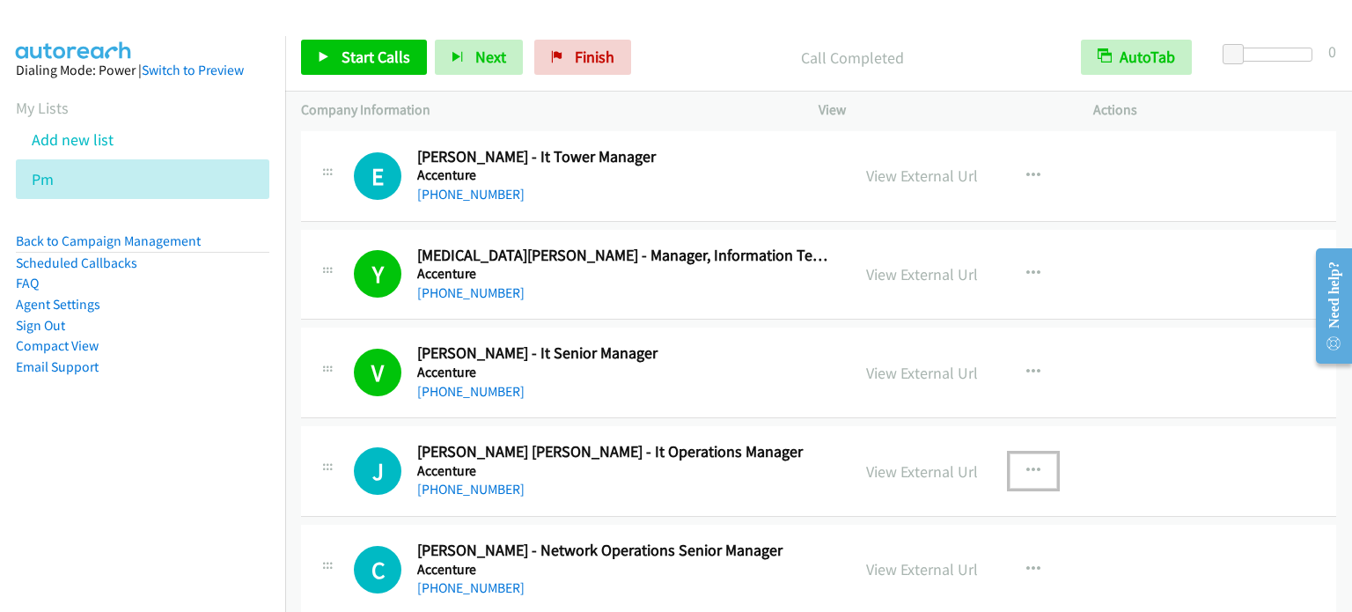
click at [1026, 464] on icon "button" at bounding box center [1033, 471] width 14 height 14
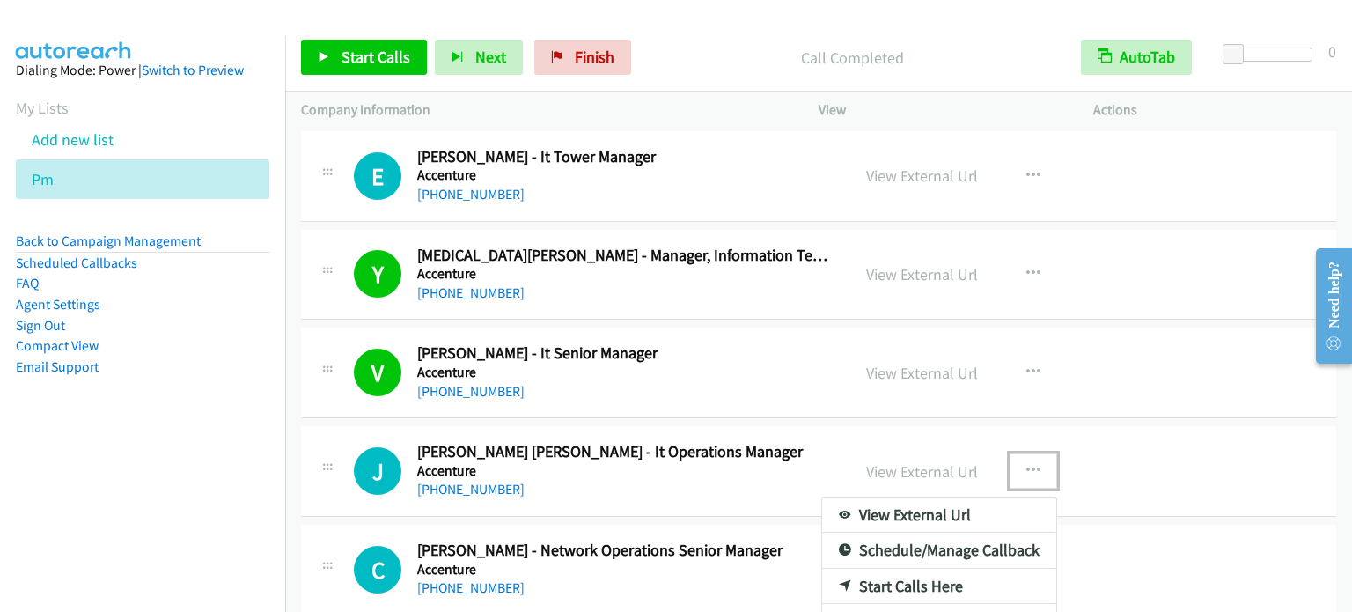
click at [905, 569] on link "Start Calls Here" at bounding box center [939, 586] width 234 height 35
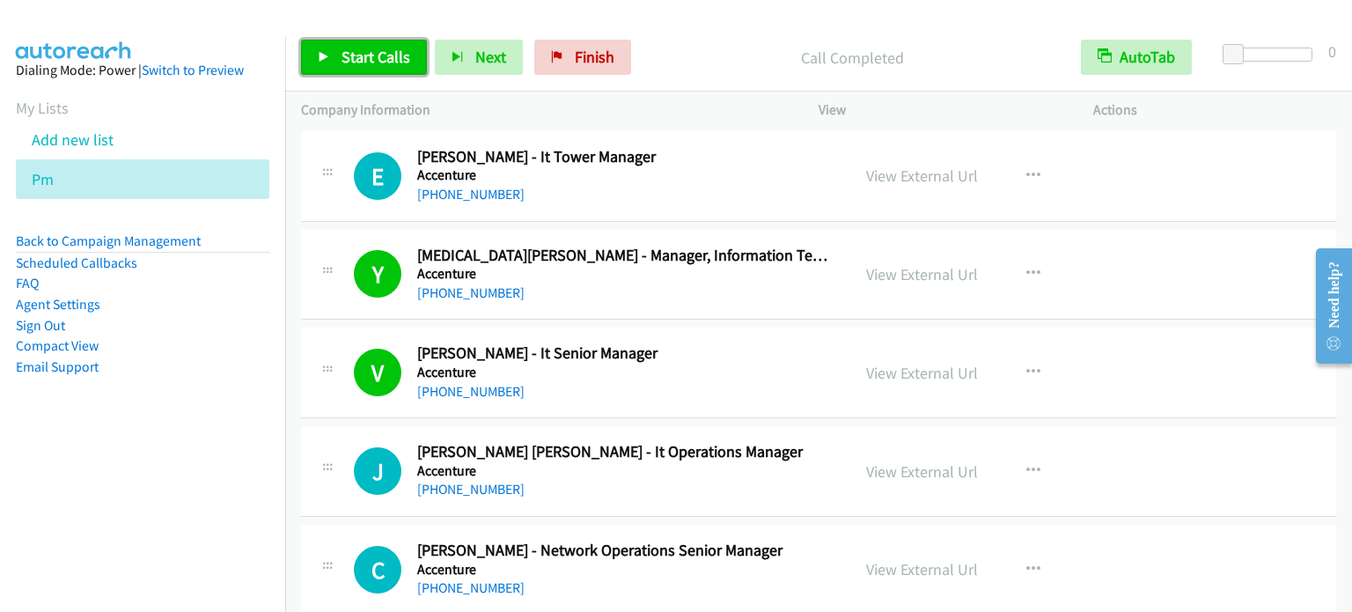
click at [389, 59] on span "Start Calls" at bounding box center [376, 57] width 69 height 20
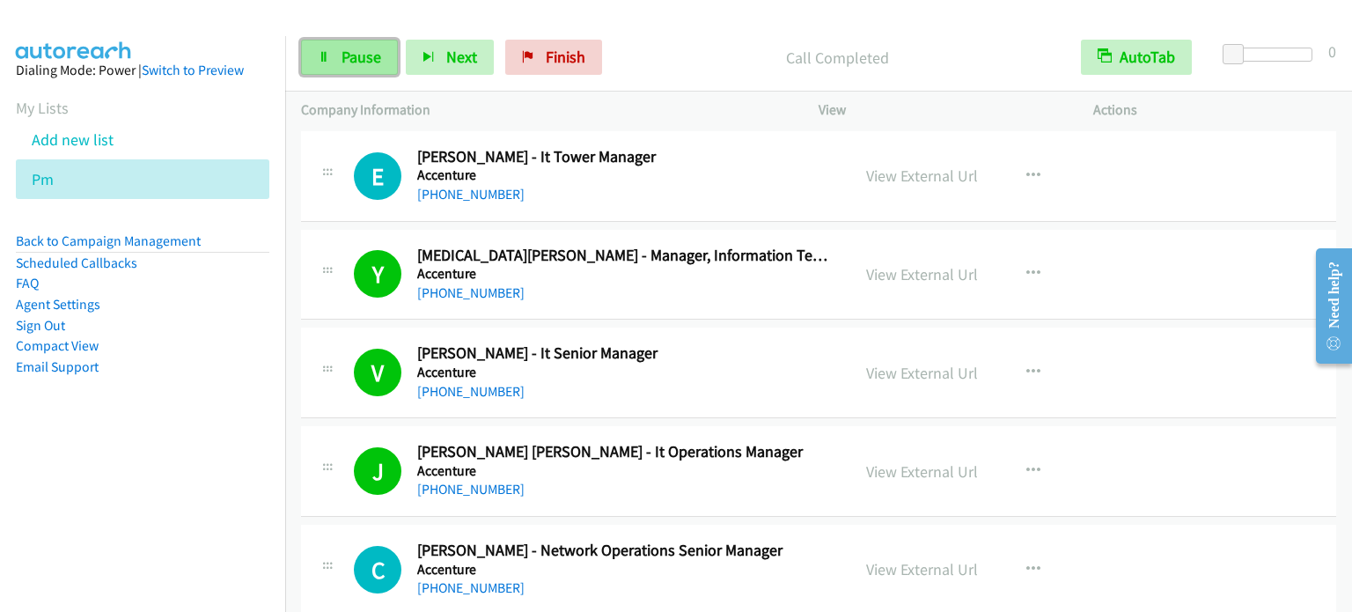
click at [370, 51] on span "Pause" at bounding box center [362, 57] width 40 height 20
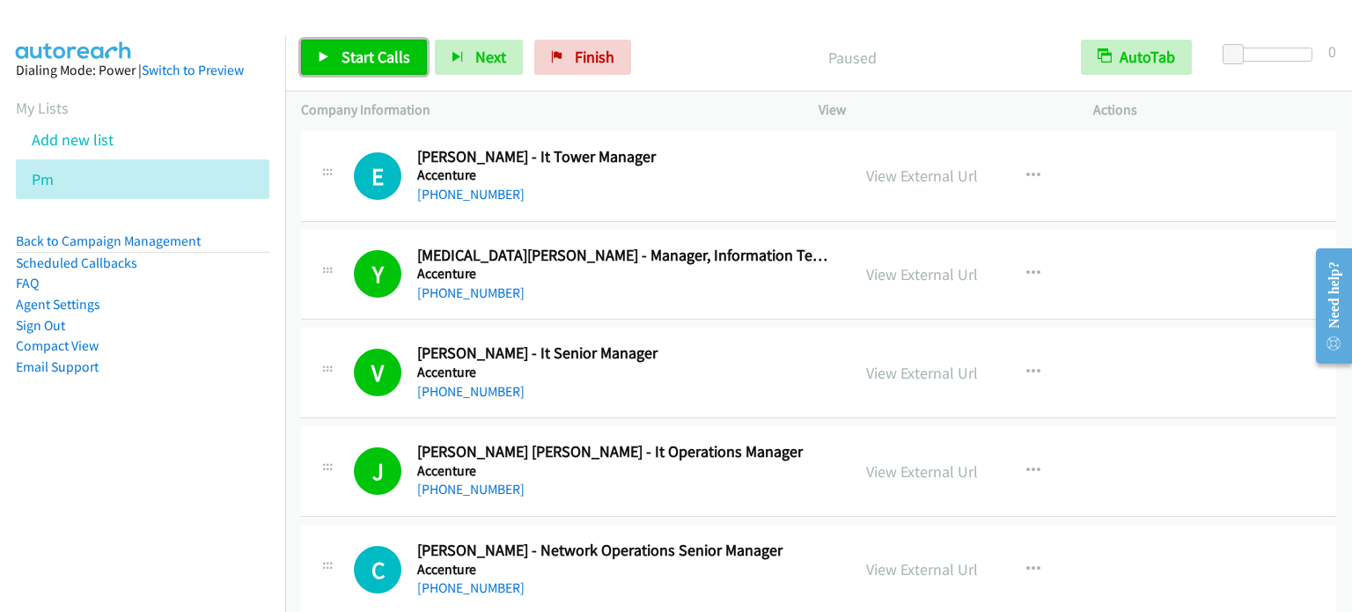
click at [370, 51] on span "Start Calls" at bounding box center [376, 57] width 69 height 20
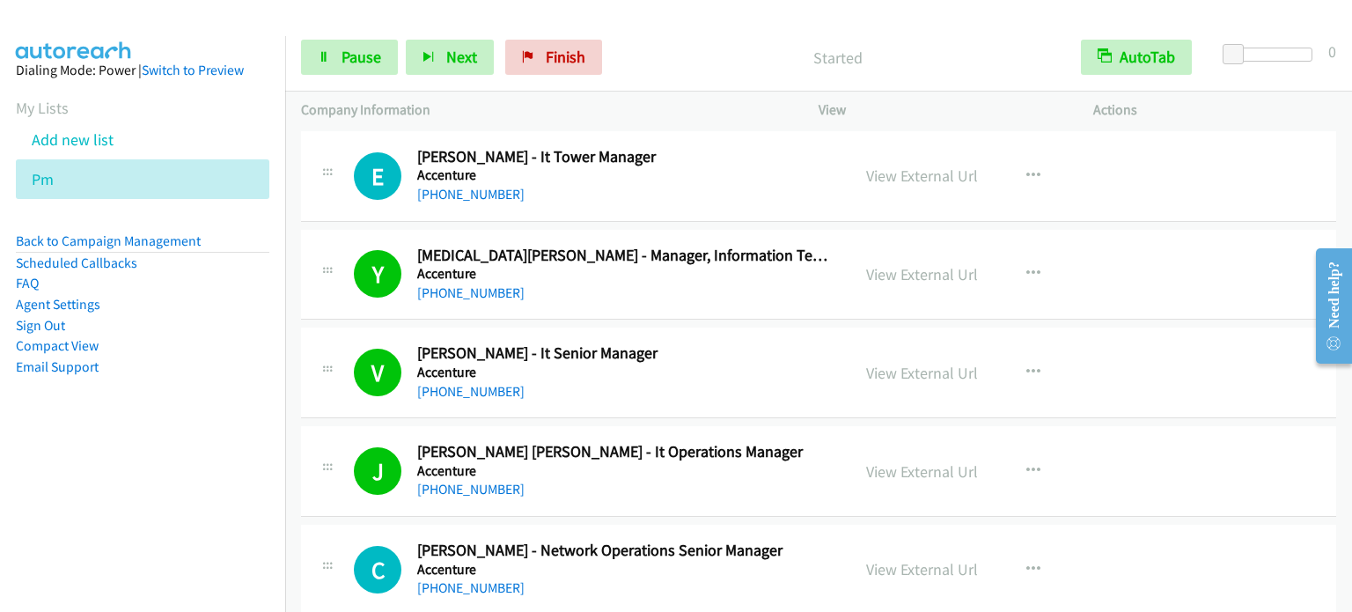
click at [195, 352] on li "Compact View" at bounding box center [143, 345] width 254 height 21
click at [356, 49] on span "Pause" at bounding box center [362, 57] width 40 height 20
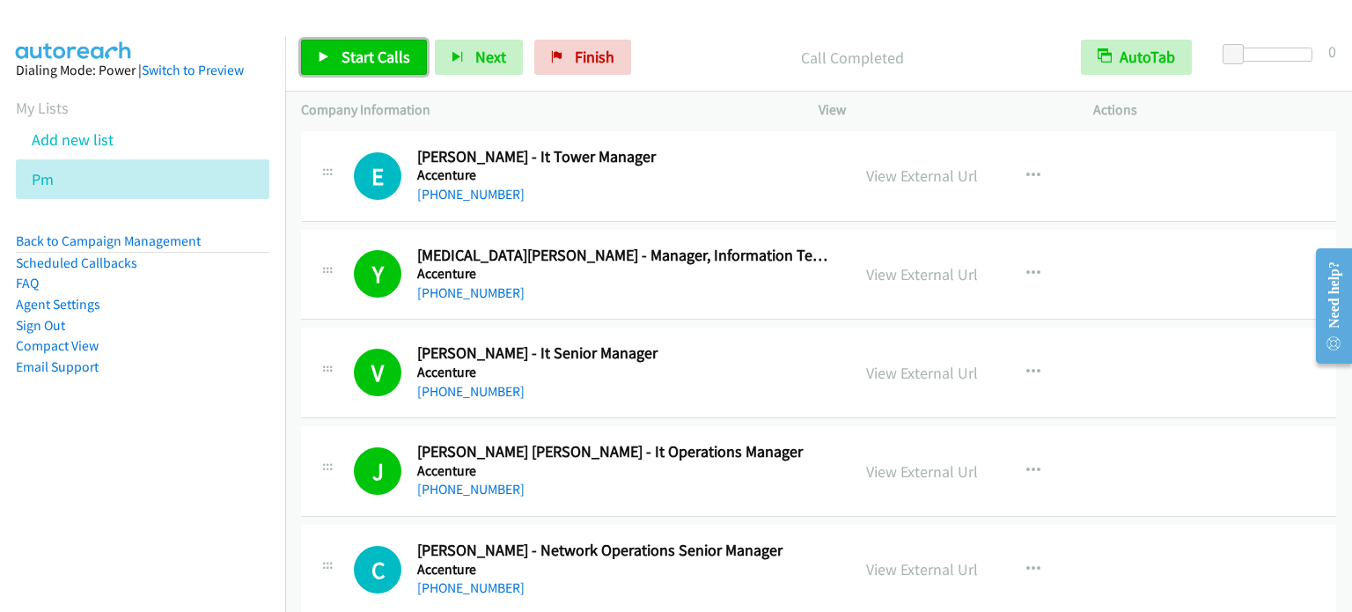
click at [370, 52] on span "Start Calls" at bounding box center [376, 57] width 69 height 20
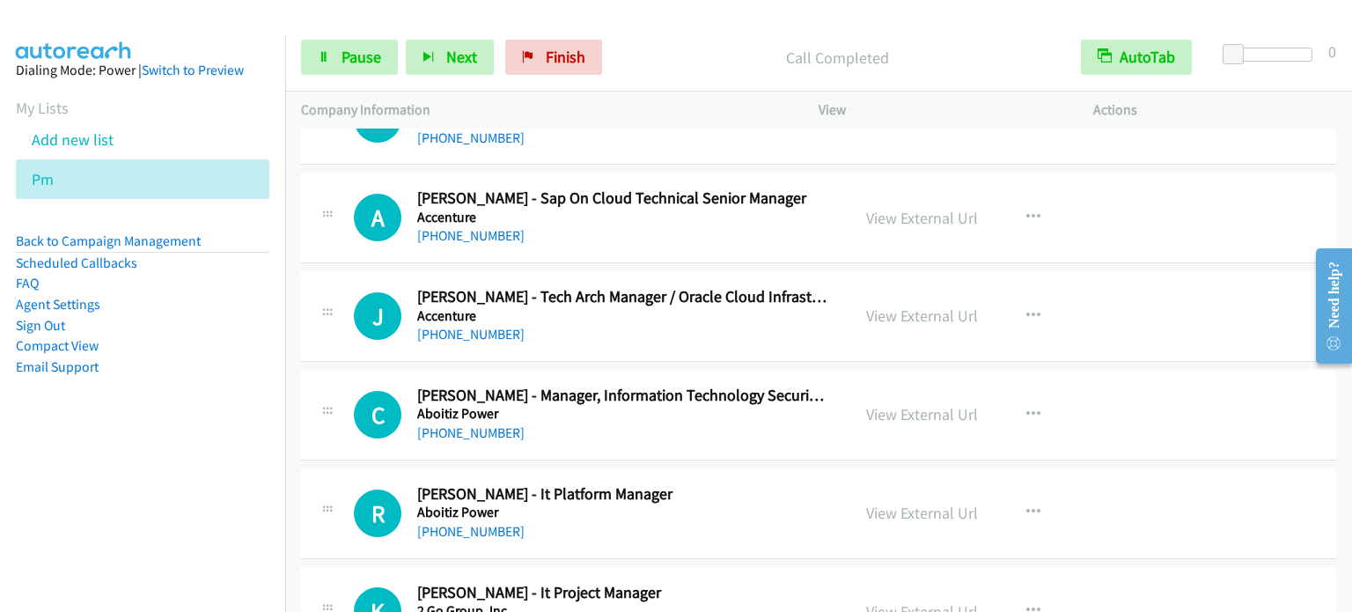
scroll to position [16898, 0]
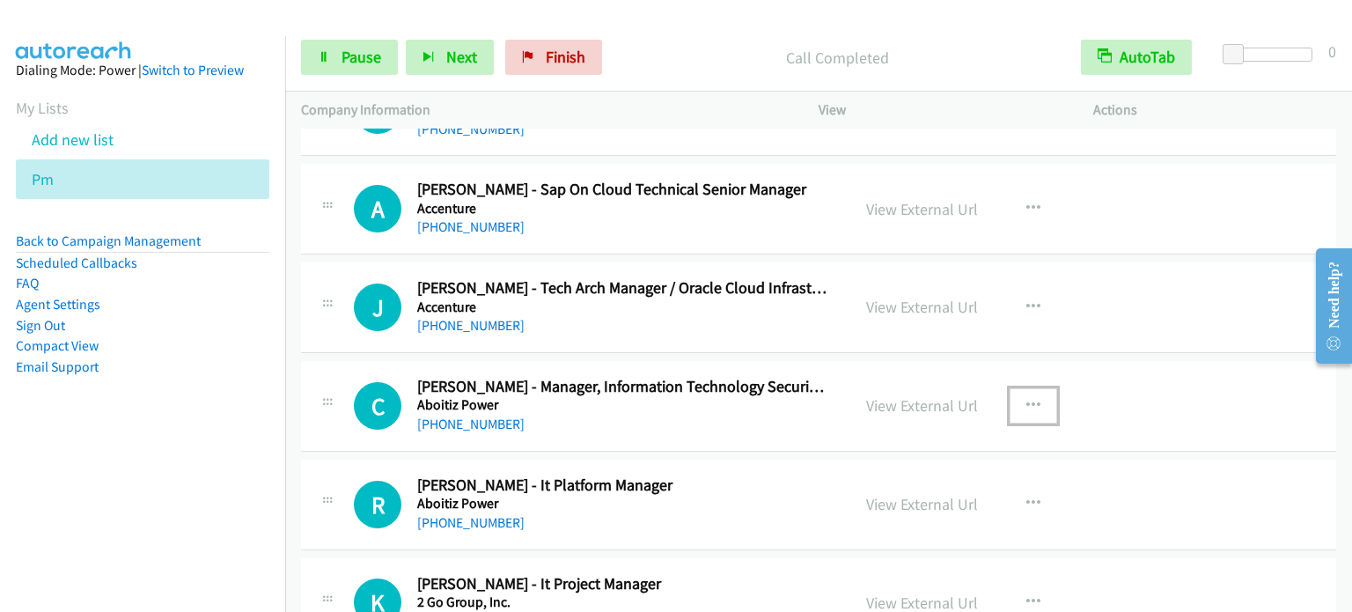
click at [1029, 399] on icon "button" at bounding box center [1033, 406] width 14 height 14
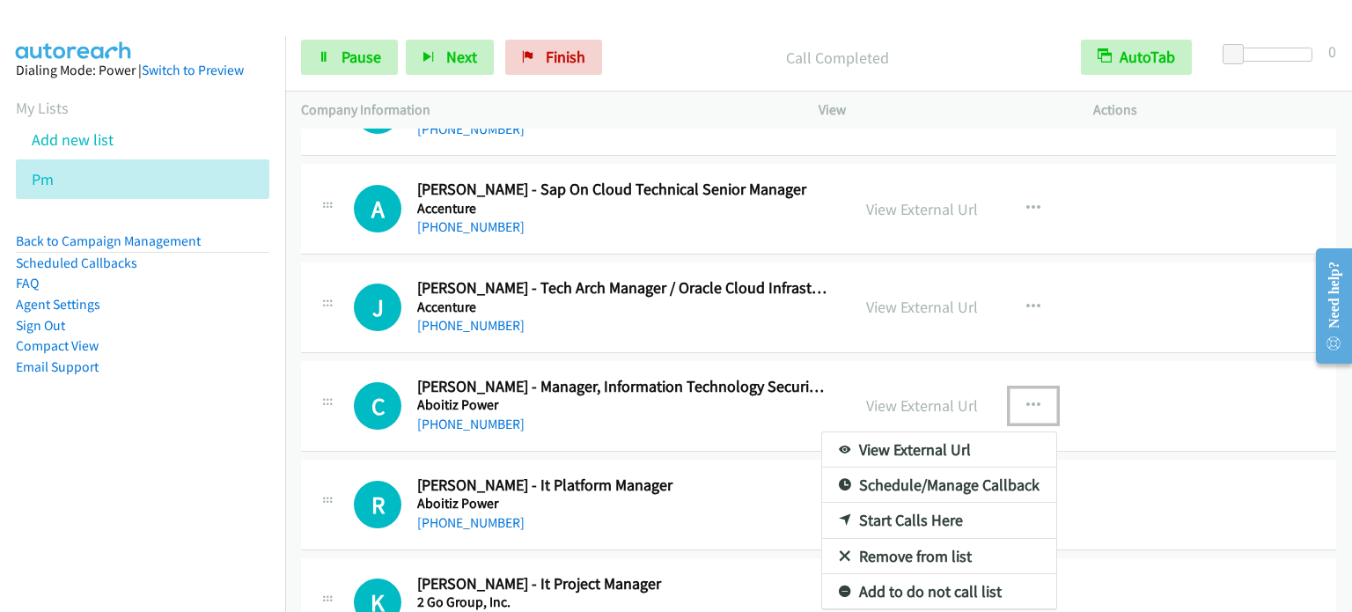
click at [901, 503] on link "Start Calls Here" at bounding box center [939, 520] width 234 height 35
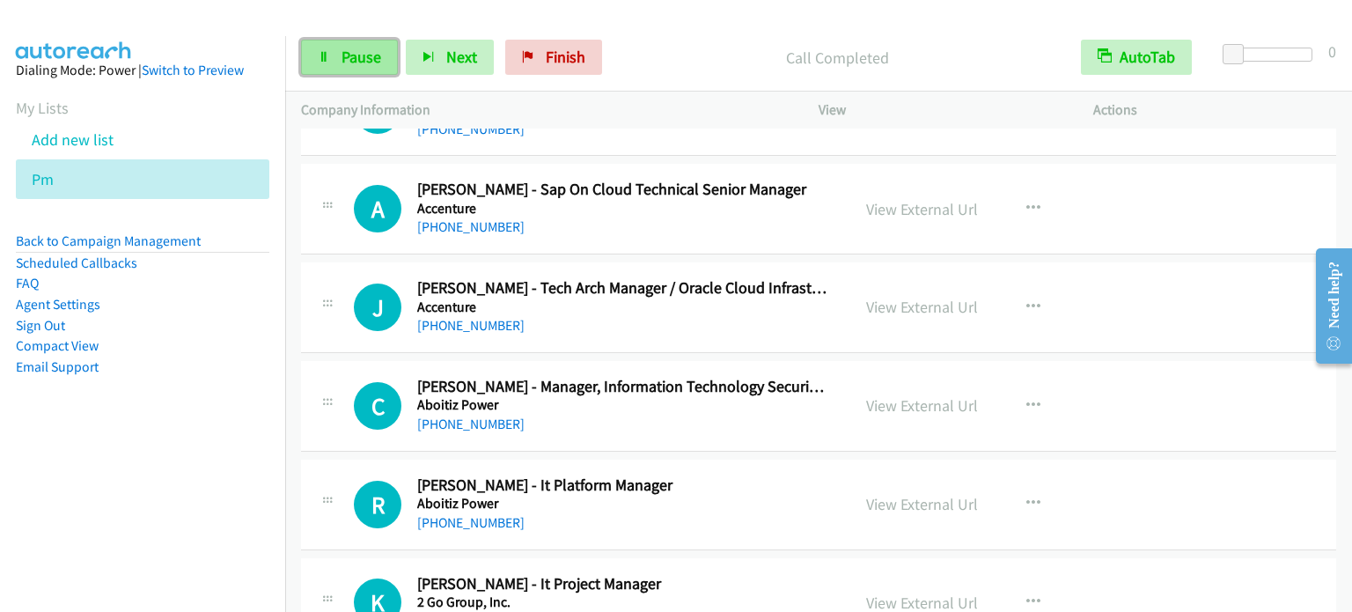
click at [338, 48] on link "Pause" at bounding box center [349, 57] width 97 height 35
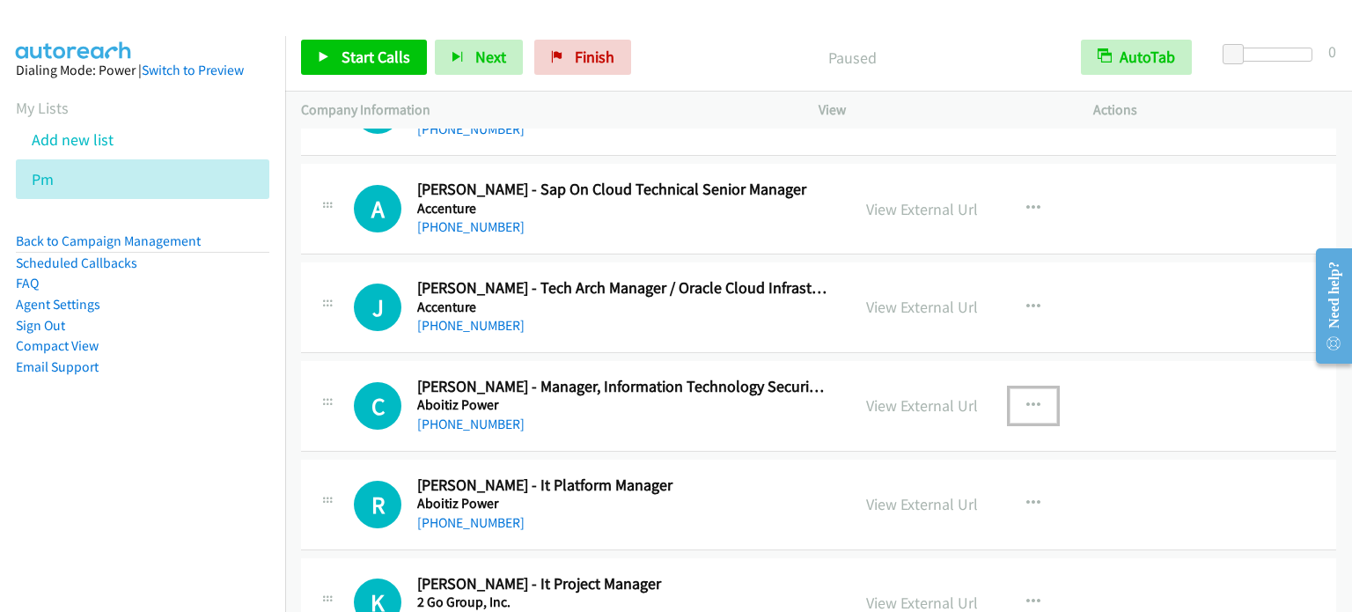
click at [1039, 388] on button "button" at bounding box center [1034, 405] width 48 height 35
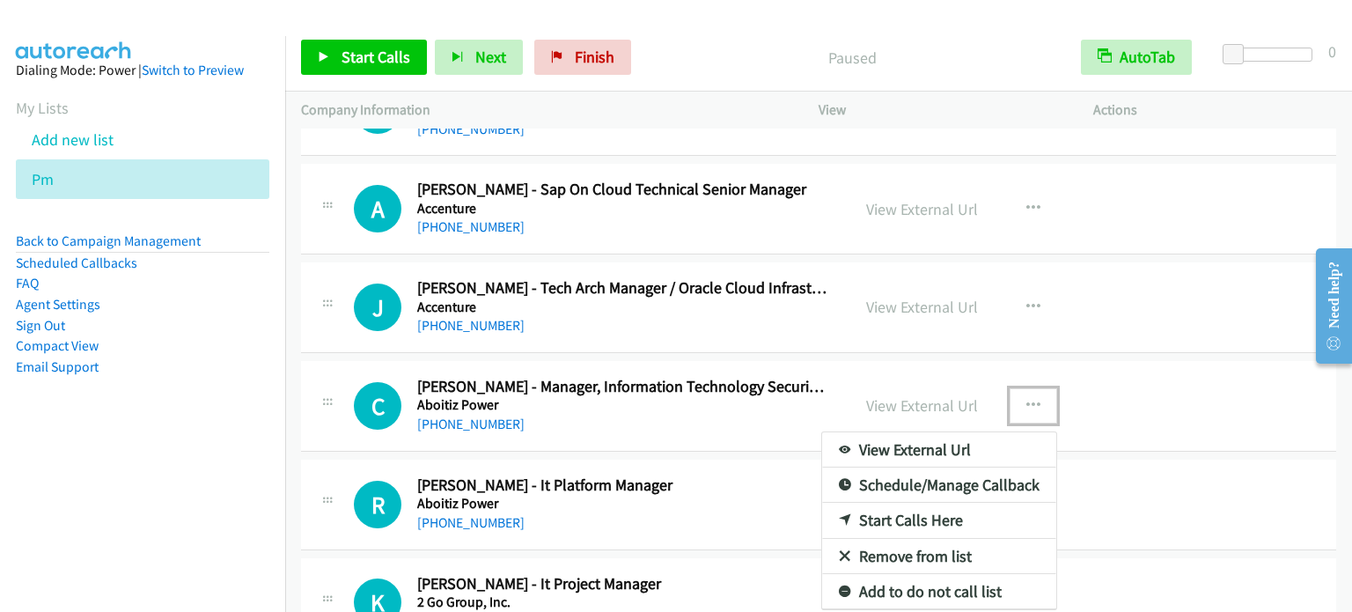
click at [912, 503] on link "Start Calls Here" at bounding box center [939, 520] width 234 height 35
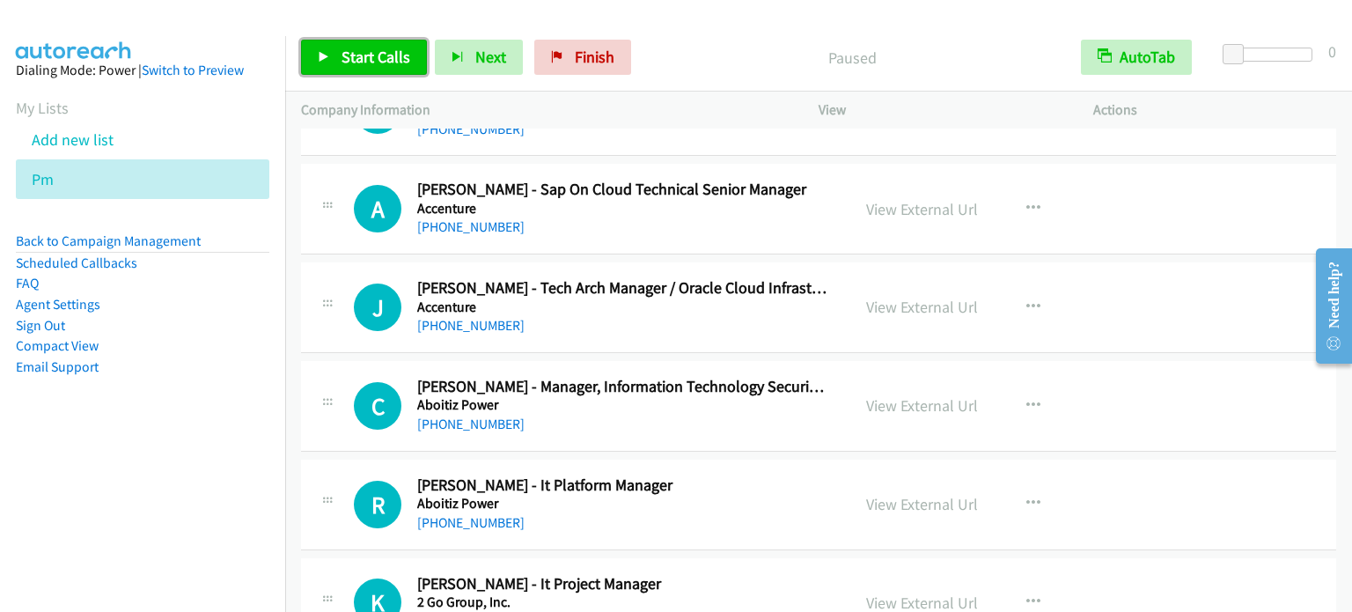
click at [370, 48] on span "Start Calls" at bounding box center [376, 57] width 69 height 20
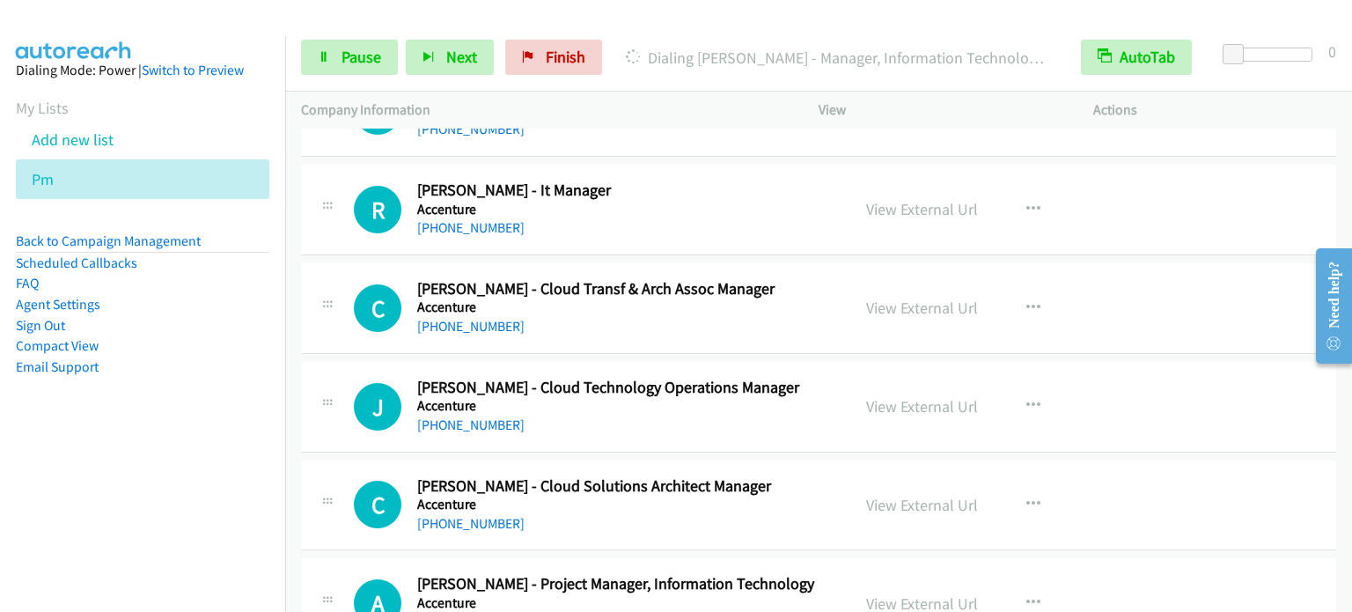
scroll to position [15225, 0]
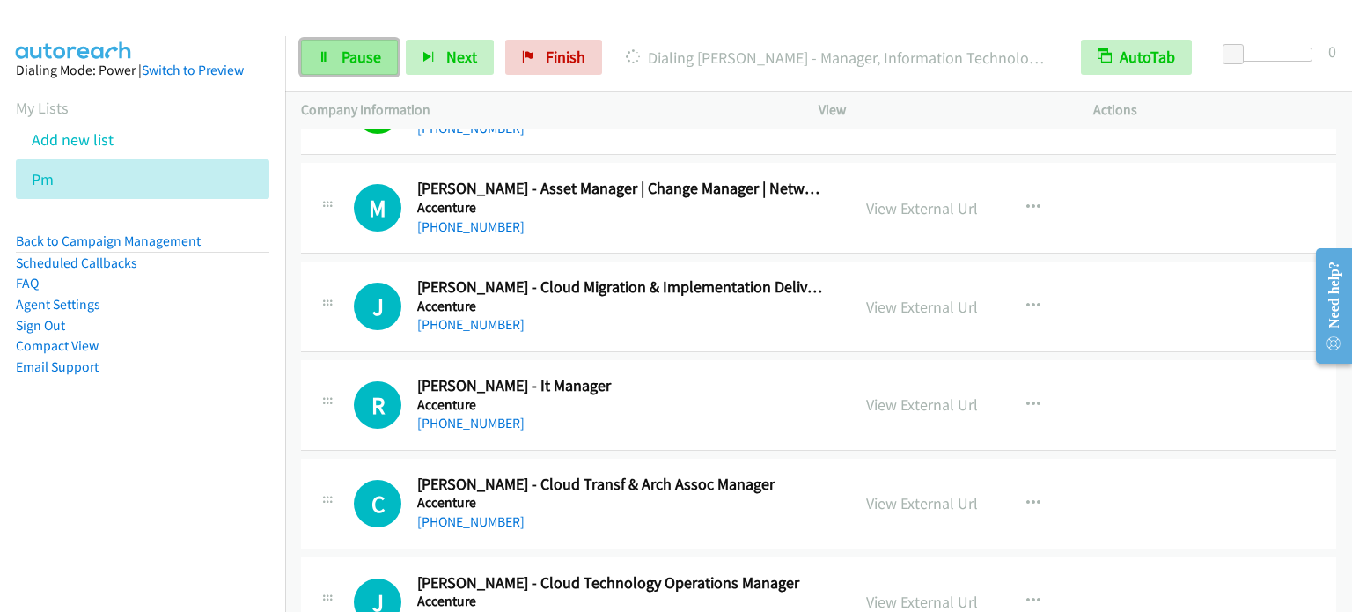
click at [369, 59] on span "Pause" at bounding box center [362, 57] width 40 height 20
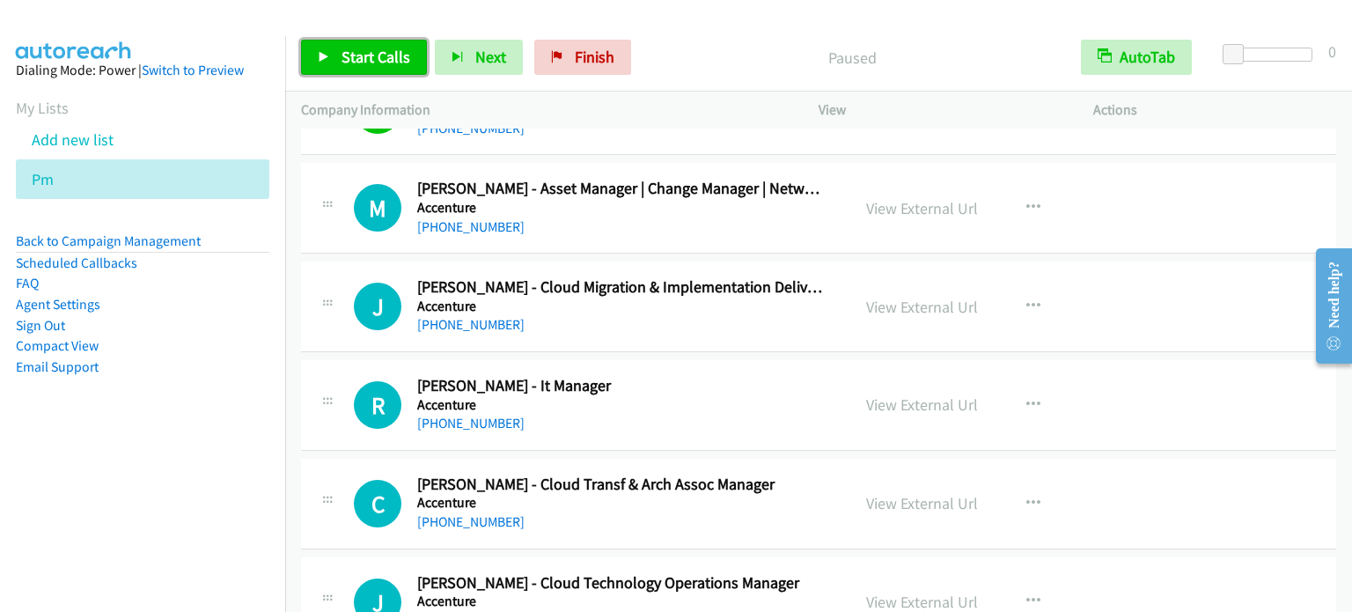
click at [359, 43] on link "Start Calls" at bounding box center [364, 57] width 126 height 35
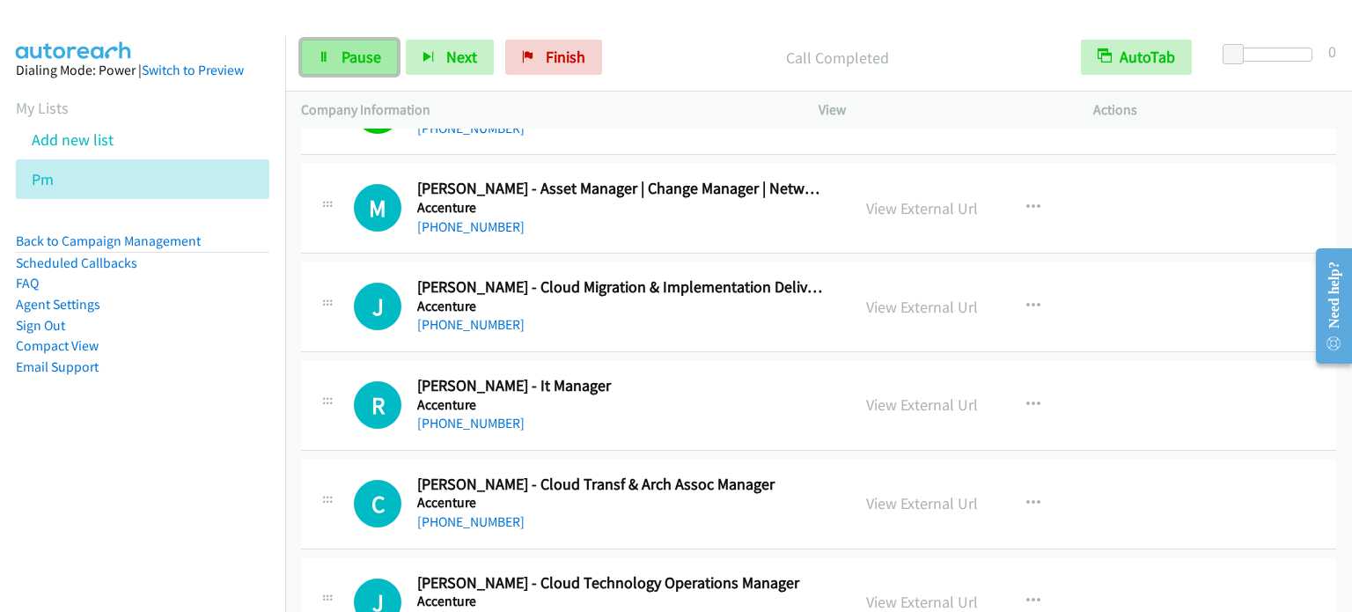
click at [358, 62] on span "Pause" at bounding box center [362, 57] width 40 height 20
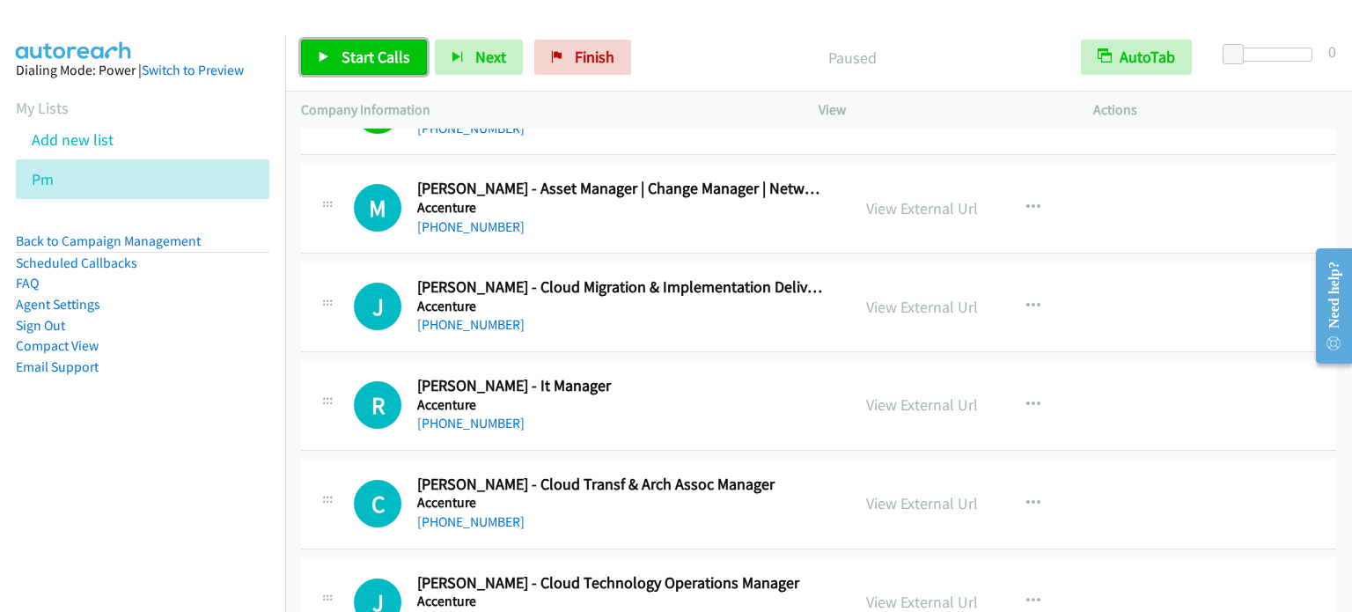
click at [365, 62] on span "Start Calls" at bounding box center [376, 57] width 69 height 20
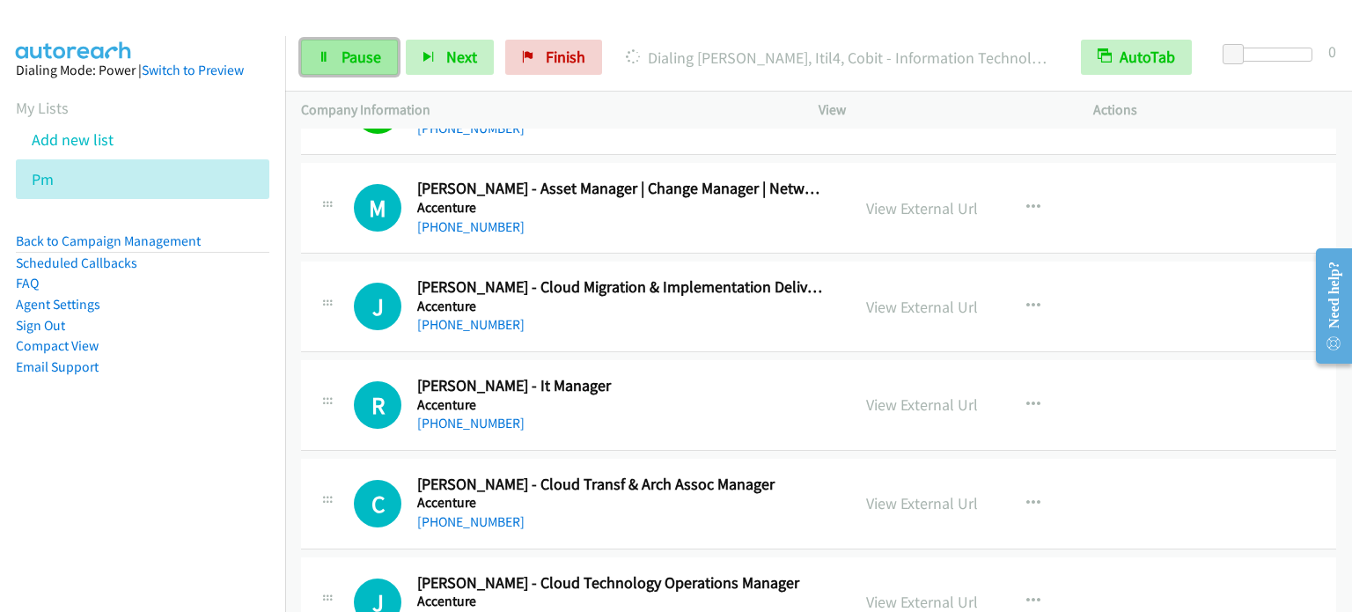
click at [357, 58] on span "Pause" at bounding box center [362, 57] width 40 height 20
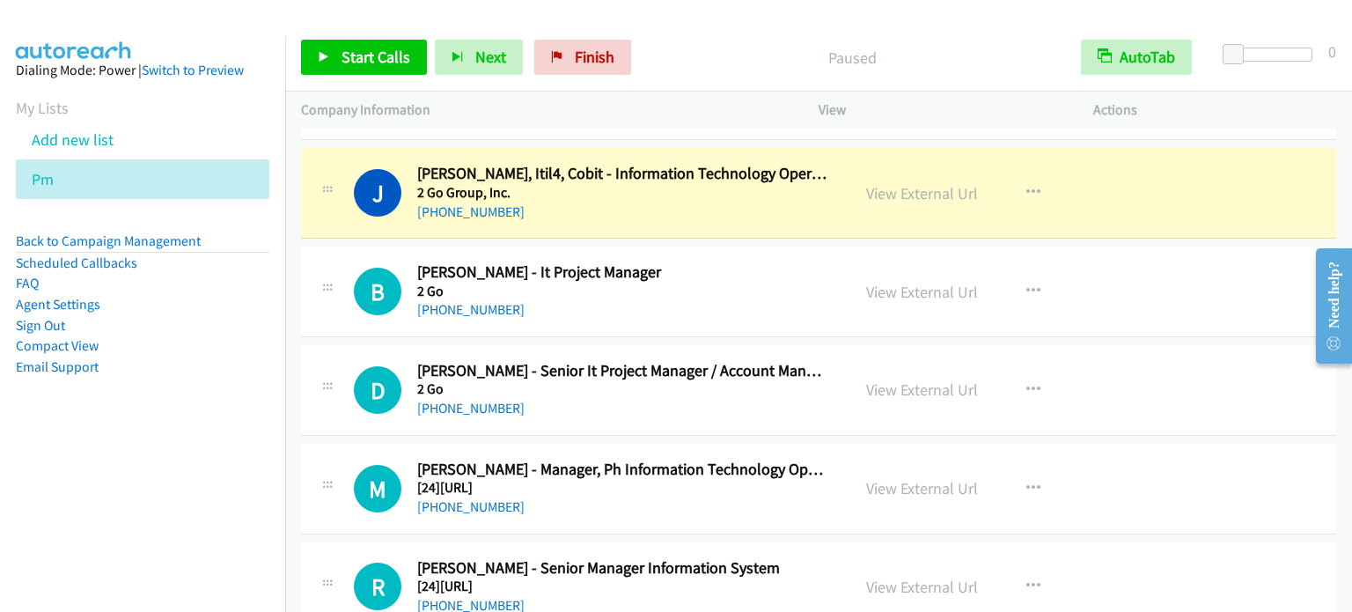
scroll to position [17419, 0]
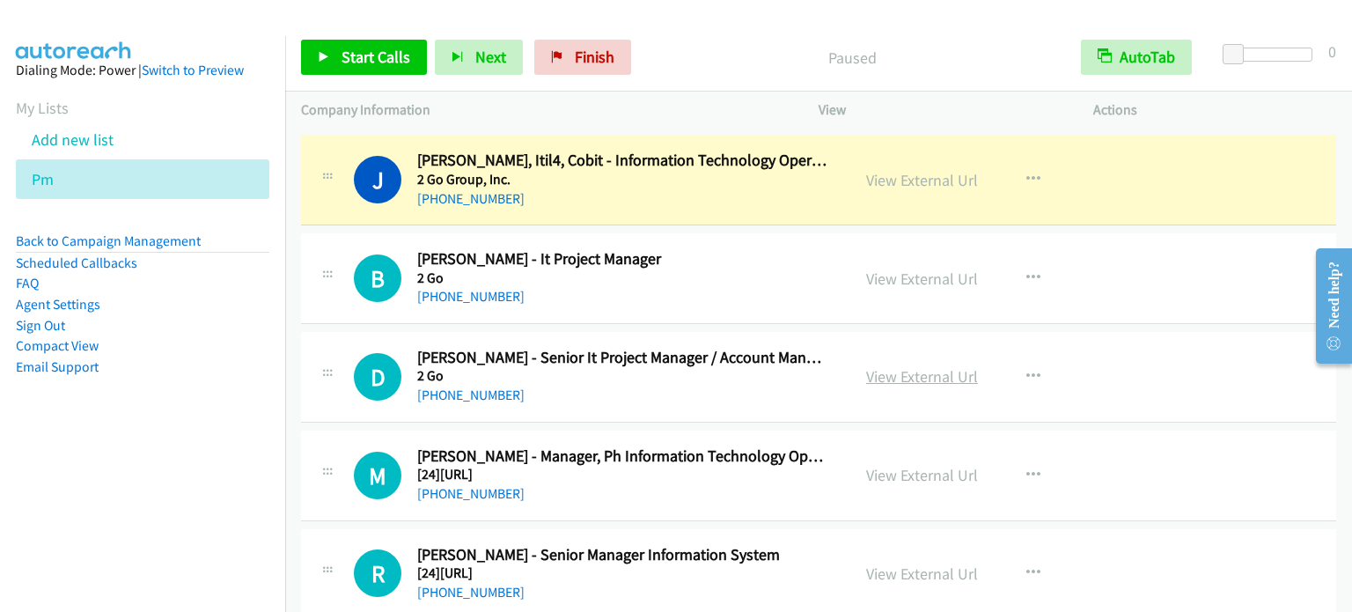
click at [933, 366] on link "View External Url" at bounding box center [922, 376] width 112 height 20
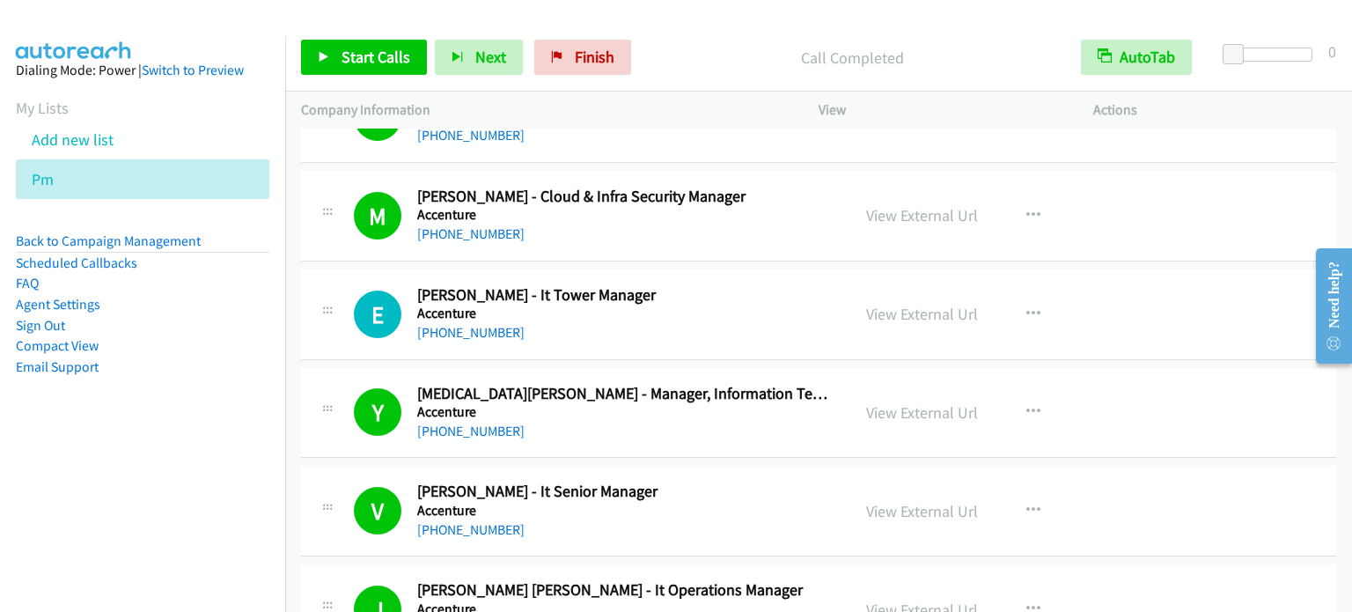
scroll to position [14426, 0]
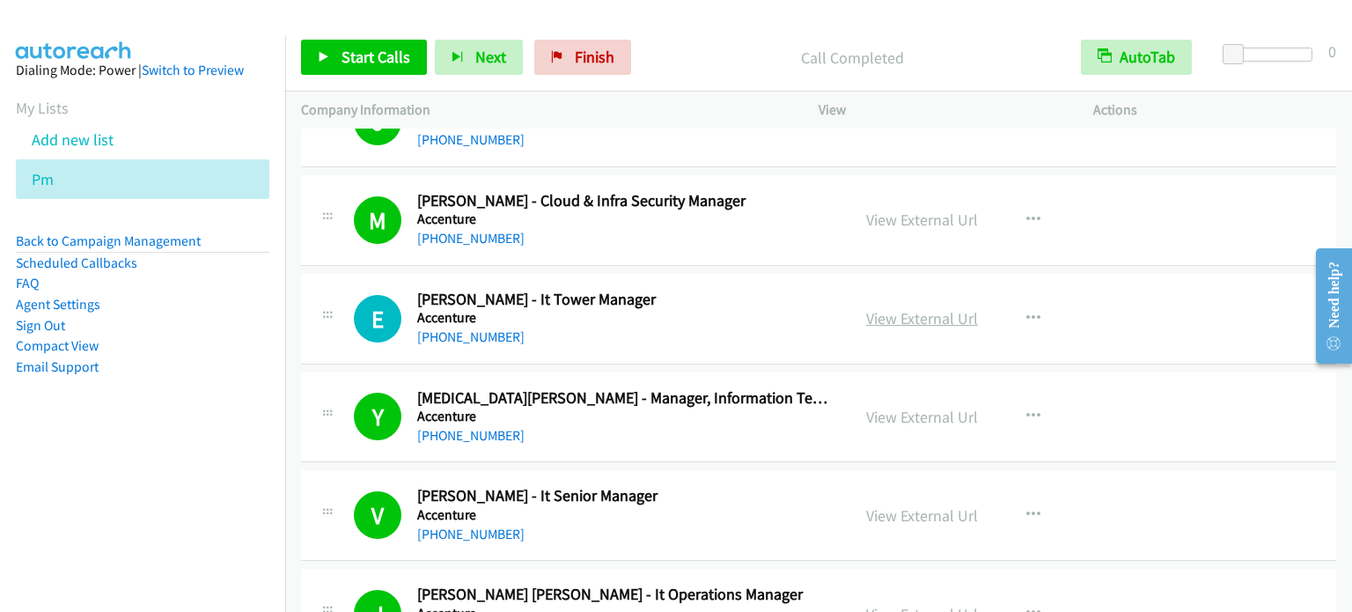
click at [918, 308] on link "View External Url" at bounding box center [922, 318] width 112 height 20
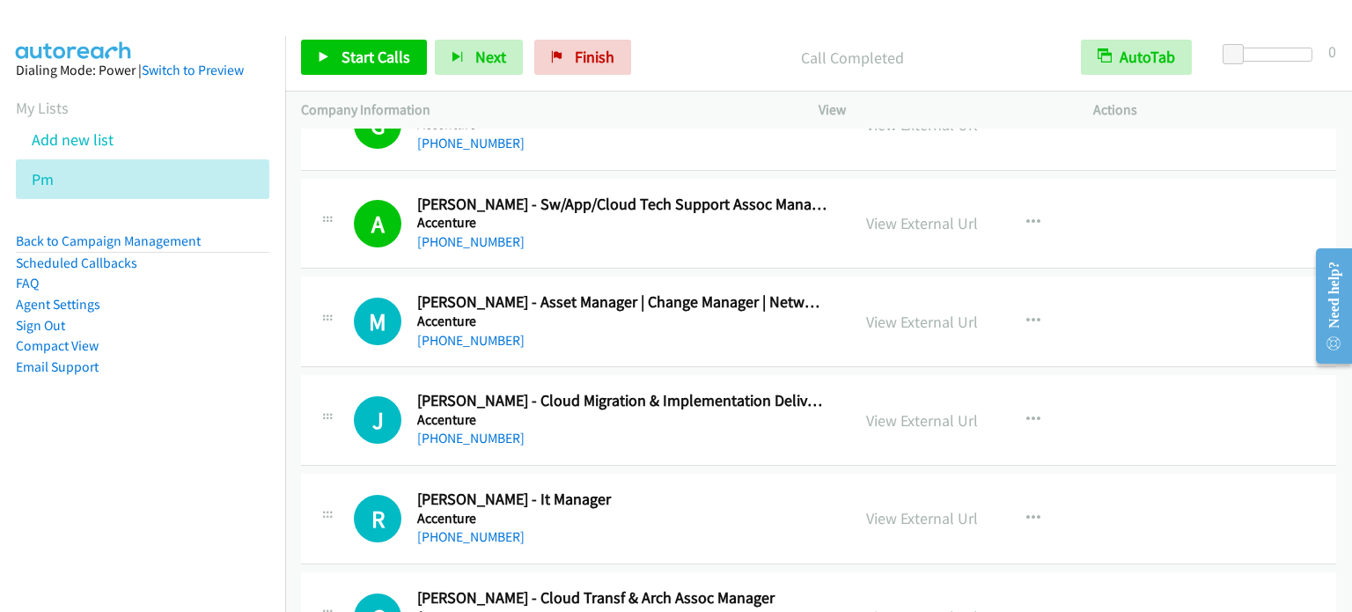
scroll to position [15218, 0]
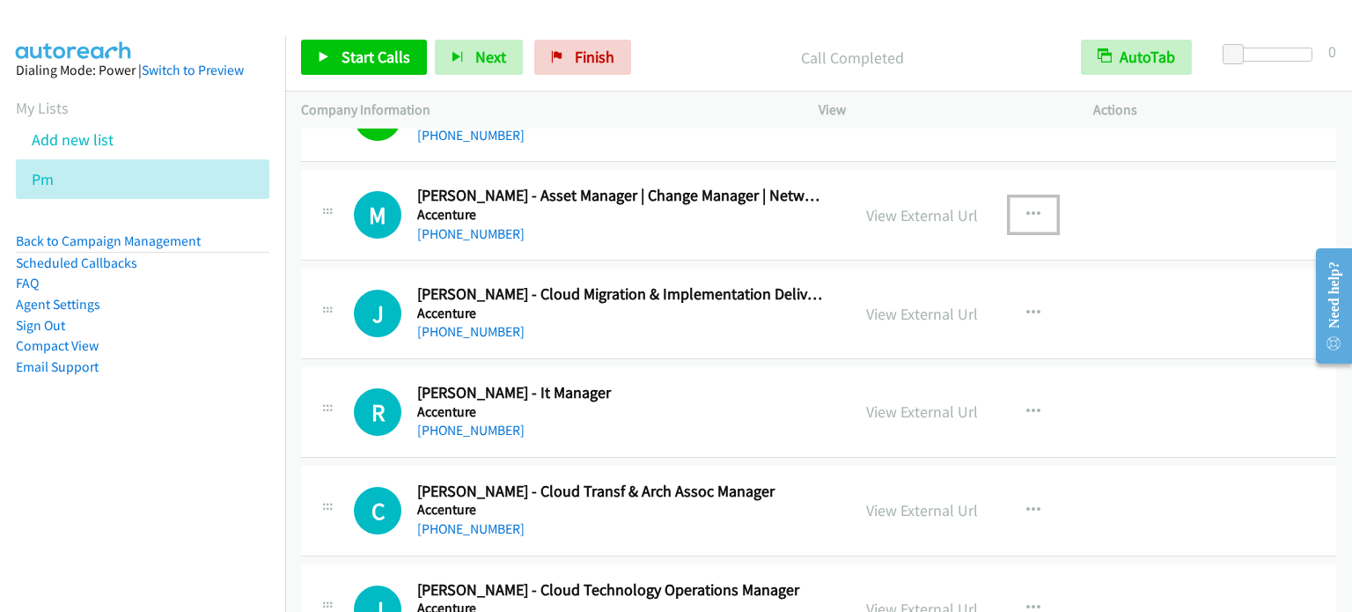
click at [1030, 208] on icon "button" at bounding box center [1033, 215] width 14 height 14
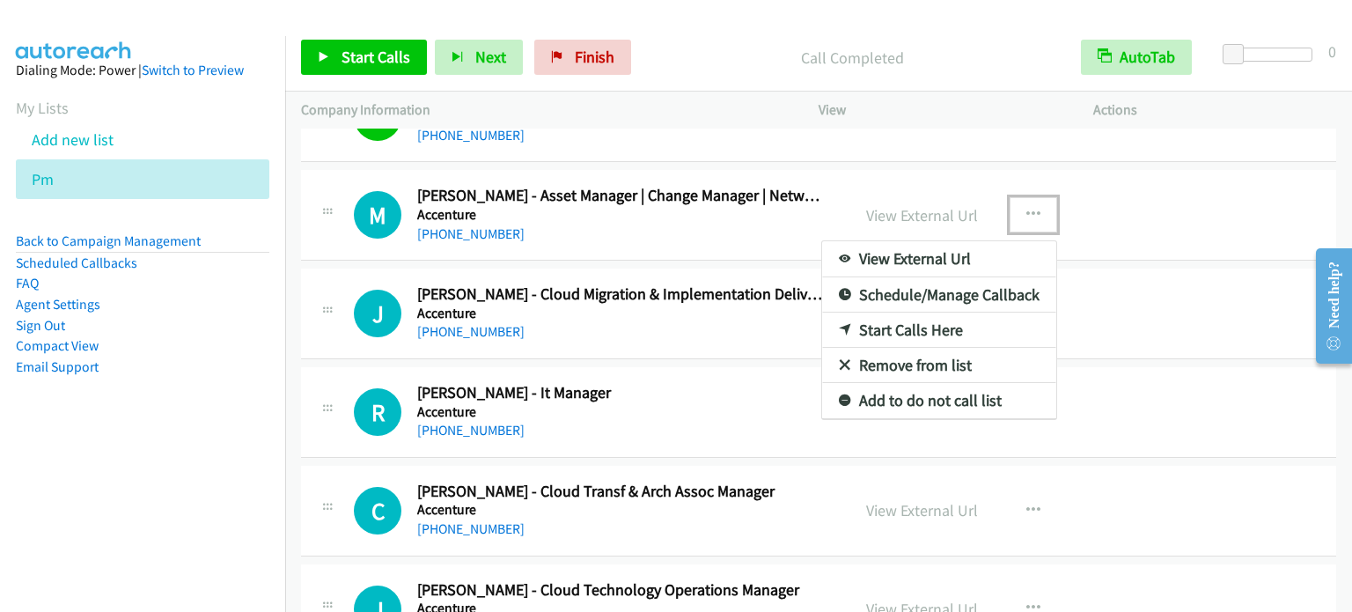
click at [898, 312] on link "Start Calls Here" at bounding box center [939, 329] width 234 height 35
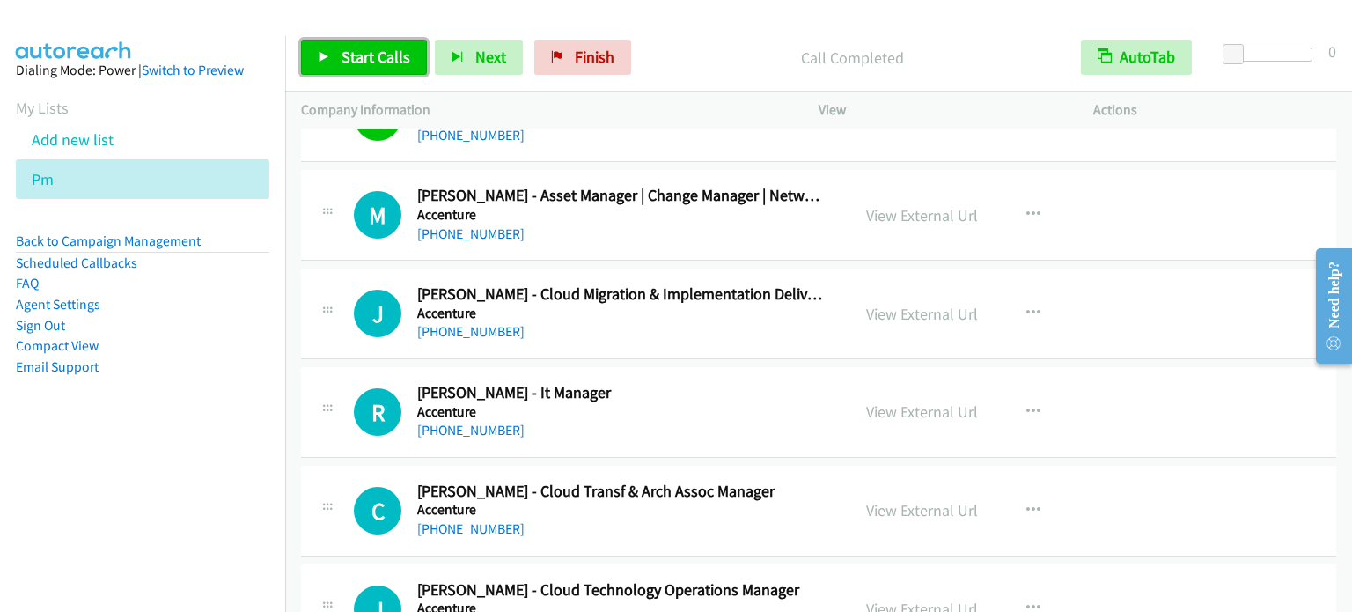
click at [361, 58] on span "Start Calls" at bounding box center [376, 57] width 69 height 20
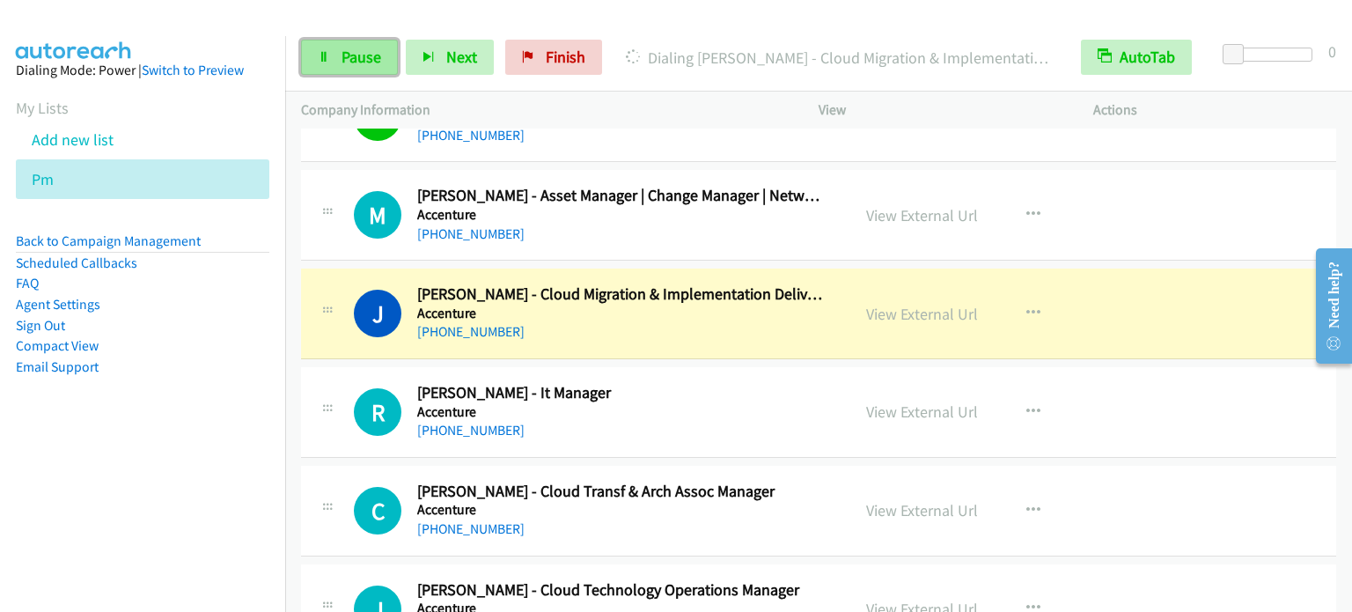
click at [349, 60] on span "Pause" at bounding box center [362, 57] width 40 height 20
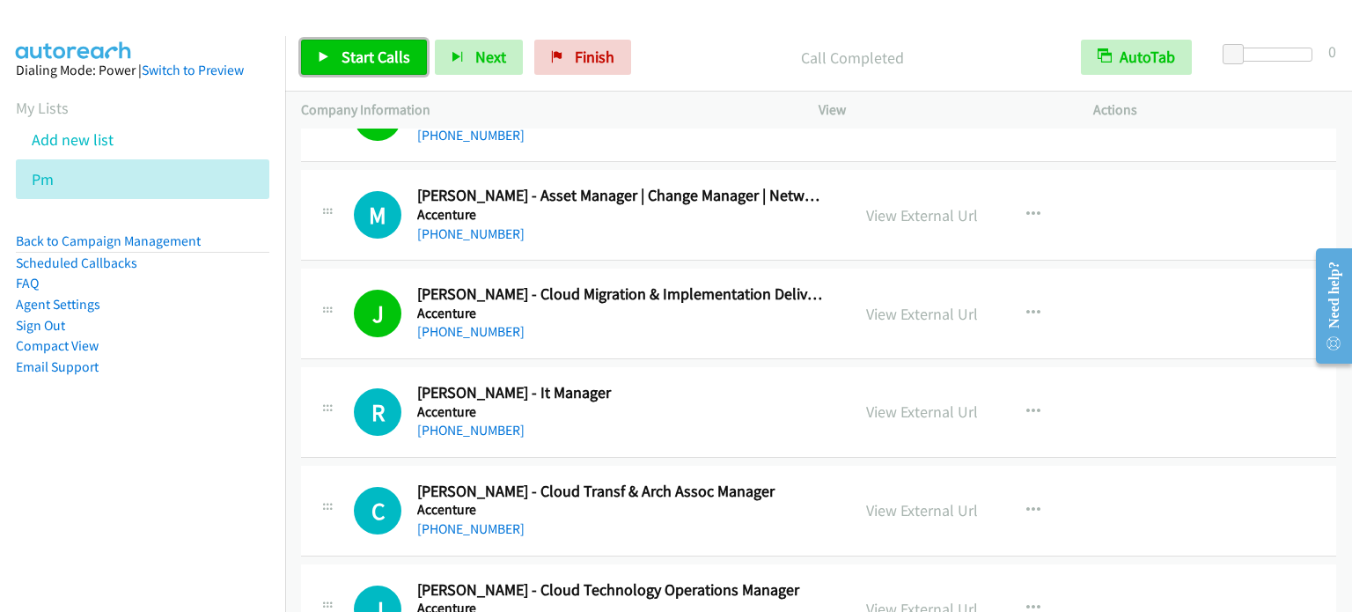
click at [349, 62] on span "Start Calls" at bounding box center [376, 57] width 69 height 20
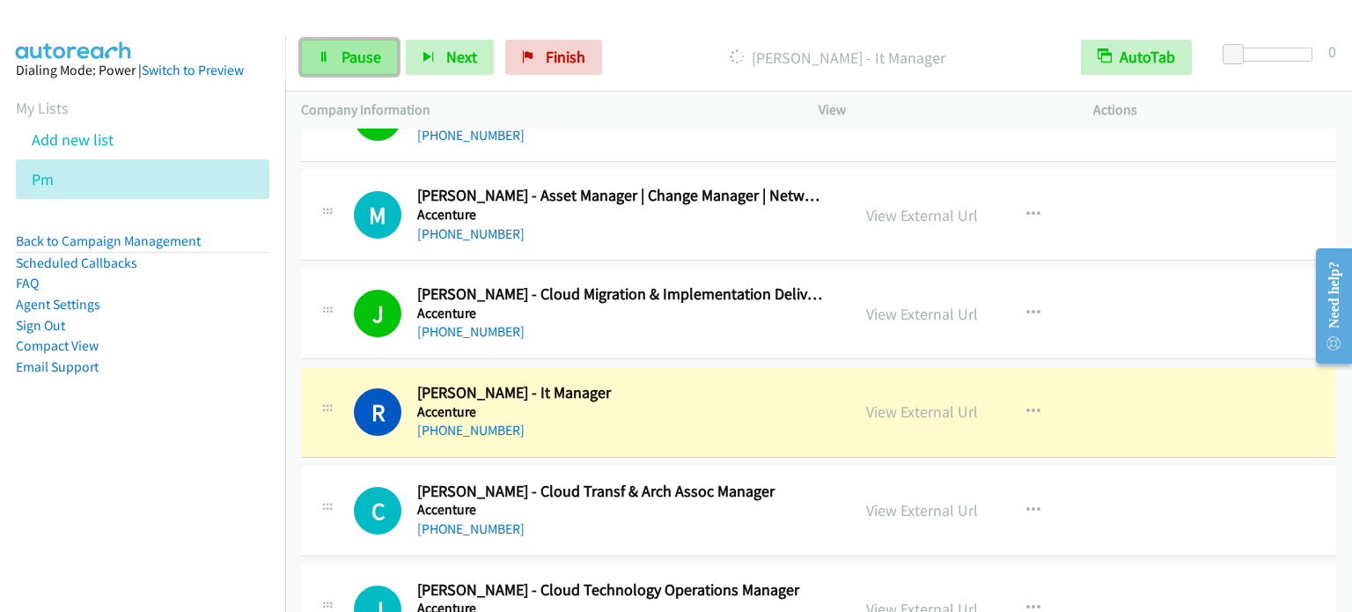
click at [345, 52] on span "Pause" at bounding box center [362, 57] width 40 height 20
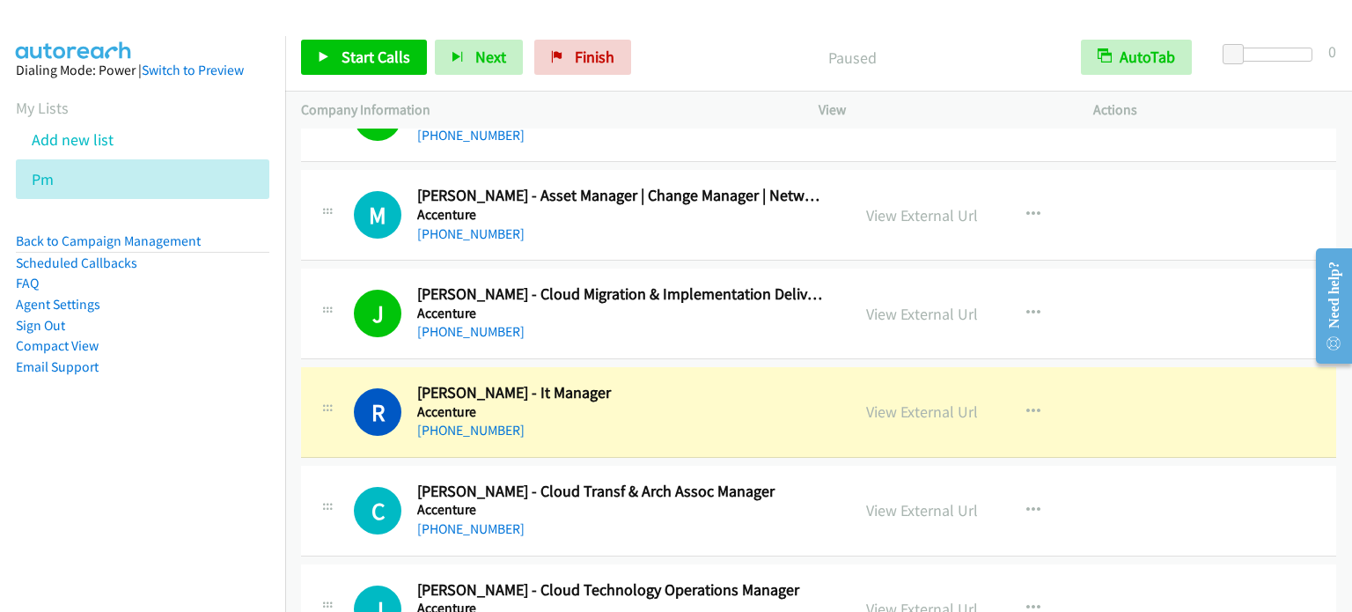
click at [195, 414] on aside "Dialing Mode: Power | Switch to Preview My Lists Add new list Pm Back to Campai…" at bounding box center [142, 246] width 285 height 421
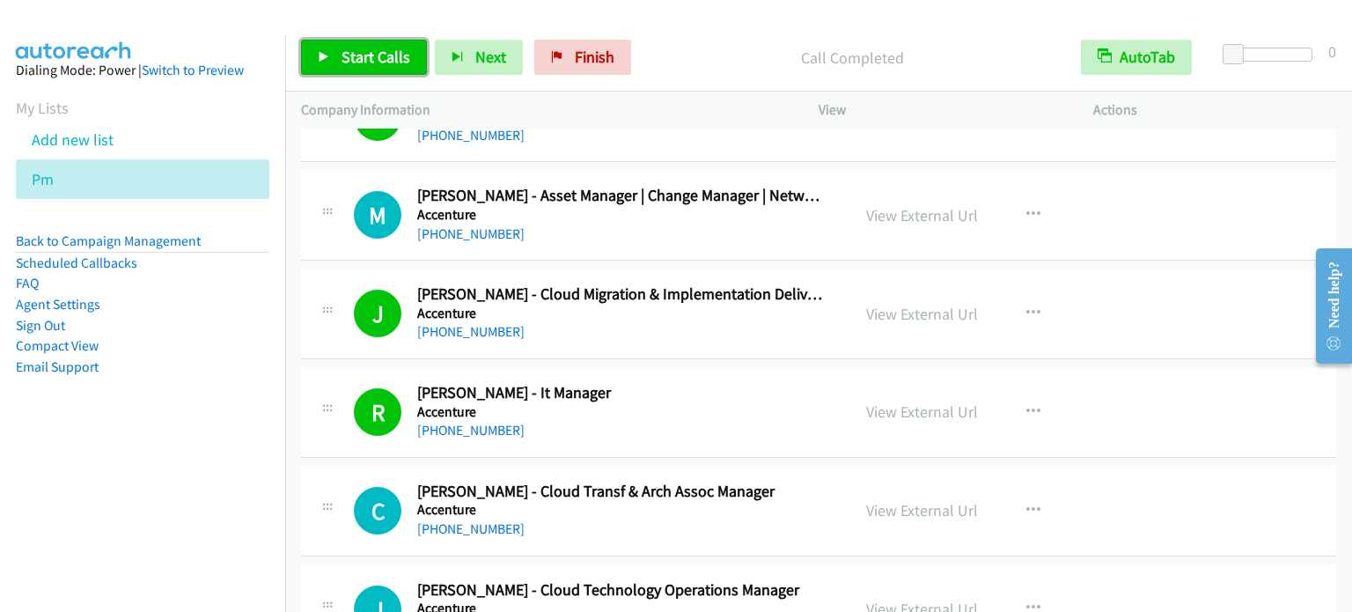
click at [379, 49] on span "Start Calls" at bounding box center [376, 57] width 69 height 20
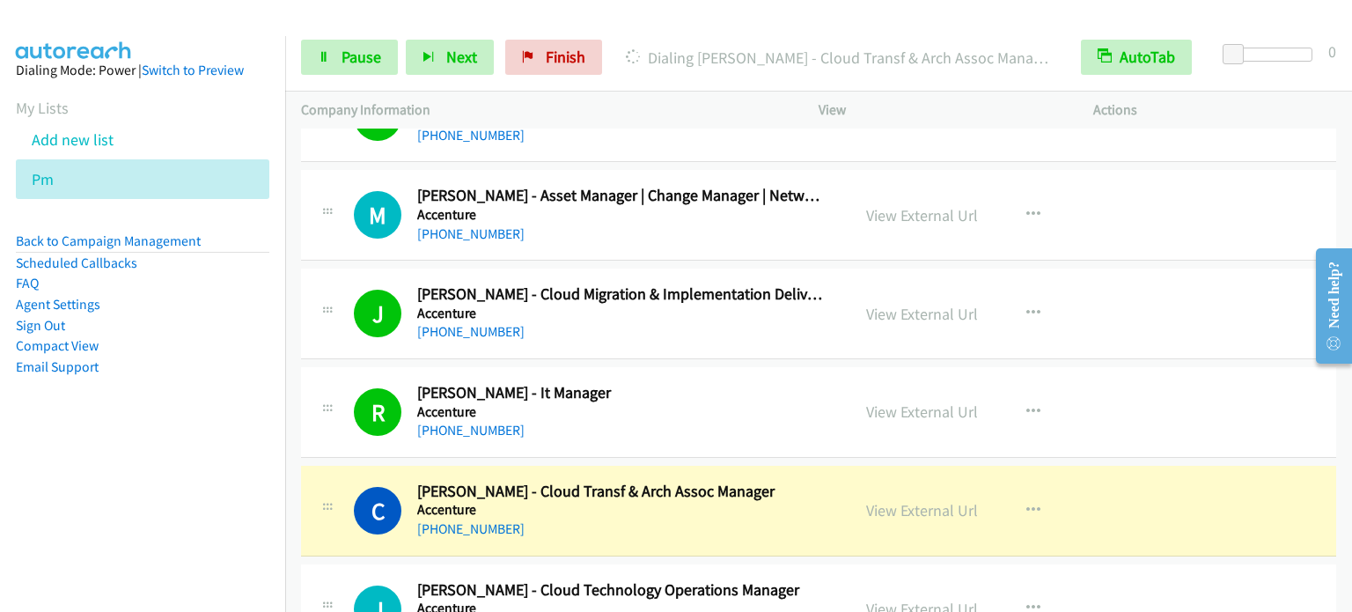
click at [198, 452] on aside "Dialing Mode: Power | Switch to Preview My Lists Add new list Pm Back to Campai…" at bounding box center [142, 246] width 285 height 421
click at [349, 59] on span "Pause" at bounding box center [362, 57] width 40 height 20
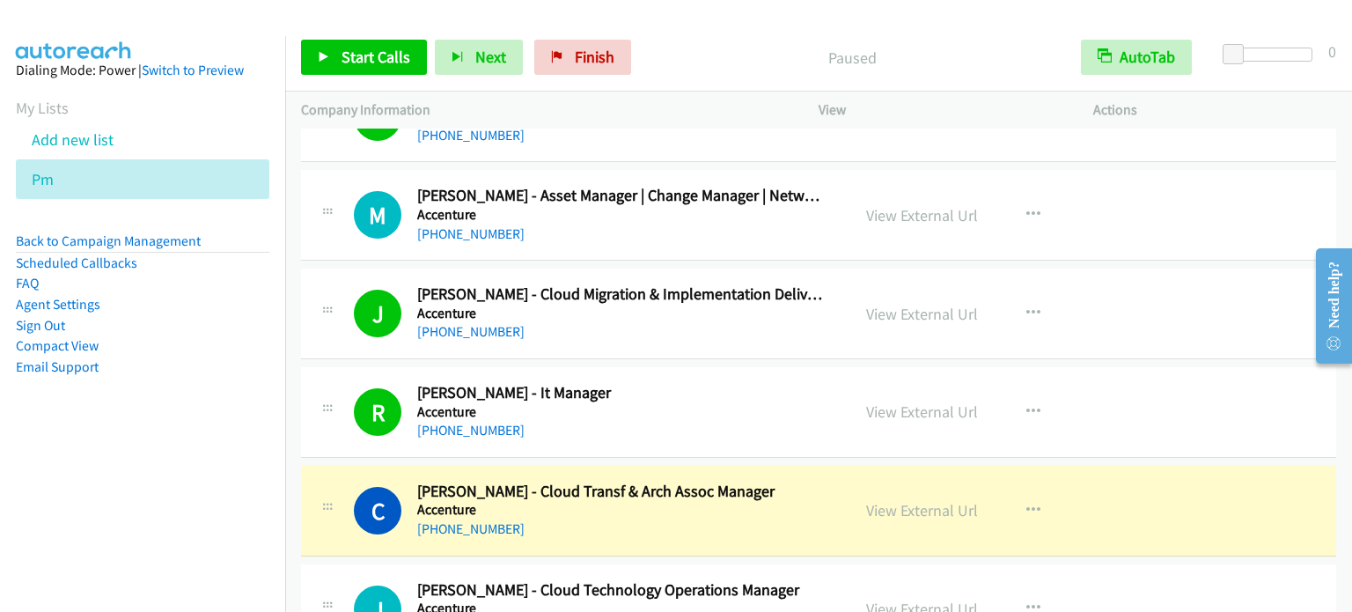
click at [35, 459] on nav "Dialing Mode: Power | Switch to Preview My Lists Add new list Pm Back to Campai…" at bounding box center [143, 342] width 286 height 612
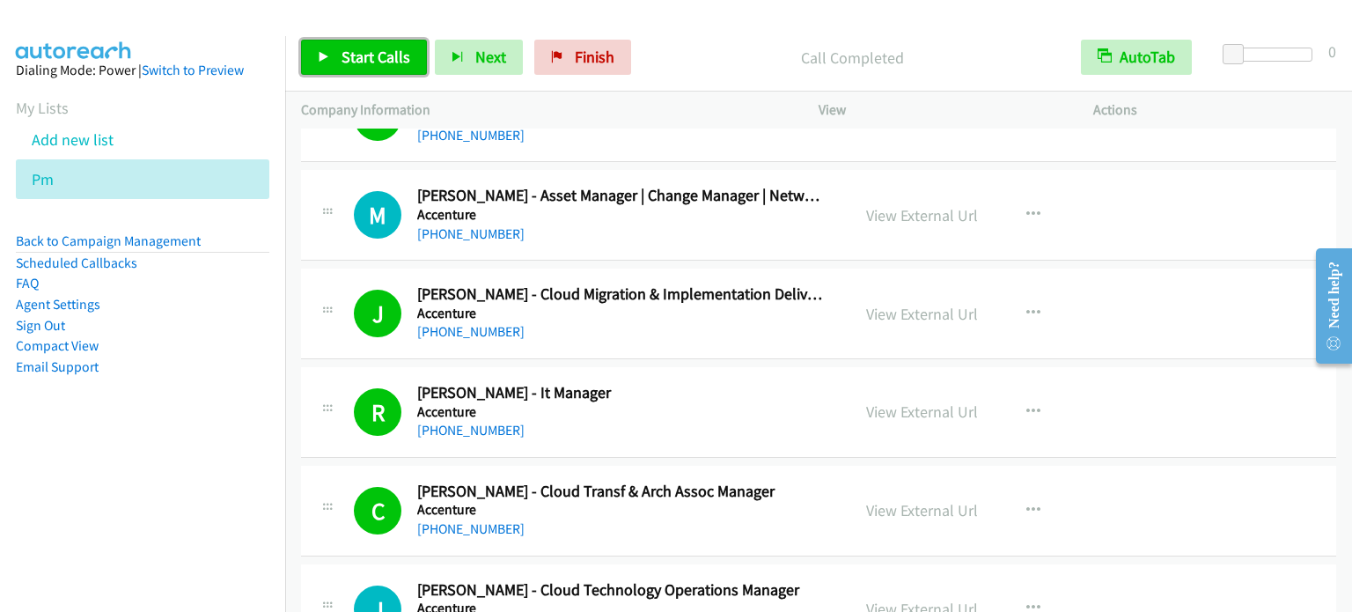
click at [374, 53] on span "Start Calls" at bounding box center [376, 57] width 69 height 20
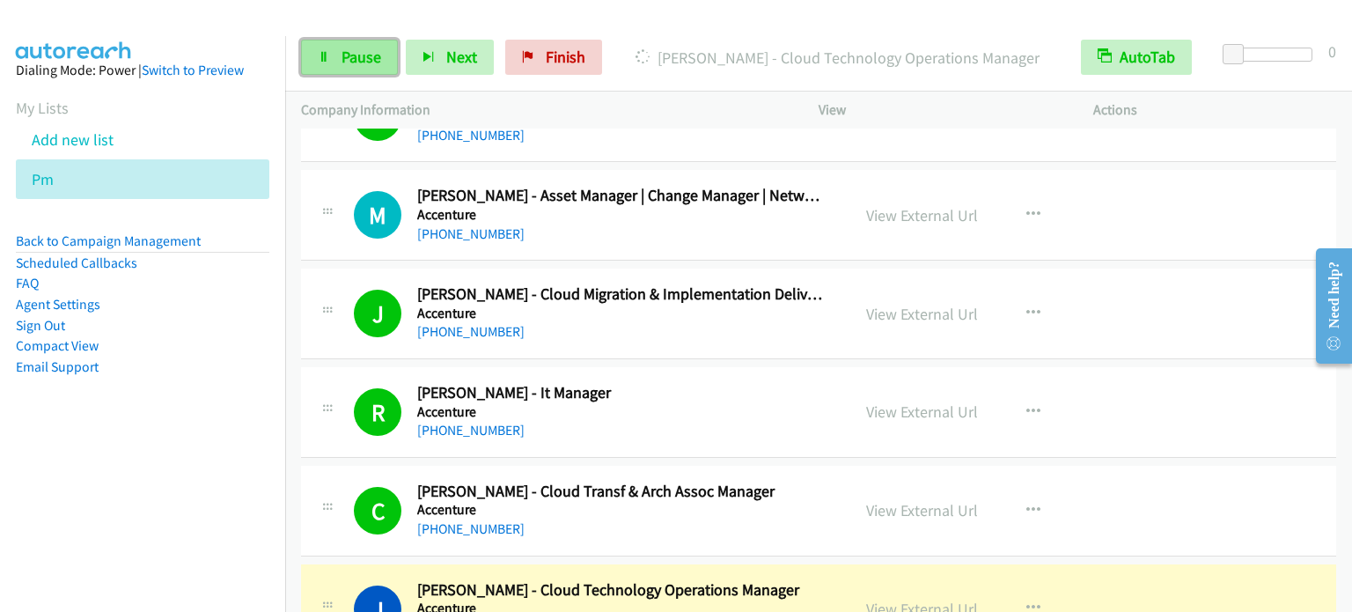
click at [366, 47] on span "Pause" at bounding box center [362, 57] width 40 height 20
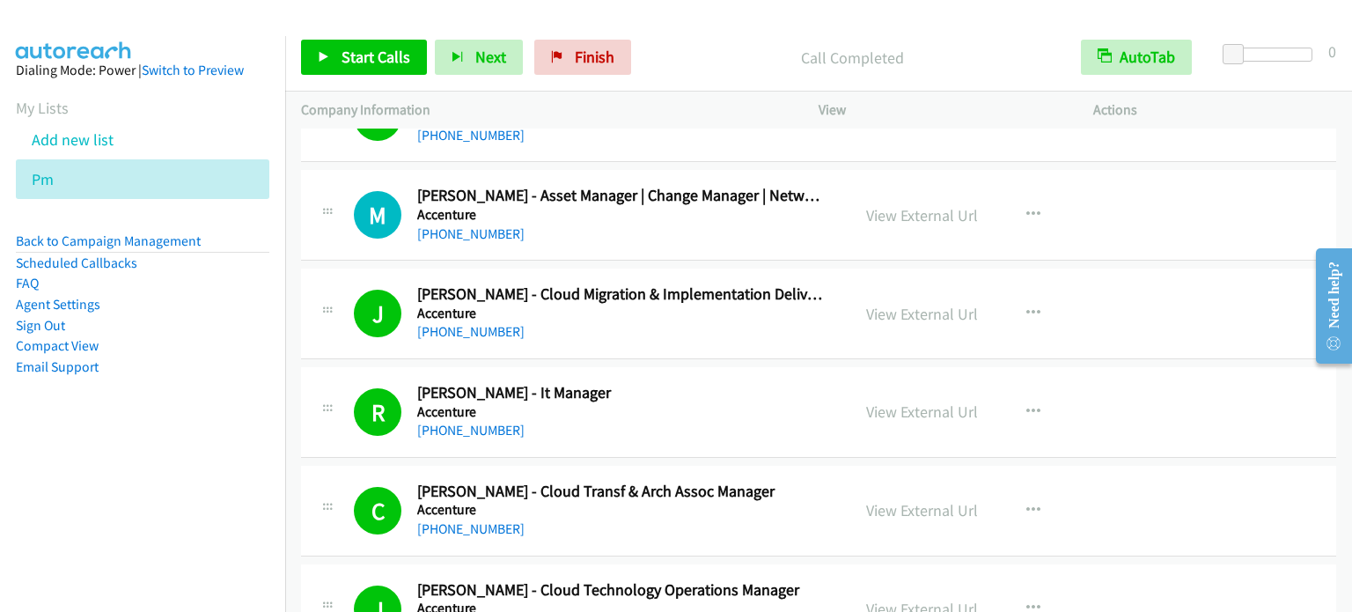
click at [200, 496] on nav "Dialing Mode: Power | Switch to Preview My Lists Add new list Pm Back to Campai…" at bounding box center [143, 342] width 286 height 612
click at [348, 55] on span "Start Calls" at bounding box center [376, 57] width 69 height 20
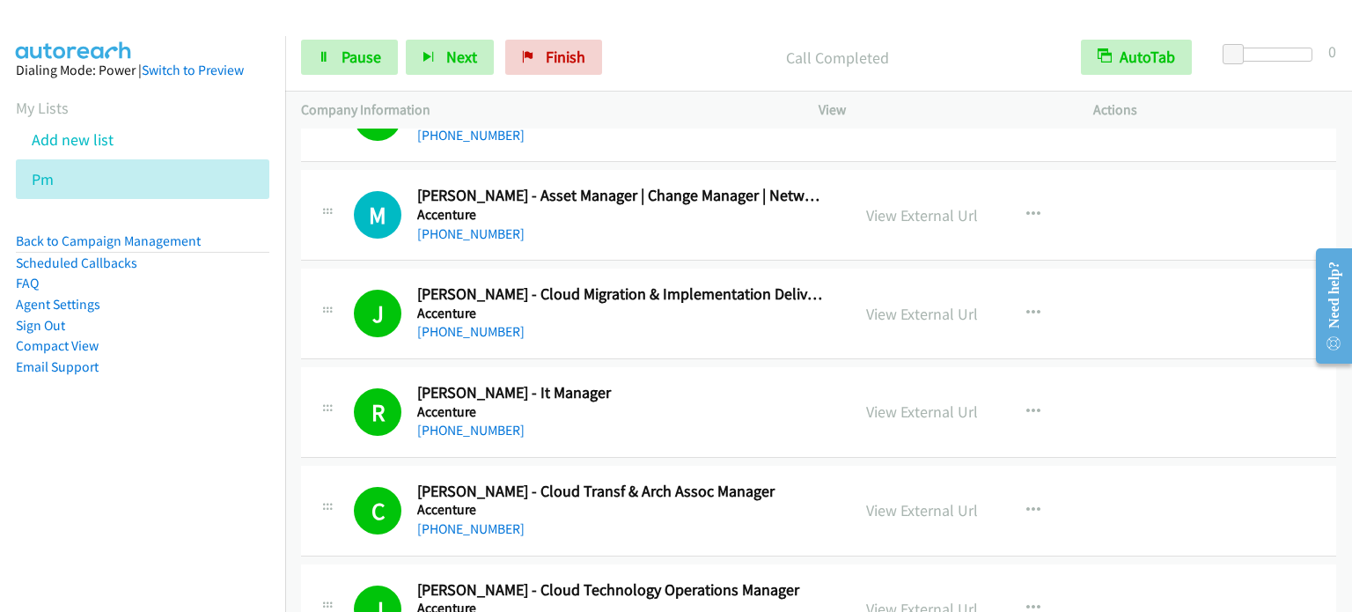
click at [161, 455] on aside "Dialing Mode: Power | Switch to Preview My Lists Add new list Pm Back to Campai…" at bounding box center [142, 246] width 285 height 421
click at [362, 61] on span "Pause" at bounding box center [362, 57] width 40 height 20
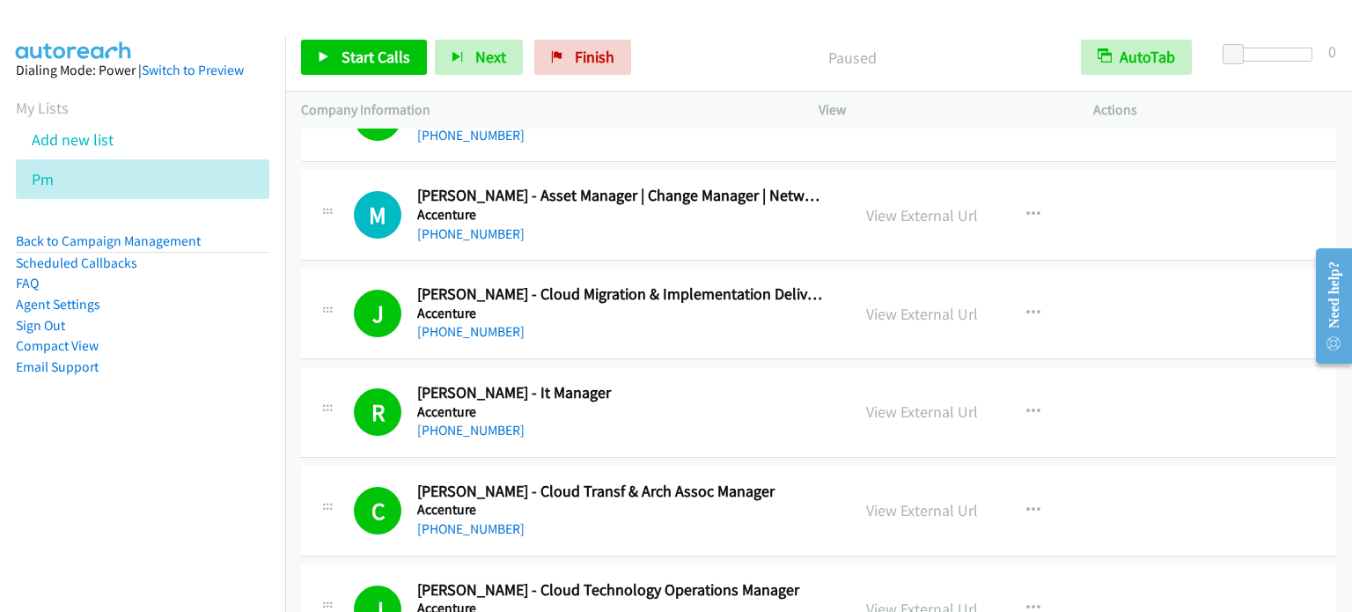
click at [247, 320] on li "Sign Out" at bounding box center [143, 325] width 254 height 21
click at [359, 56] on span "Start Calls" at bounding box center [376, 57] width 69 height 20
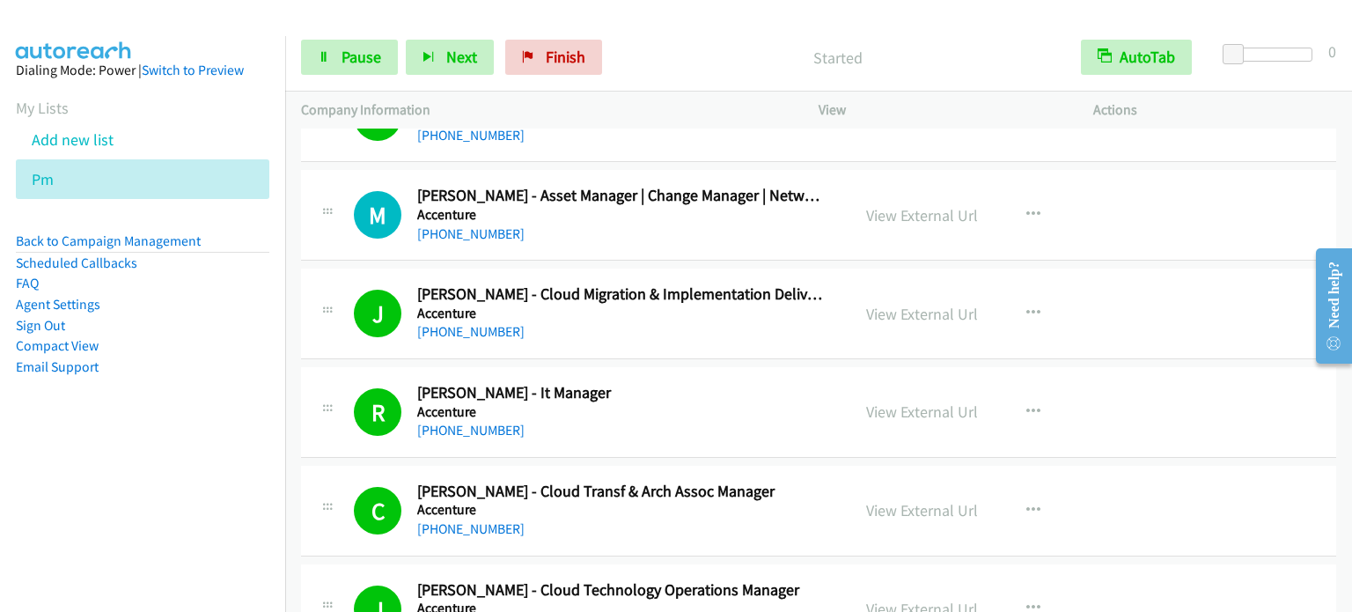
click at [165, 435] on aside "Dialing Mode: Power | Switch to Preview My Lists Add new list Pm Back to Campai…" at bounding box center [142, 246] width 285 height 421
click at [335, 62] on link "Pause" at bounding box center [349, 57] width 97 height 35
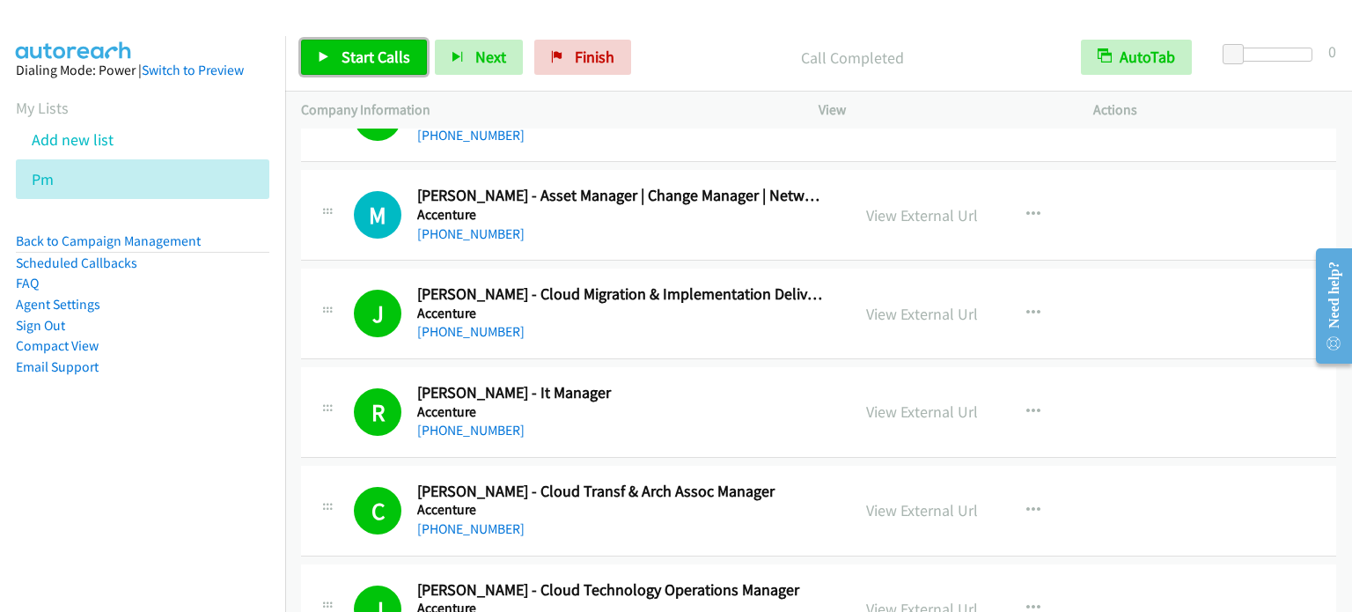
click at [395, 42] on link "Start Calls" at bounding box center [364, 57] width 126 height 35
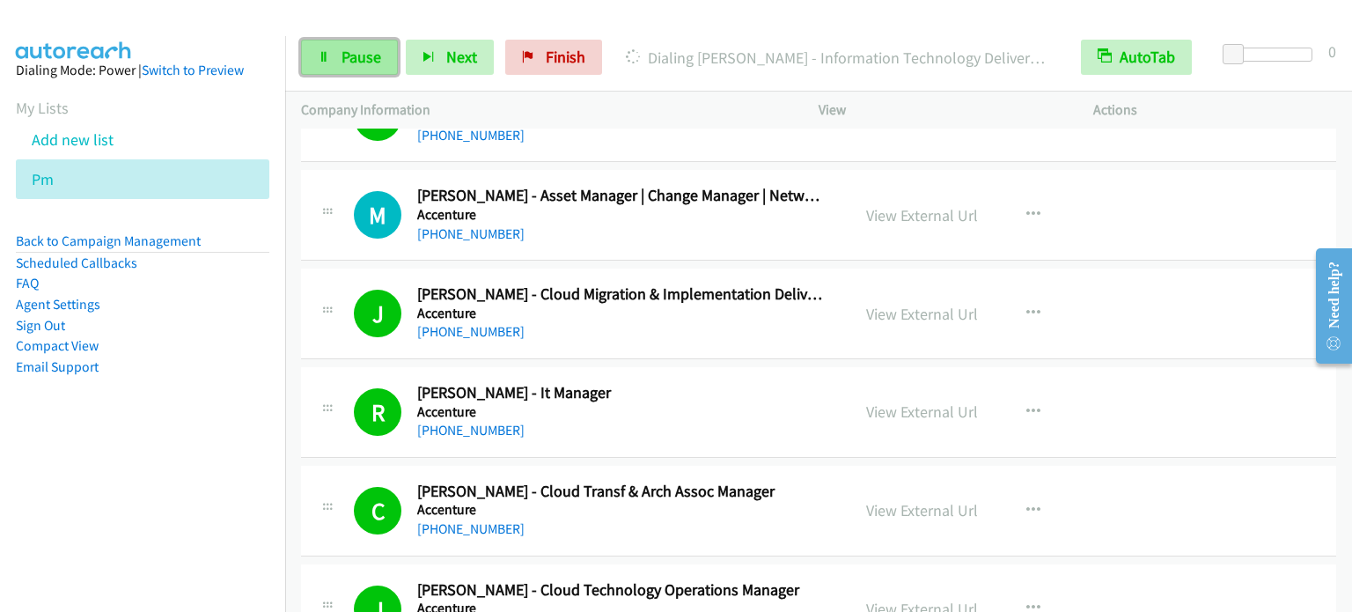
click at [357, 52] on span "Pause" at bounding box center [362, 57] width 40 height 20
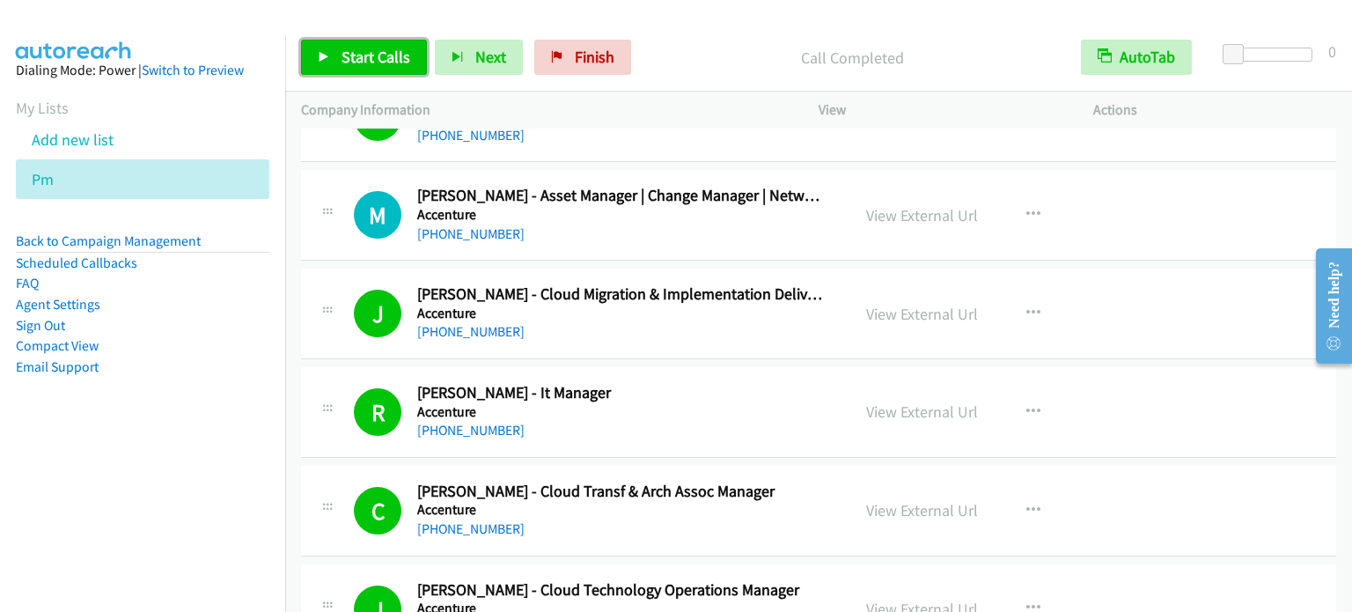
click at [356, 50] on span "Start Calls" at bounding box center [376, 57] width 69 height 20
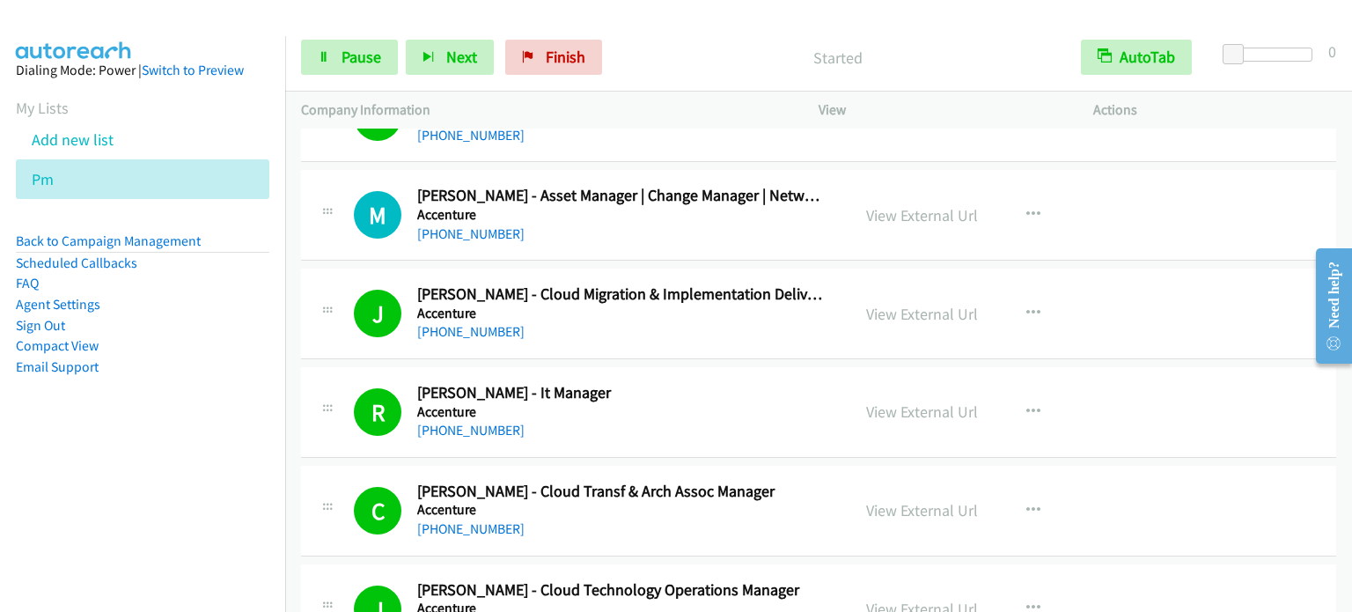
click at [175, 482] on nav "Dialing Mode: Power | Switch to Preview My Lists Add new list Pm Back to Campai…" at bounding box center [143, 342] width 286 height 612
click at [177, 418] on aside "Dialing Mode: Power | Switch to Preview My Lists Add new list Pm Back to Campai…" at bounding box center [142, 246] width 285 height 421
click at [371, 50] on span "Pause" at bounding box center [362, 57] width 40 height 20
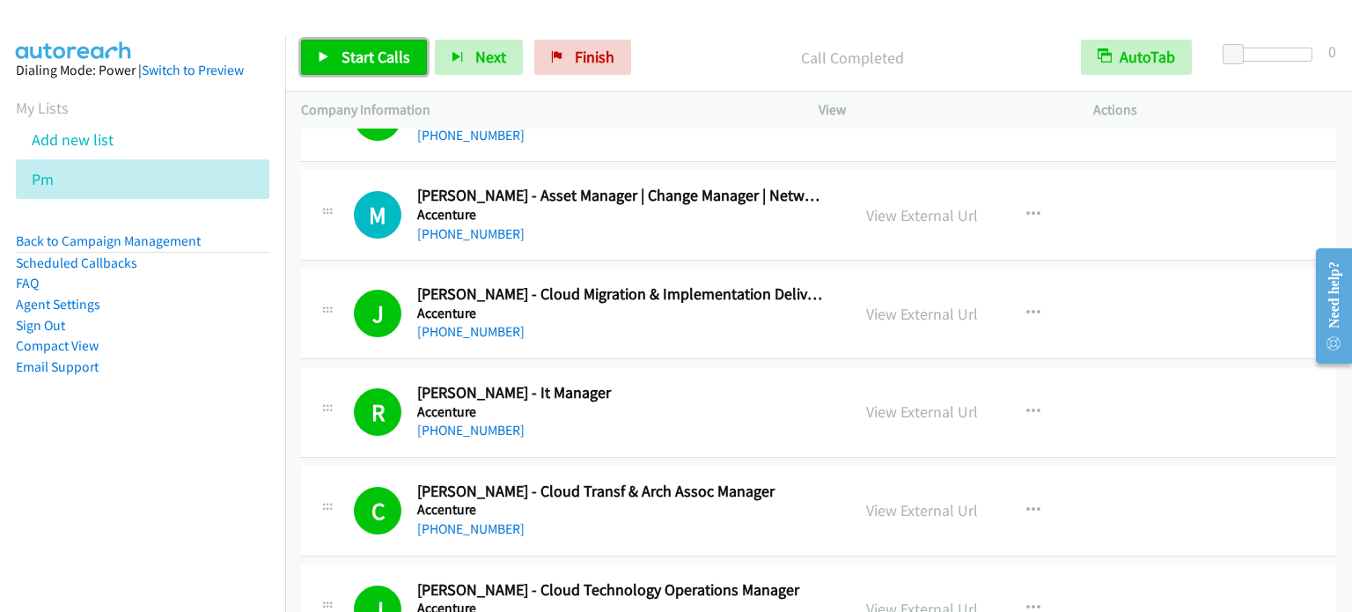
click at [386, 58] on span "Start Calls" at bounding box center [376, 57] width 69 height 20
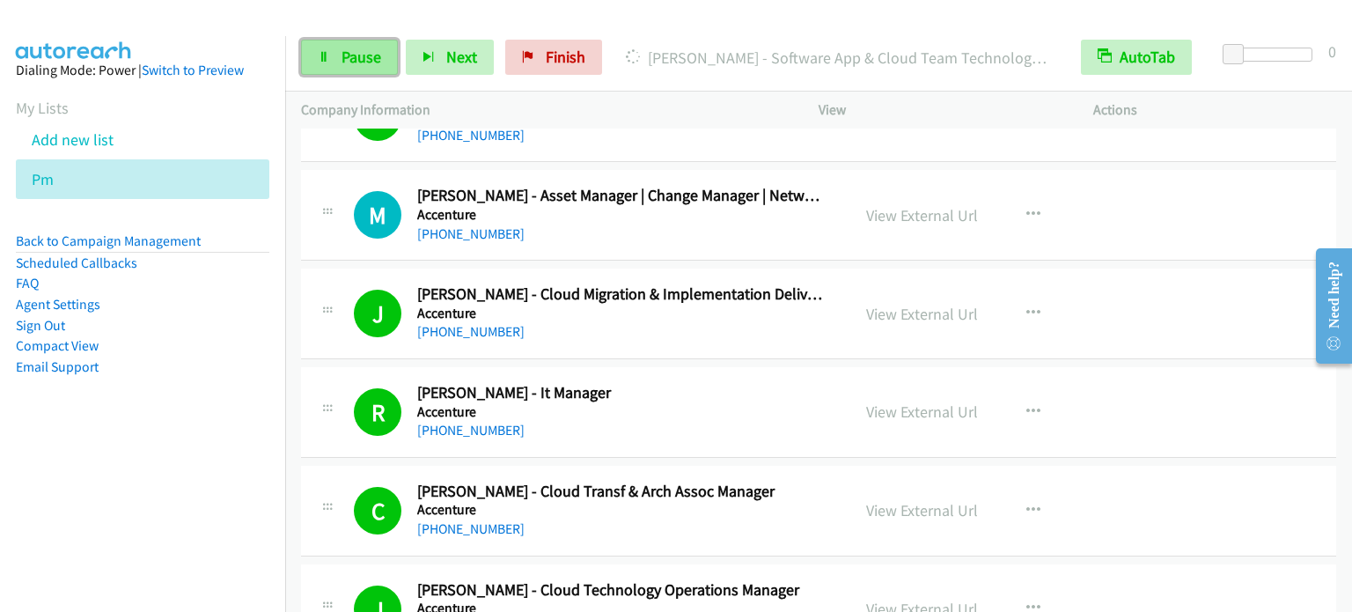
click at [363, 55] on span "Pause" at bounding box center [362, 57] width 40 height 20
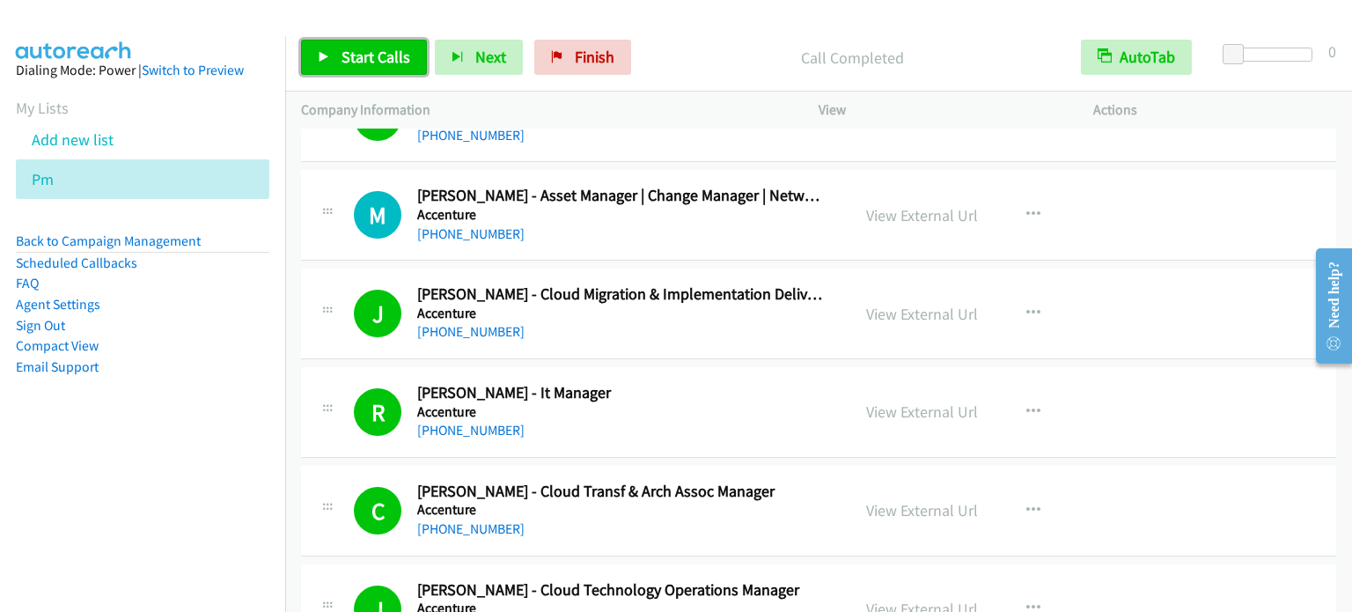
click at [349, 70] on link "Start Calls" at bounding box center [364, 57] width 126 height 35
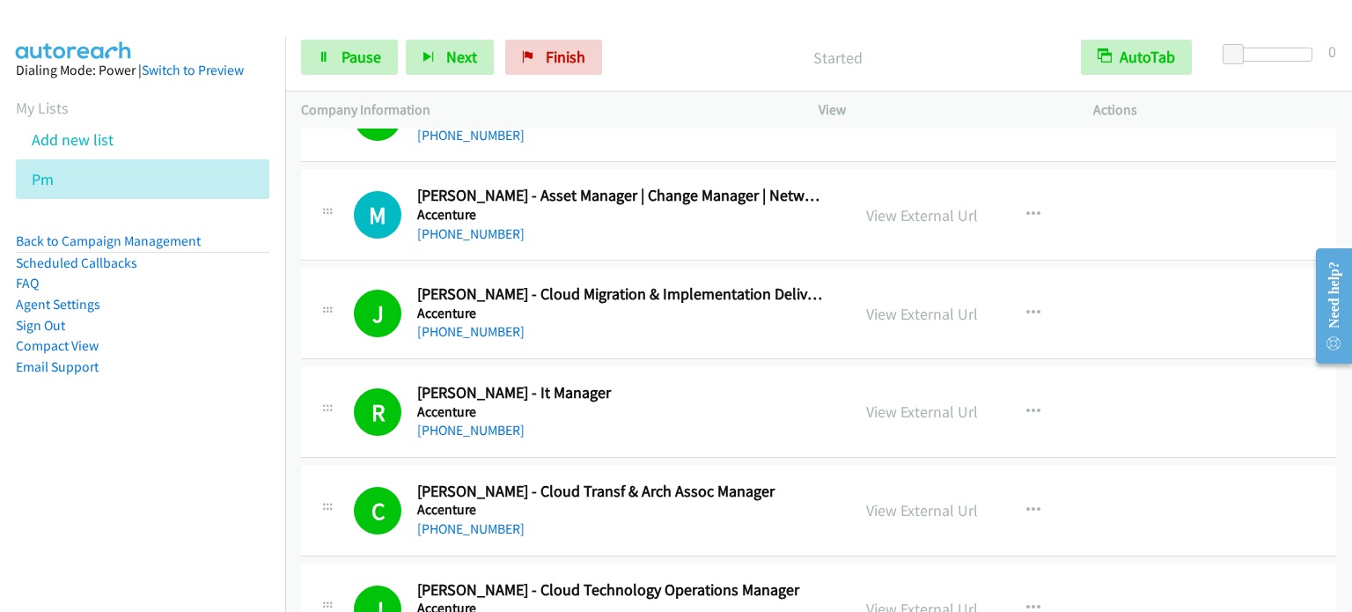
drag, startPoint x: 195, startPoint y: 474, endPoint x: 846, endPoint y: 148, distance: 727.9
click at [197, 473] on nav "Dialing Mode: Power | Switch to Preview My Lists Add new list Pm Back to Campai…" at bounding box center [143, 342] width 286 height 612
click at [338, 60] on link "Pause" at bounding box center [349, 57] width 97 height 35
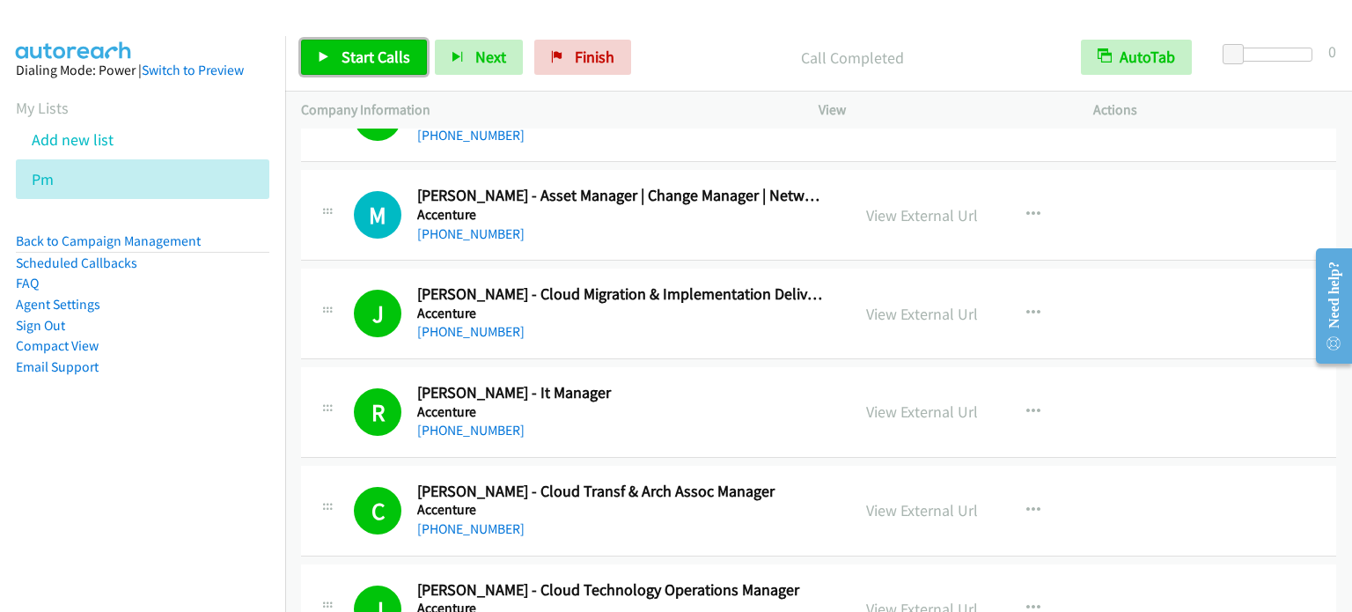
click at [379, 59] on span "Start Calls" at bounding box center [376, 57] width 69 height 20
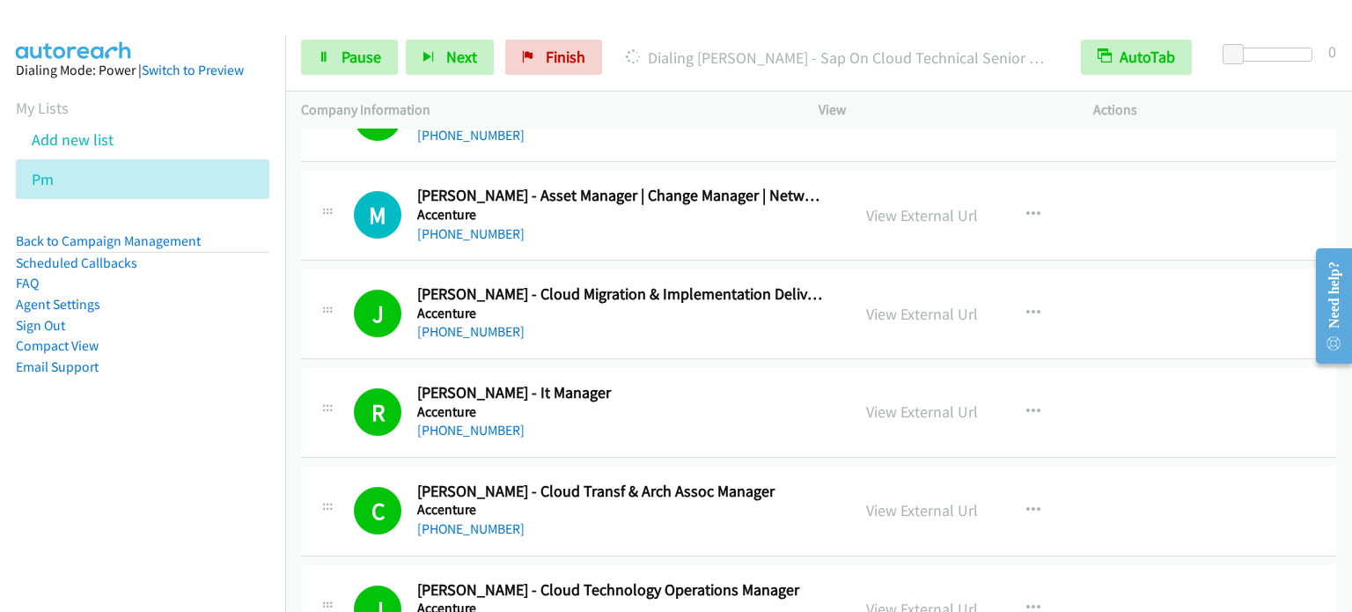
click at [166, 443] on aside "Dialing Mode: Power | Switch to Preview My Lists Add new list Pm Back to Campai…" at bounding box center [142, 246] width 285 height 421
click at [363, 70] on link "Pause" at bounding box center [349, 57] width 97 height 35
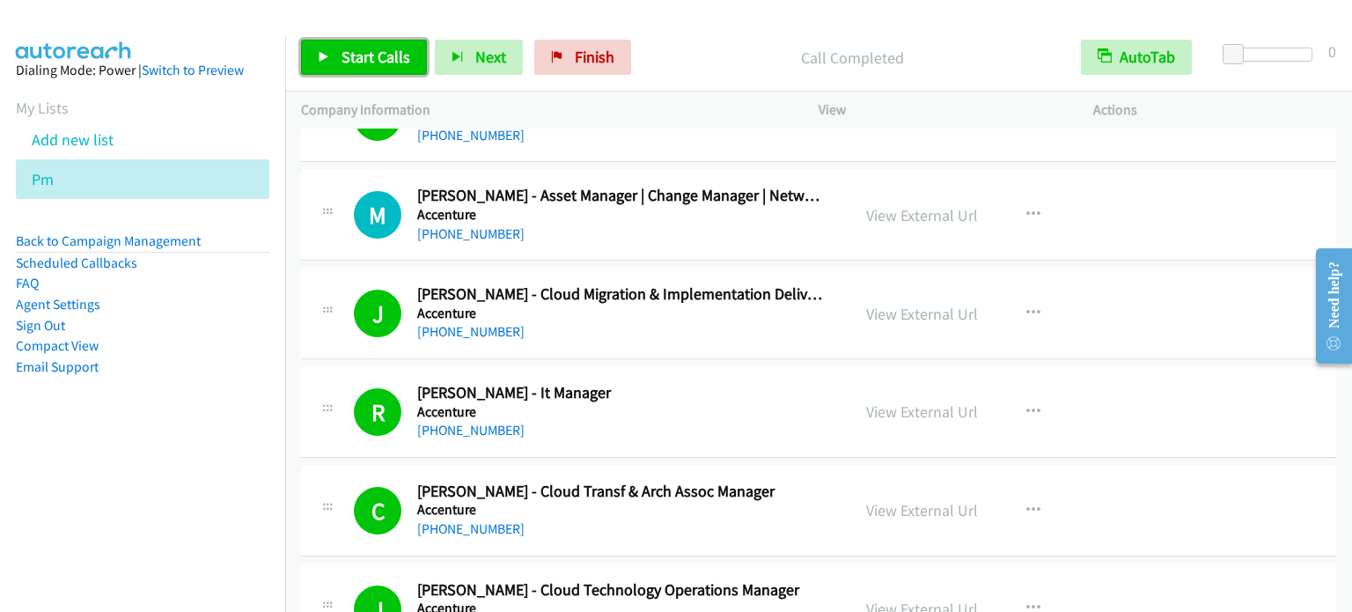
click at [361, 54] on span "Start Calls" at bounding box center [376, 57] width 69 height 20
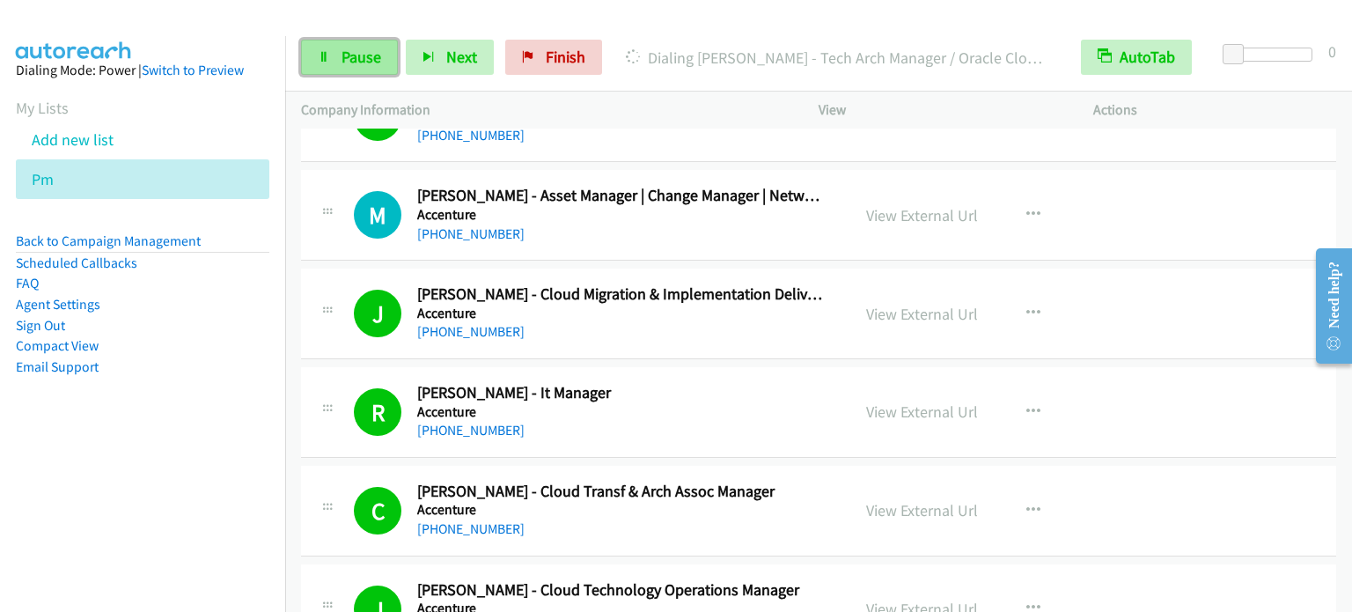
click at [351, 49] on span "Pause" at bounding box center [362, 57] width 40 height 20
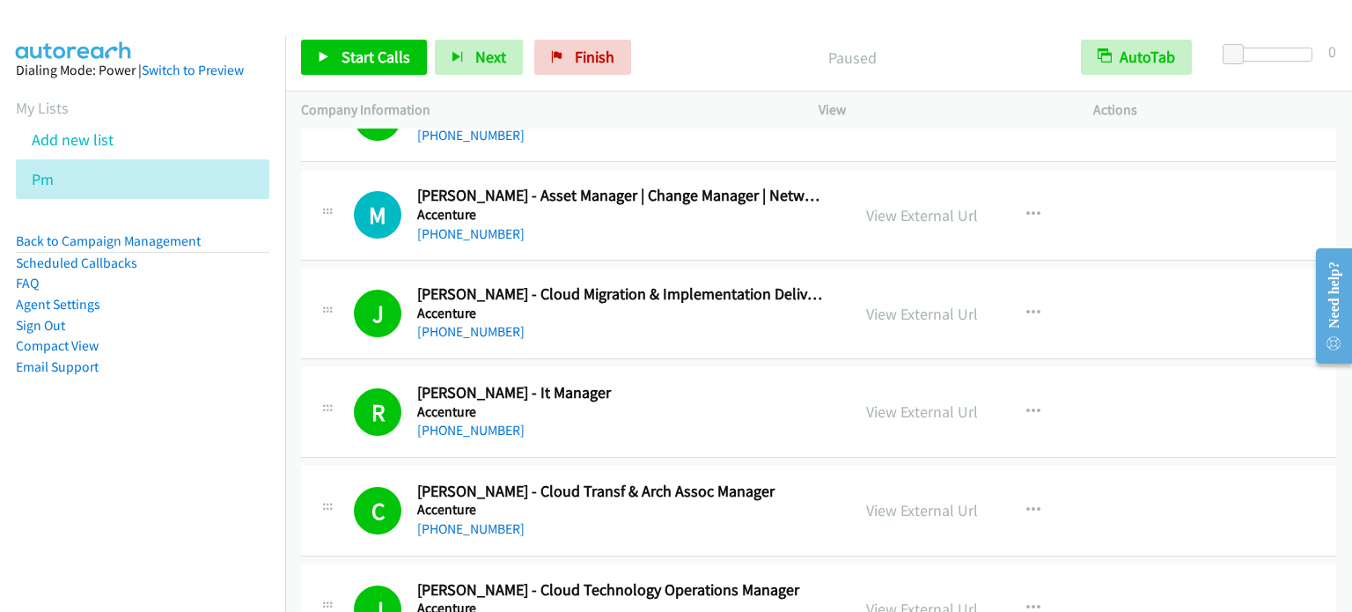
click at [87, 453] on aside "Dialing Mode: Power | Switch to Preview My Lists Add new list Pm Back to Campai…" at bounding box center [142, 246] width 285 height 421
click at [592, 47] on span "Finish" at bounding box center [595, 57] width 40 height 20
